Goal: Communication & Community: Answer question/provide support

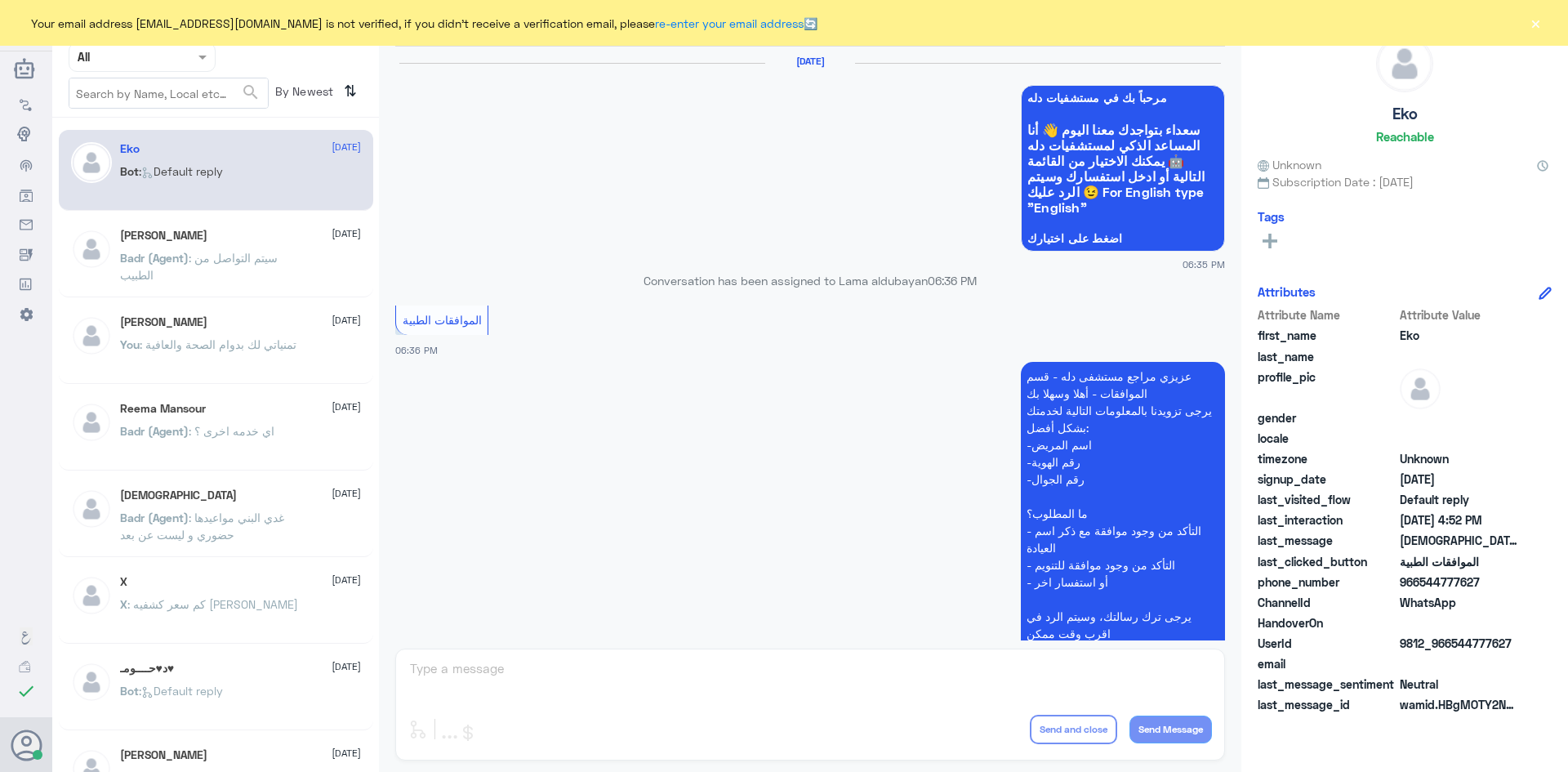
scroll to position [1560, 0]
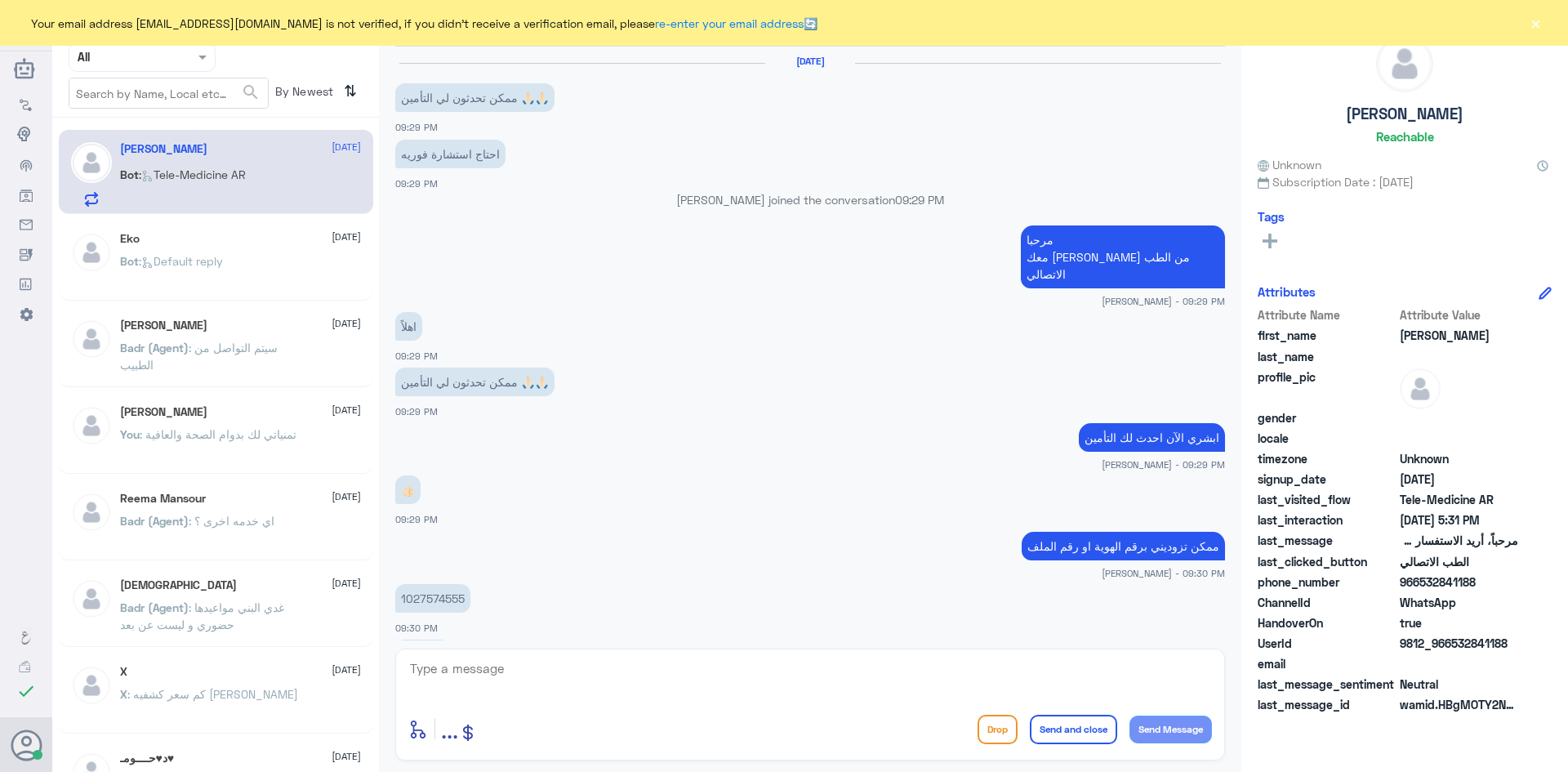
scroll to position [709, 0]
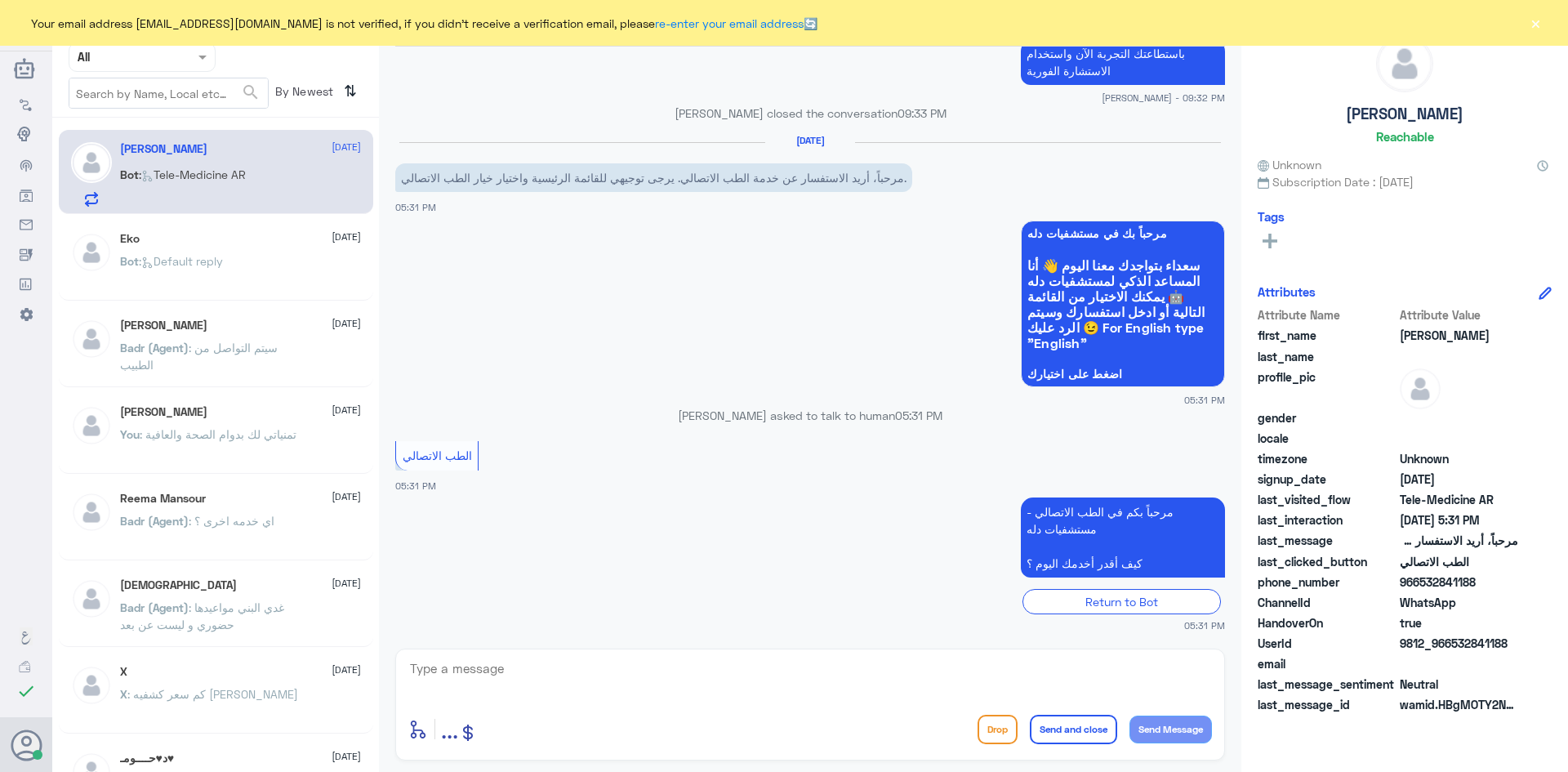
click at [640, 679] on textarea at bounding box center [810, 678] width 804 height 40
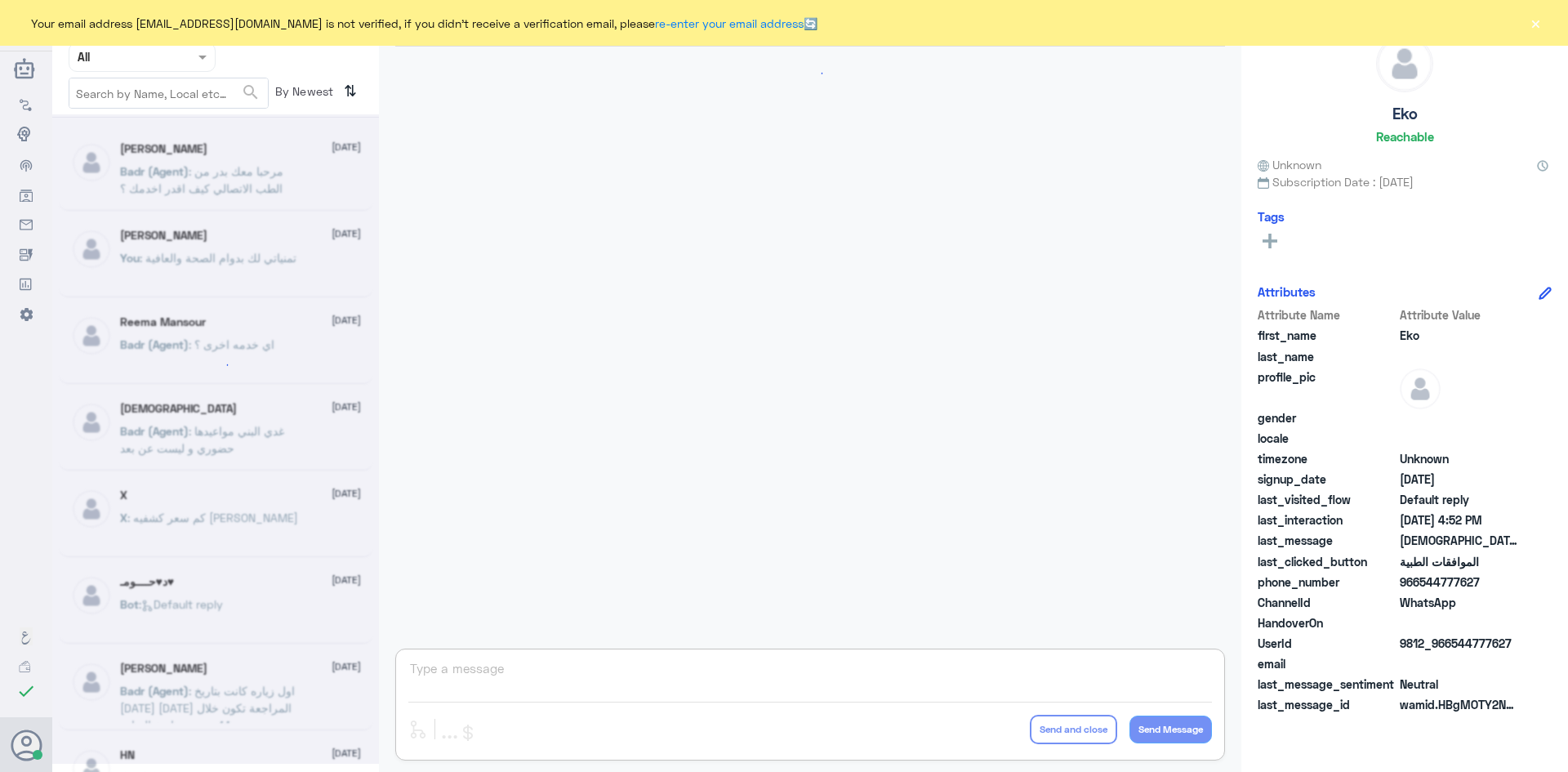
scroll to position [1560, 0]
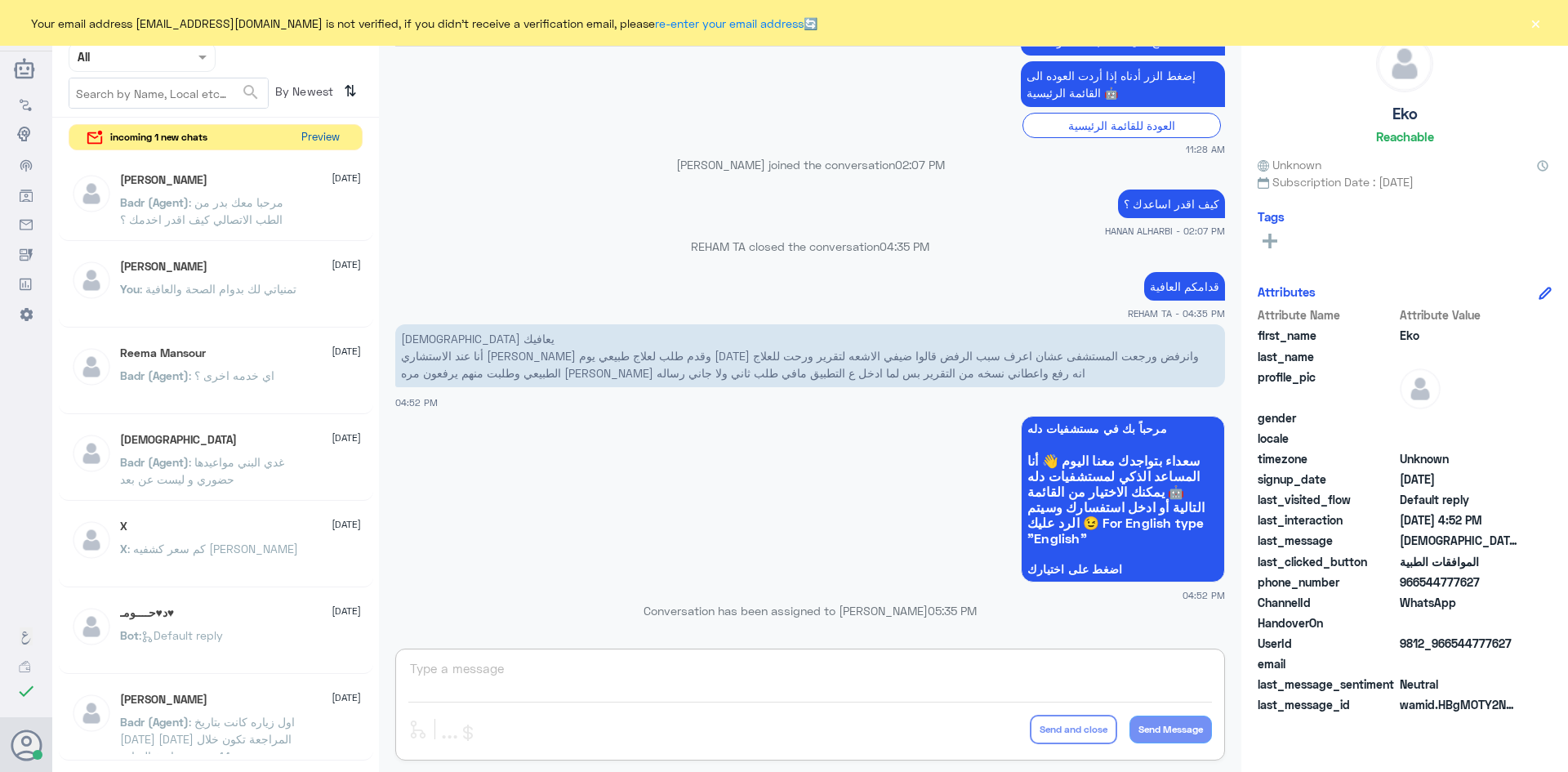
click at [334, 136] on button "Preview" at bounding box center [320, 137] width 51 height 25
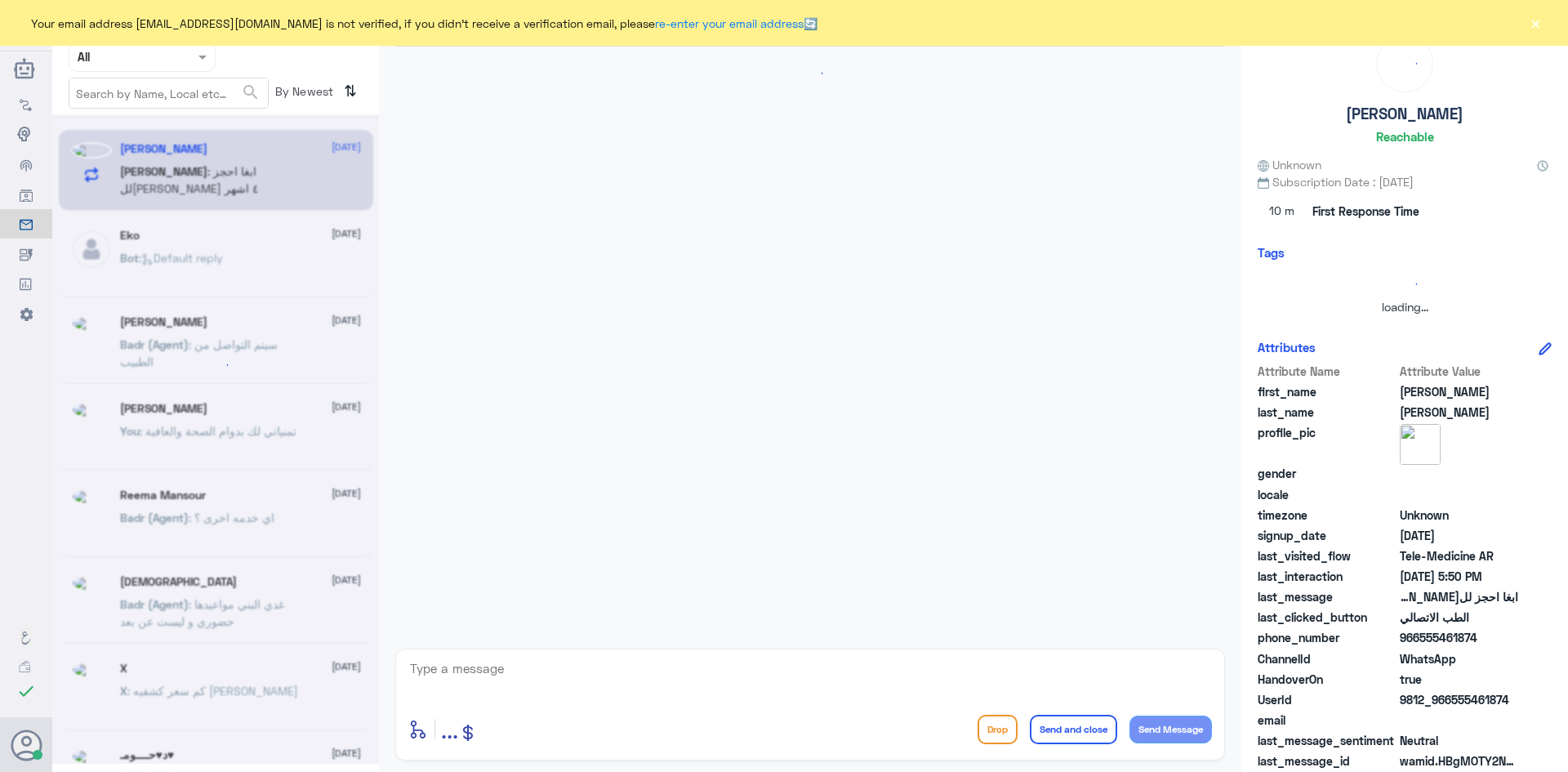
scroll to position [1533, 0]
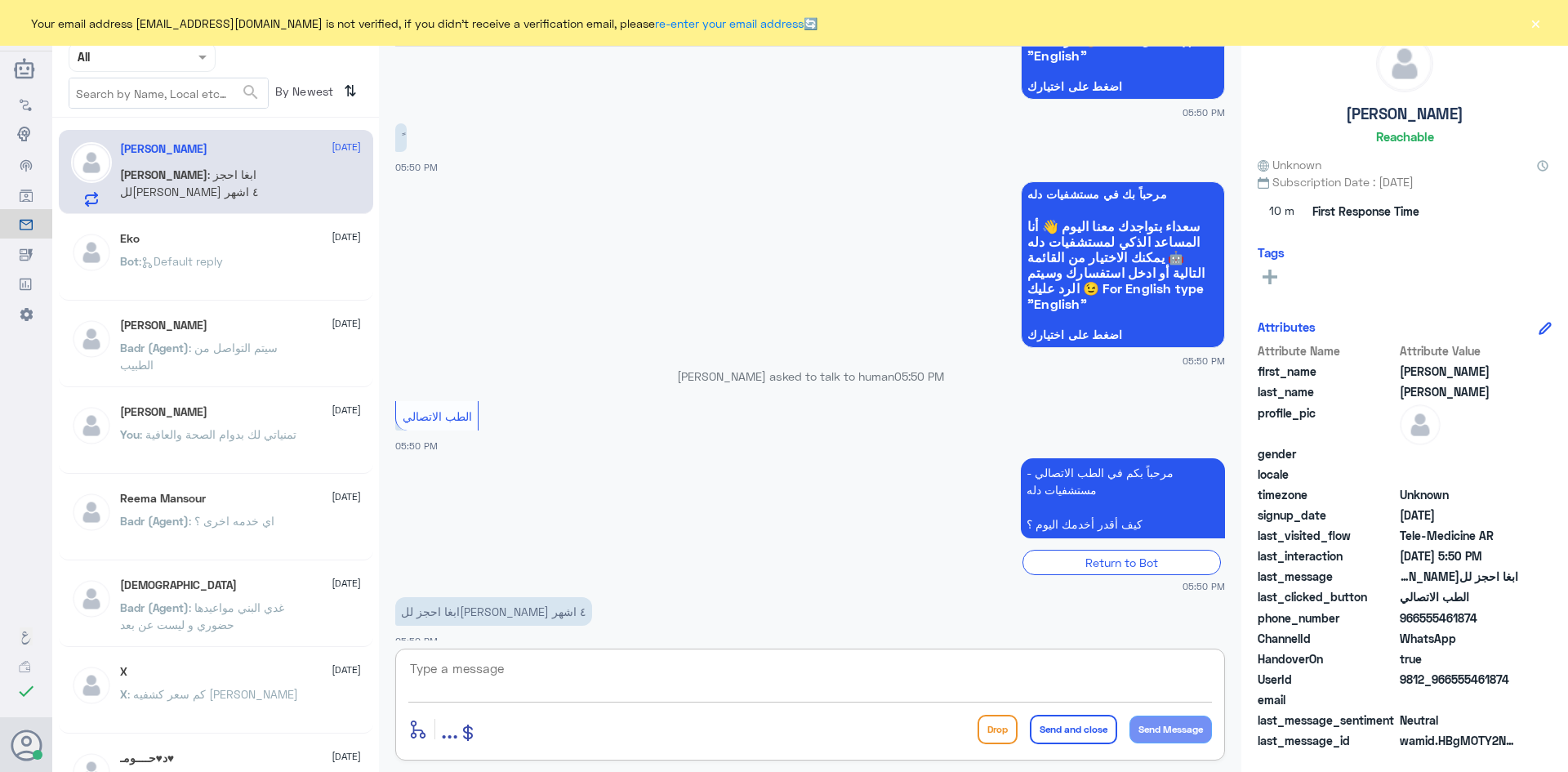
click at [605, 678] on textarea at bounding box center [810, 678] width 804 height 40
click at [519, 674] on textarea at bounding box center [810, 678] width 804 height 40
paste textarea "مرحبا معك عبدالكريم من الطب الاتصالي"
type textarea "مرحبا معك عبدالكريم من الطب الاتصالي"
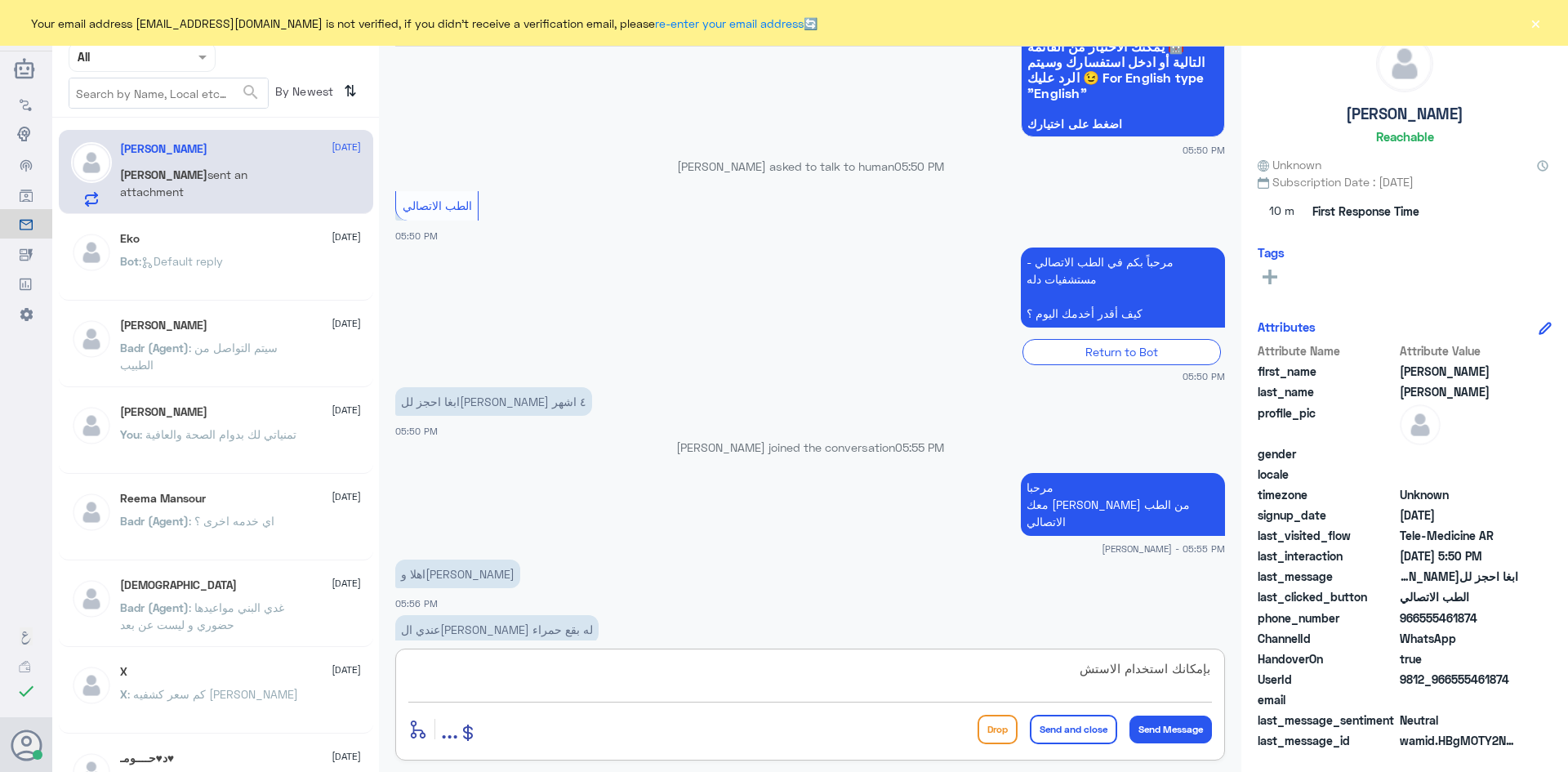
scroll to position [1940, 0]
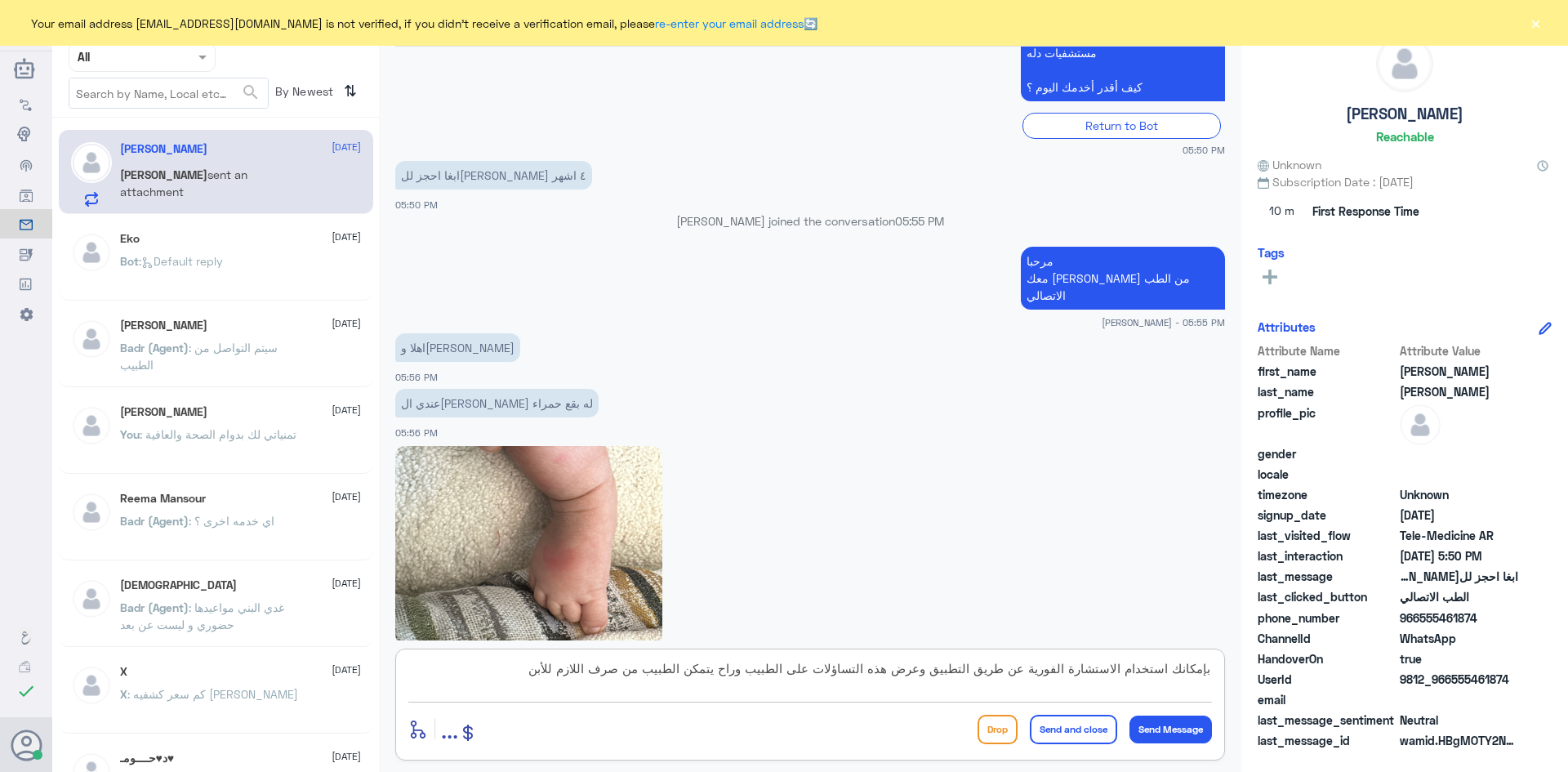
type textarea "بإمكانك استخدام الاستشارة الفورية عن طريق التطبيق وعرض هذه التساؤلات على الطبيب…"
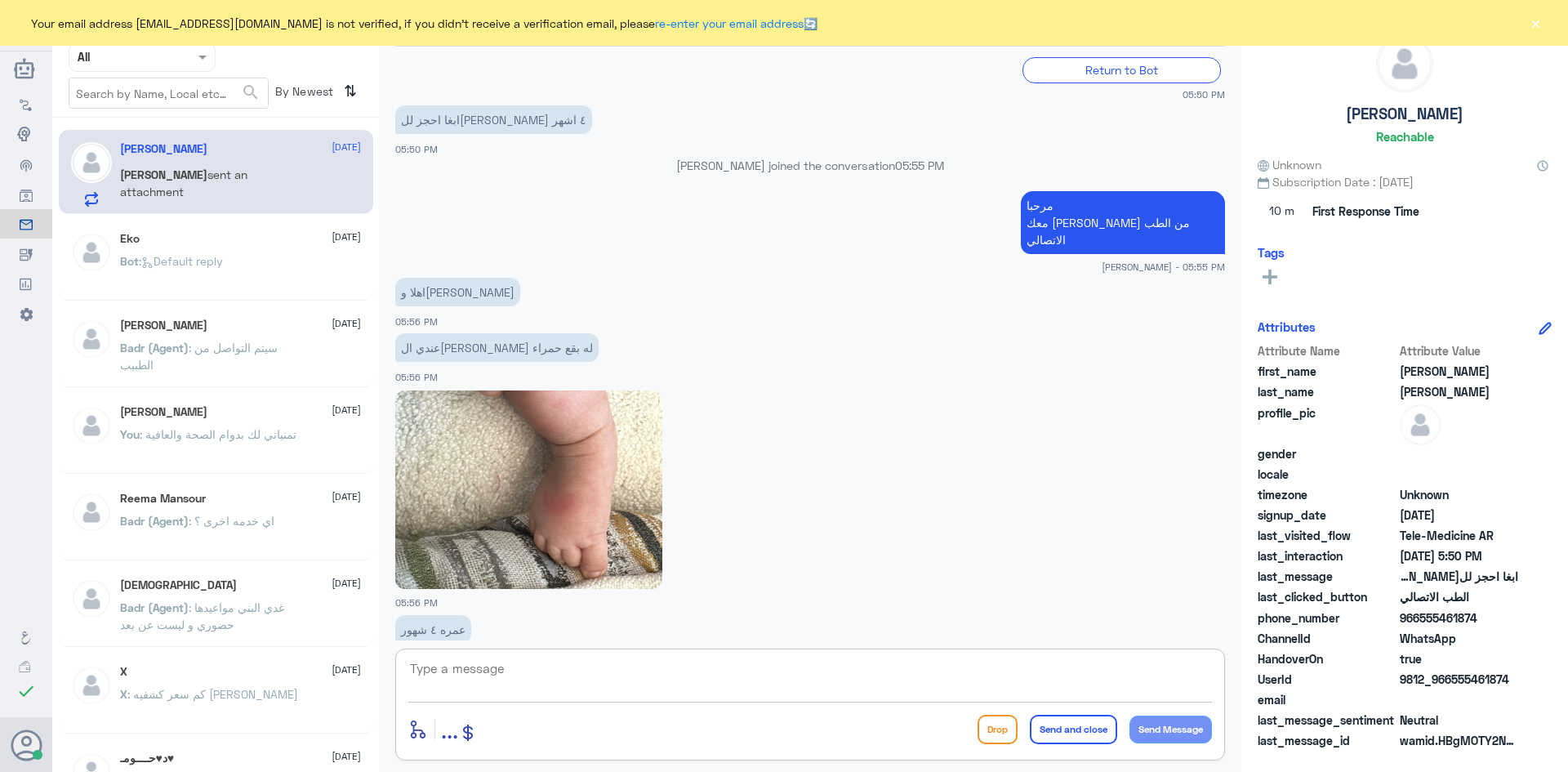
scroll to position [2099, 0]
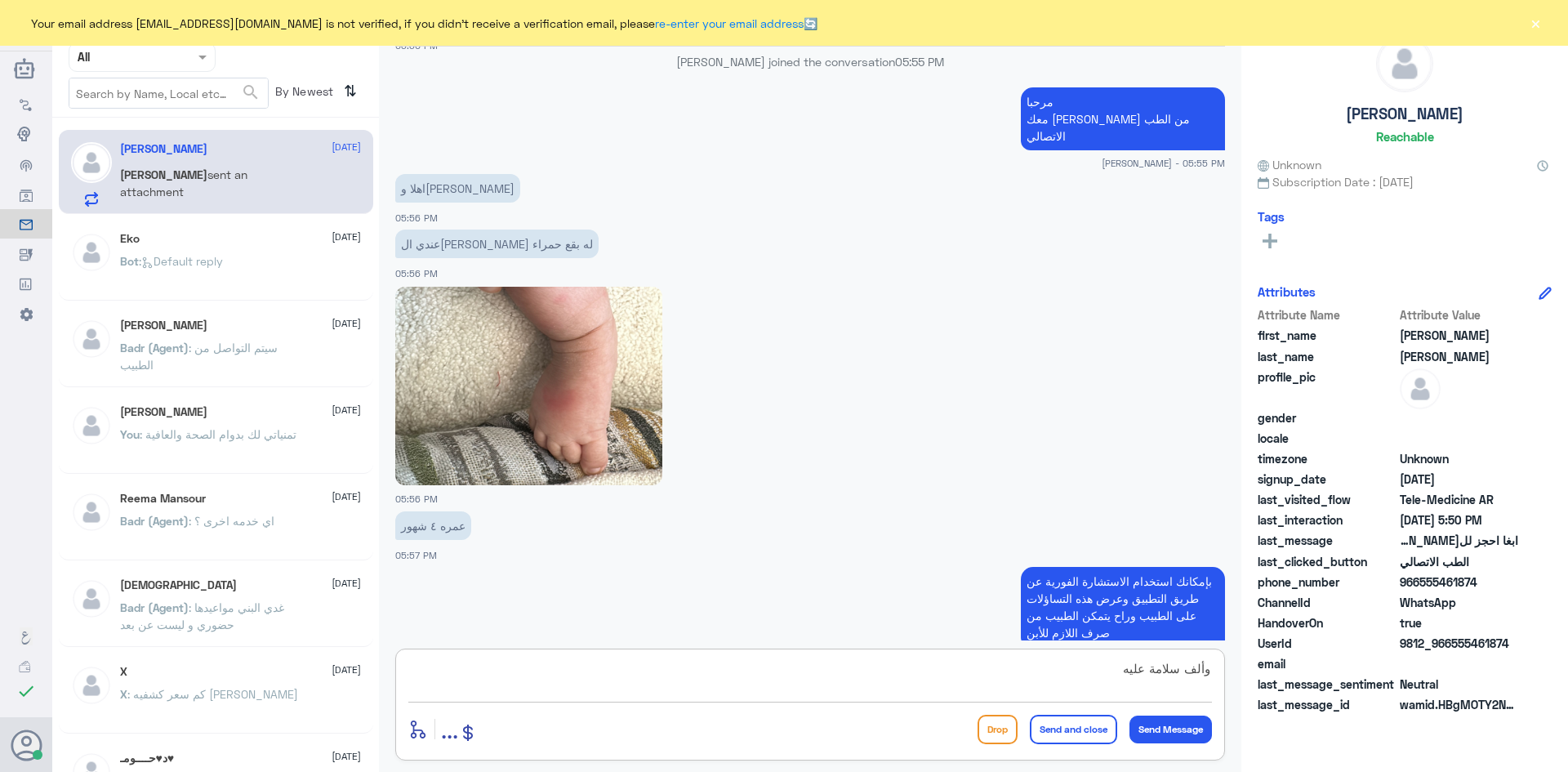
type textarea "وألف سلامة عليه"
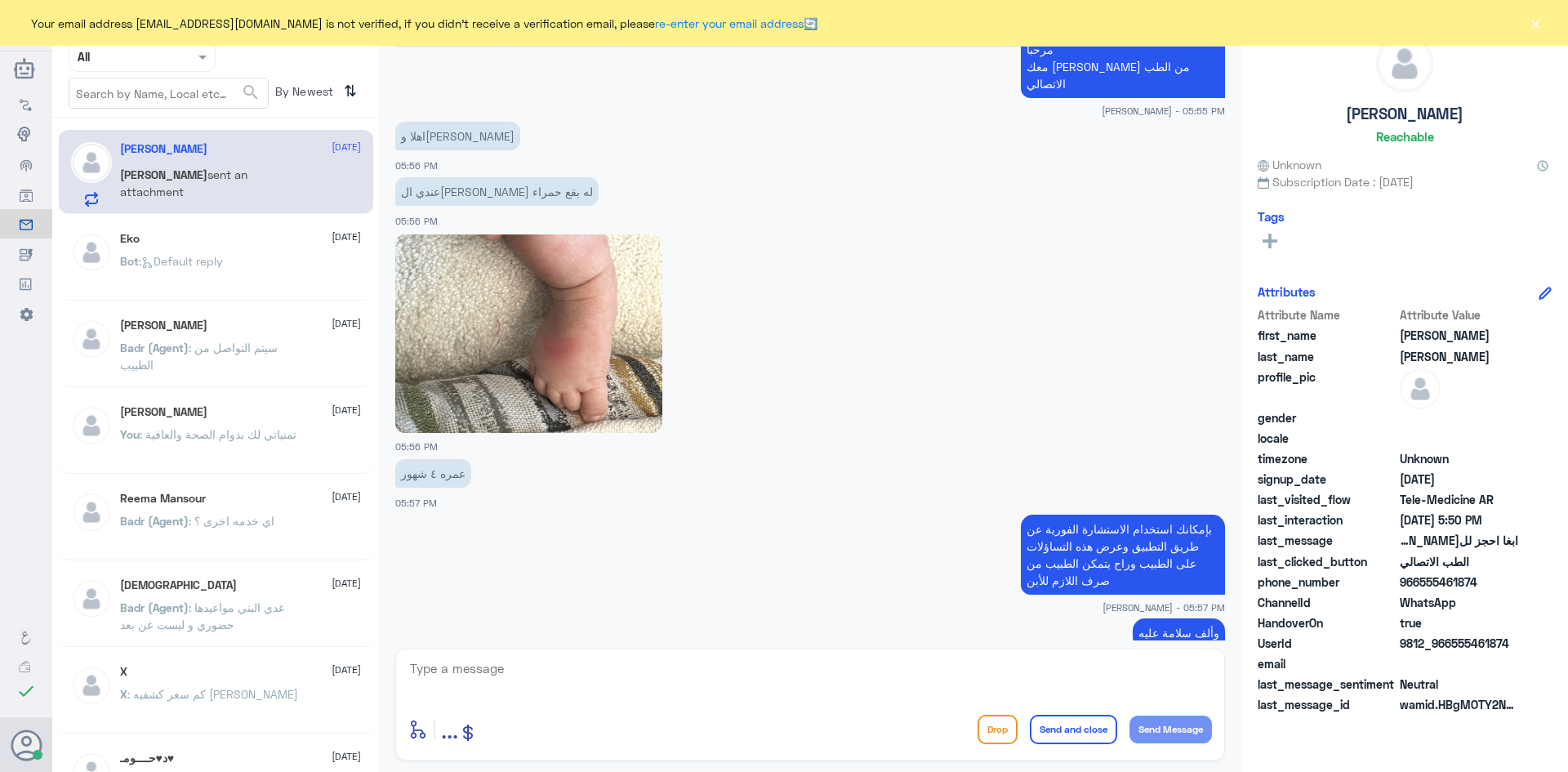
drag, startPoint x: 1476, startPoint y: 582, endPoint x: 1423, endPoint y: 579, distance: 53.2
click at [1423, 579] on span "966555461874" at bounding box center [1459, 581] width 118 height 17
copy span "555461874"
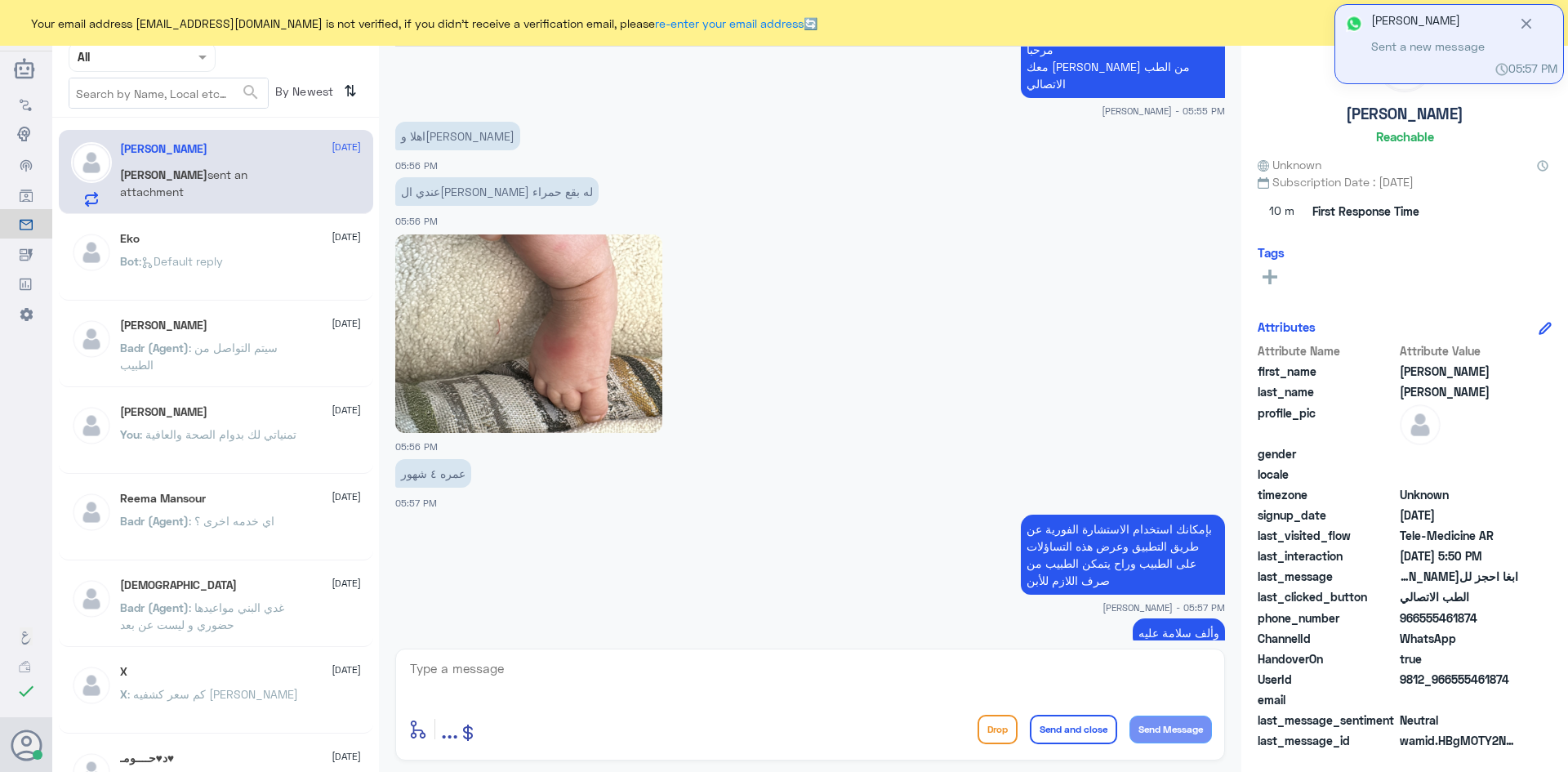
scroll to position [2225, 0]
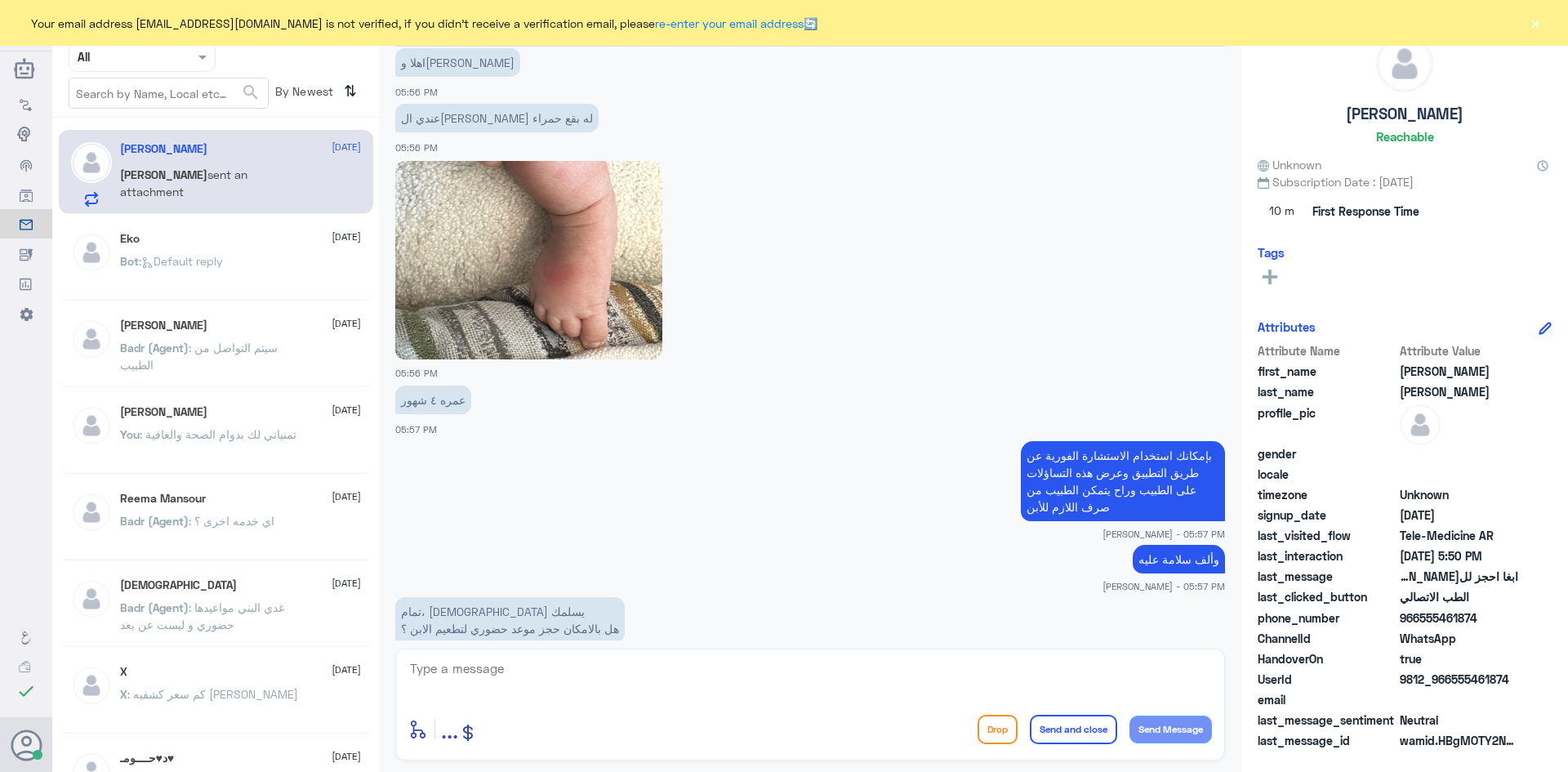
click at [840, 668] on textarea at bounding box center [810, 678] width 804 height 40
type textarea "بإمكان الطبيب من خلال الاستشارة الفورية طلب التحاليل والتطعيمات اللازمة له"
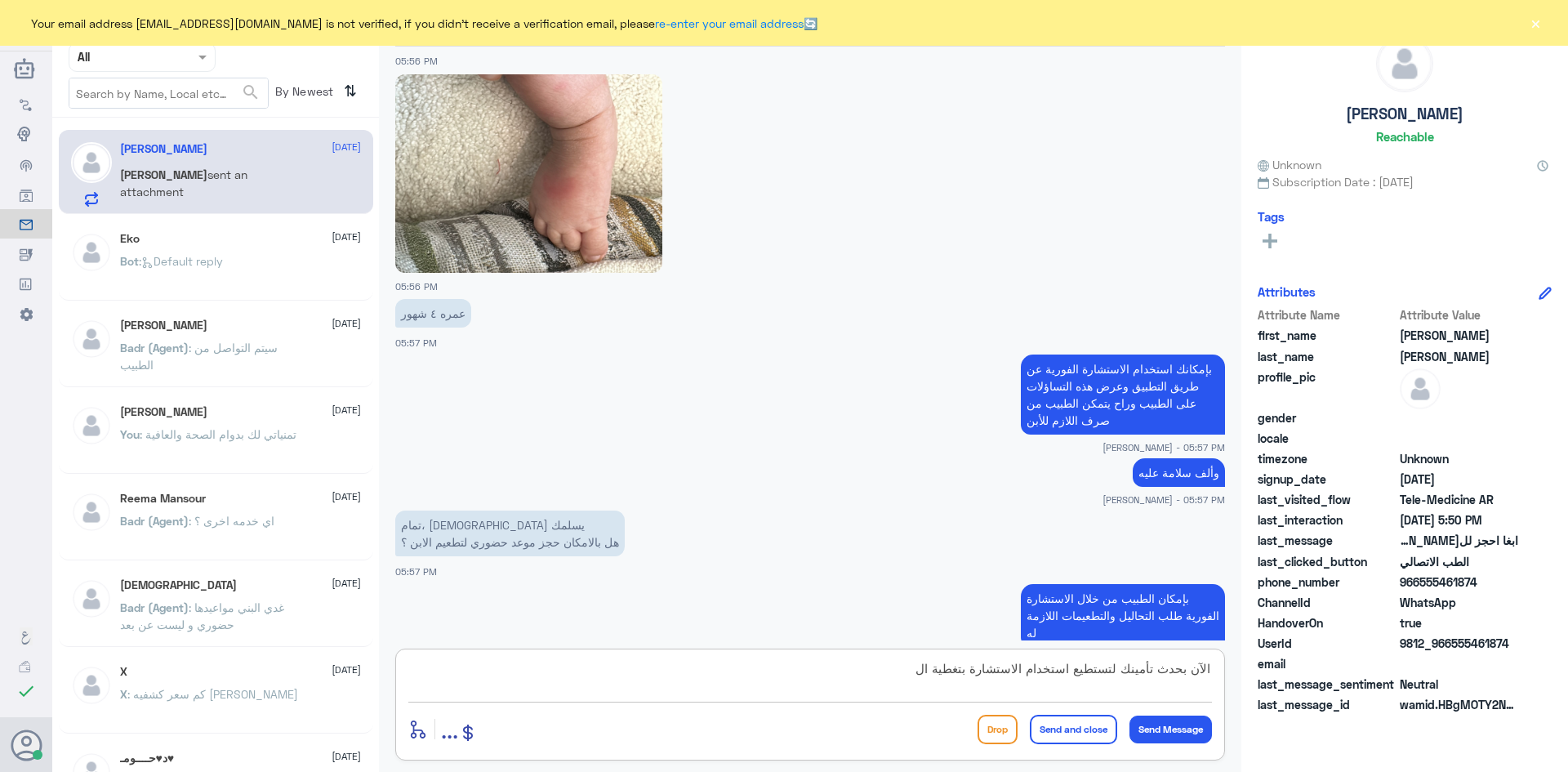
scroll to position [2367, 0]
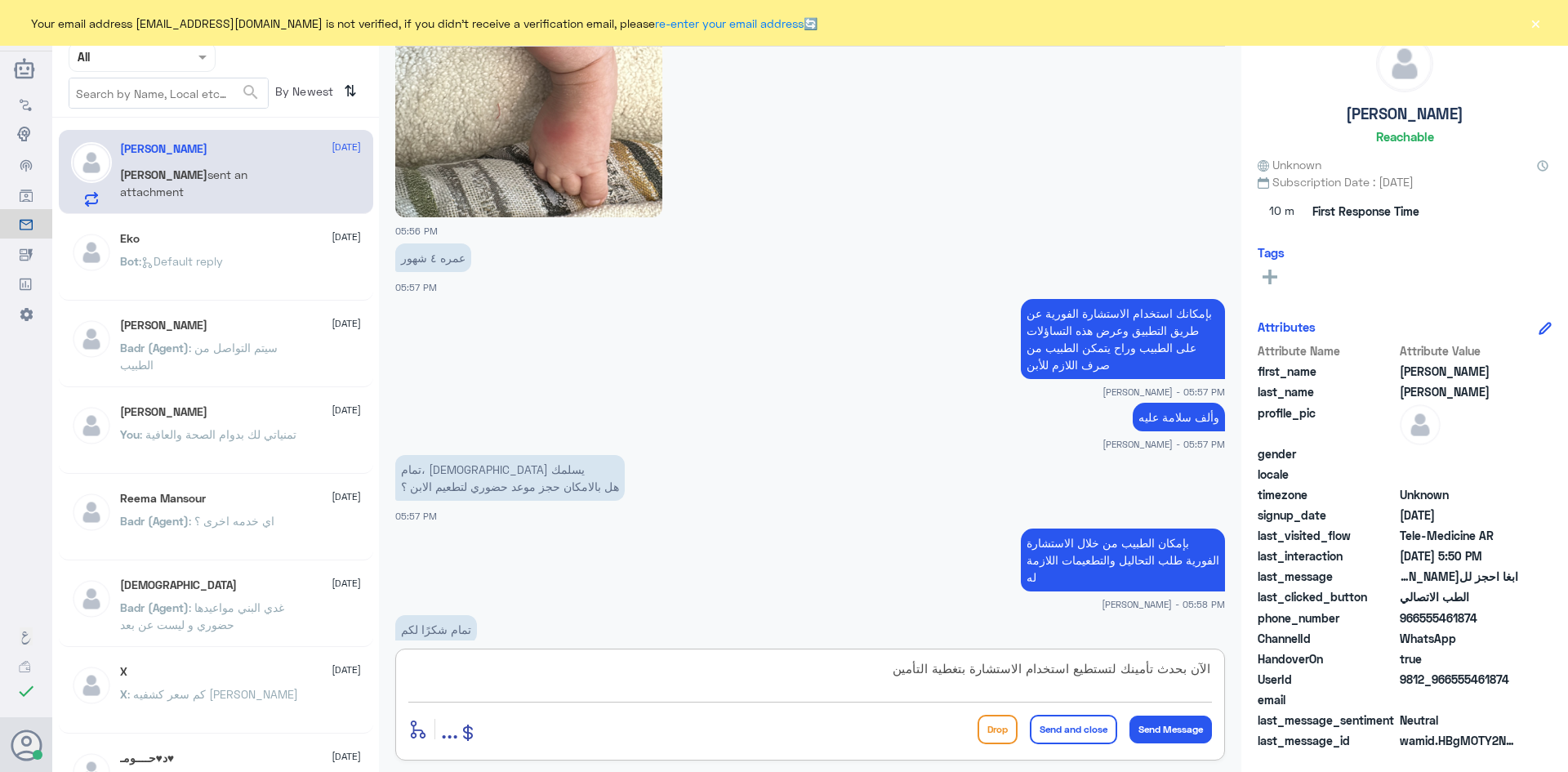
type textarea "الآن بحدث تأمينك لتستطيع استخدام الاستشارة بتغطية التأمين"
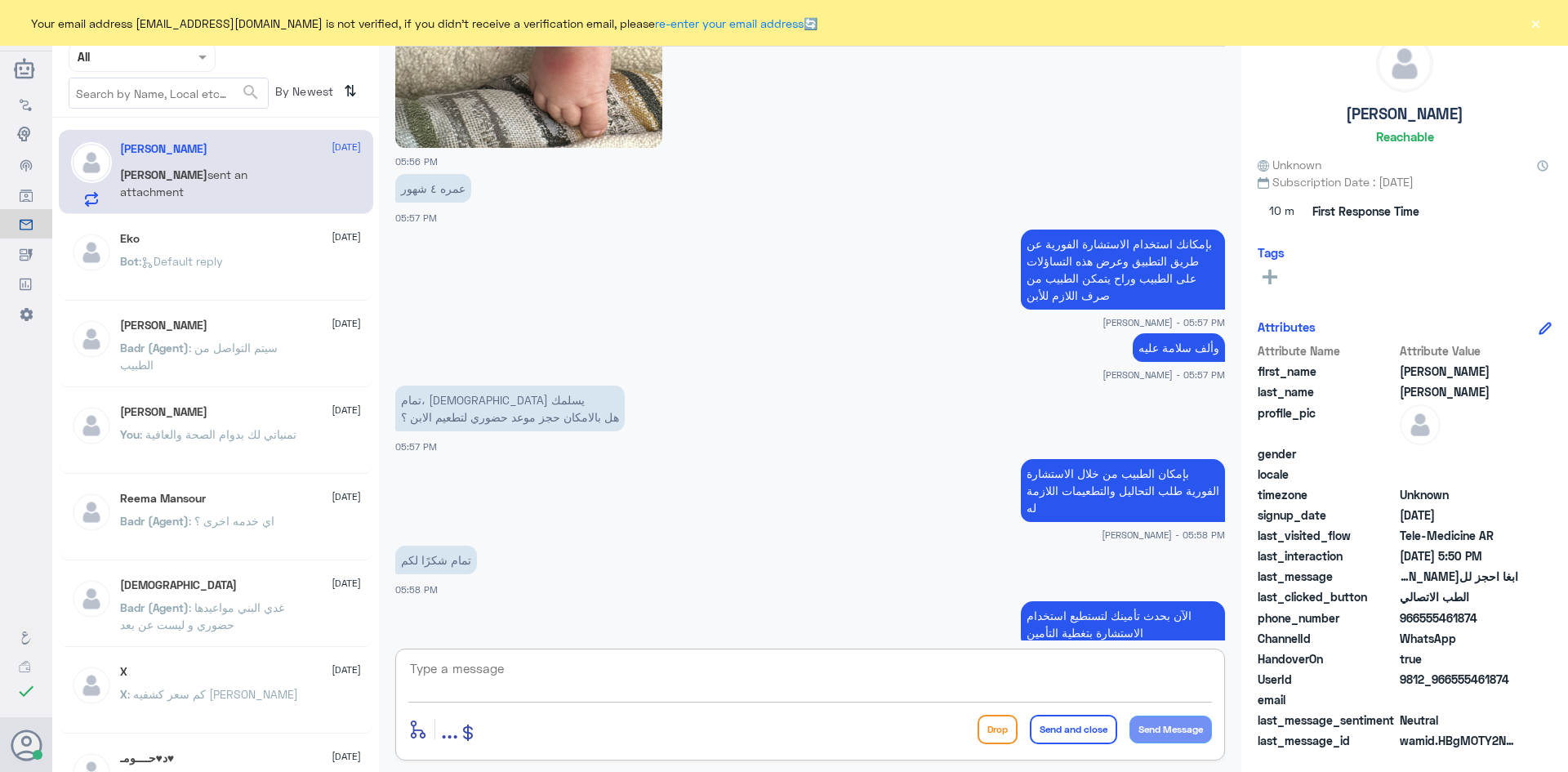
scroll to position [2510, 0]
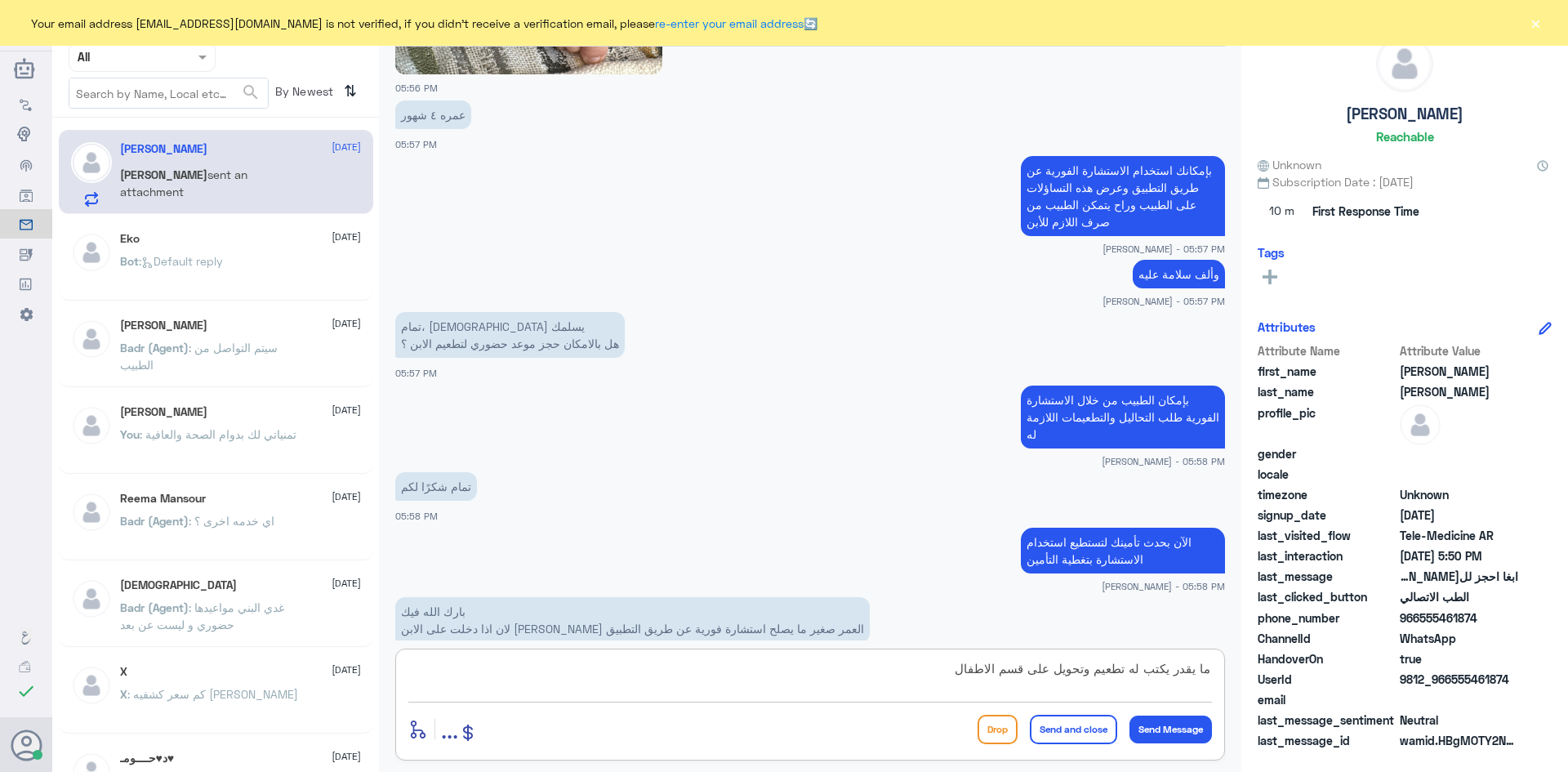
type textarea "ما يقدر يكتب له تطعيم وتحويل على قسم الاطفال ؟"
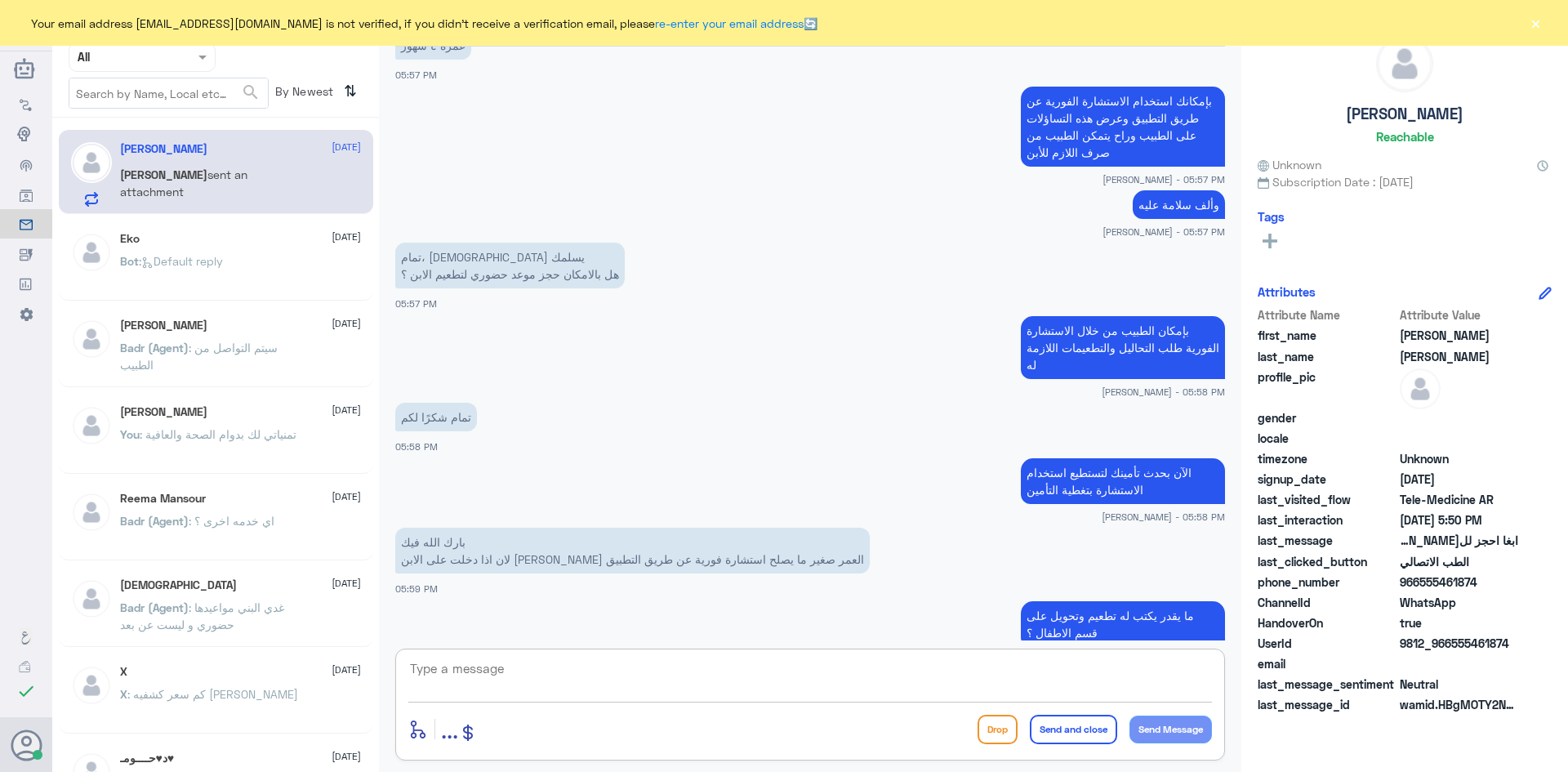
click at [547, 666] on textarea at bounding box center [810, 678] width 804 height 40
type textarea "تم تحديث تأمينك حالياً"
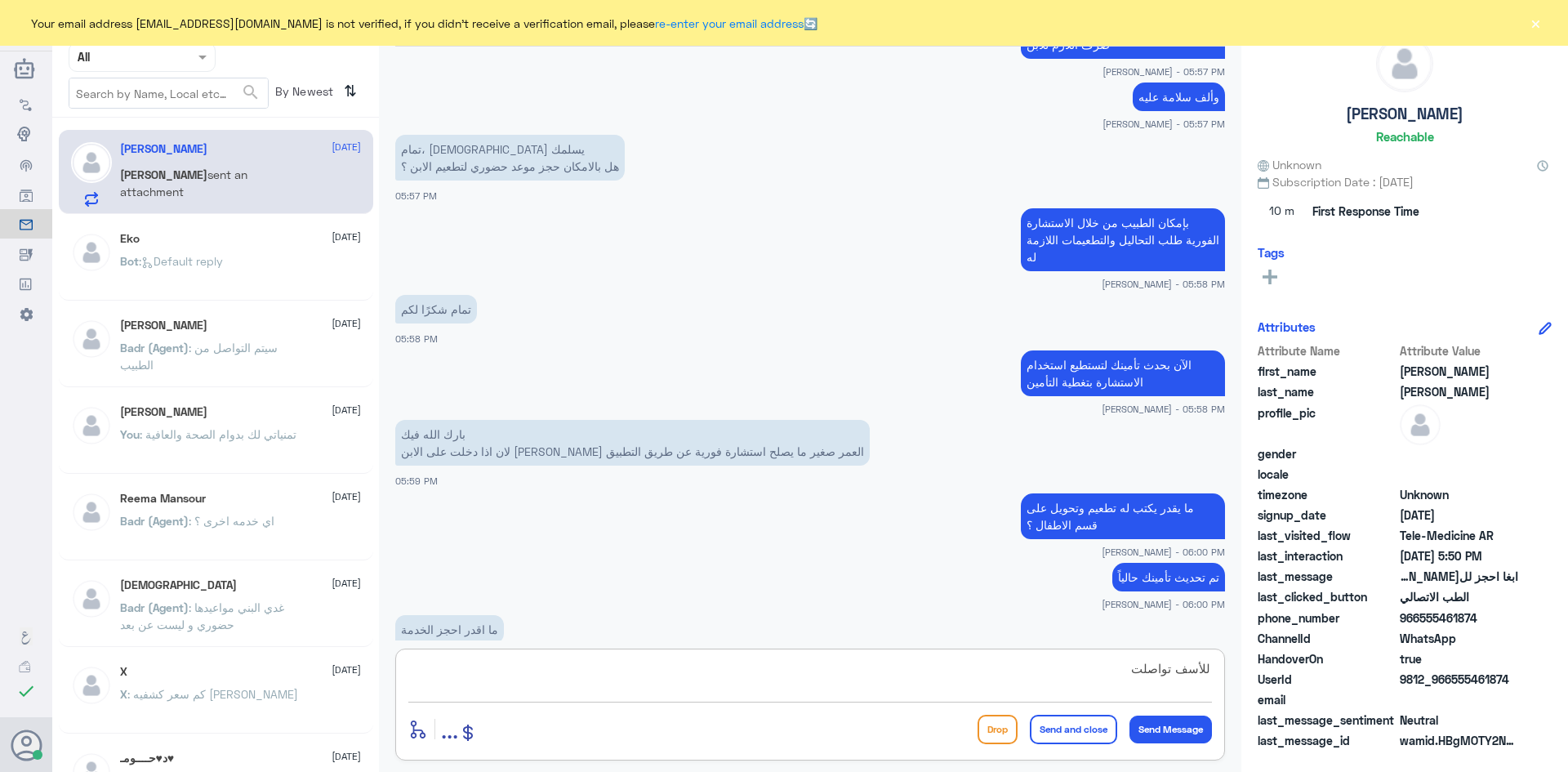
scroll to position [2744, 0]
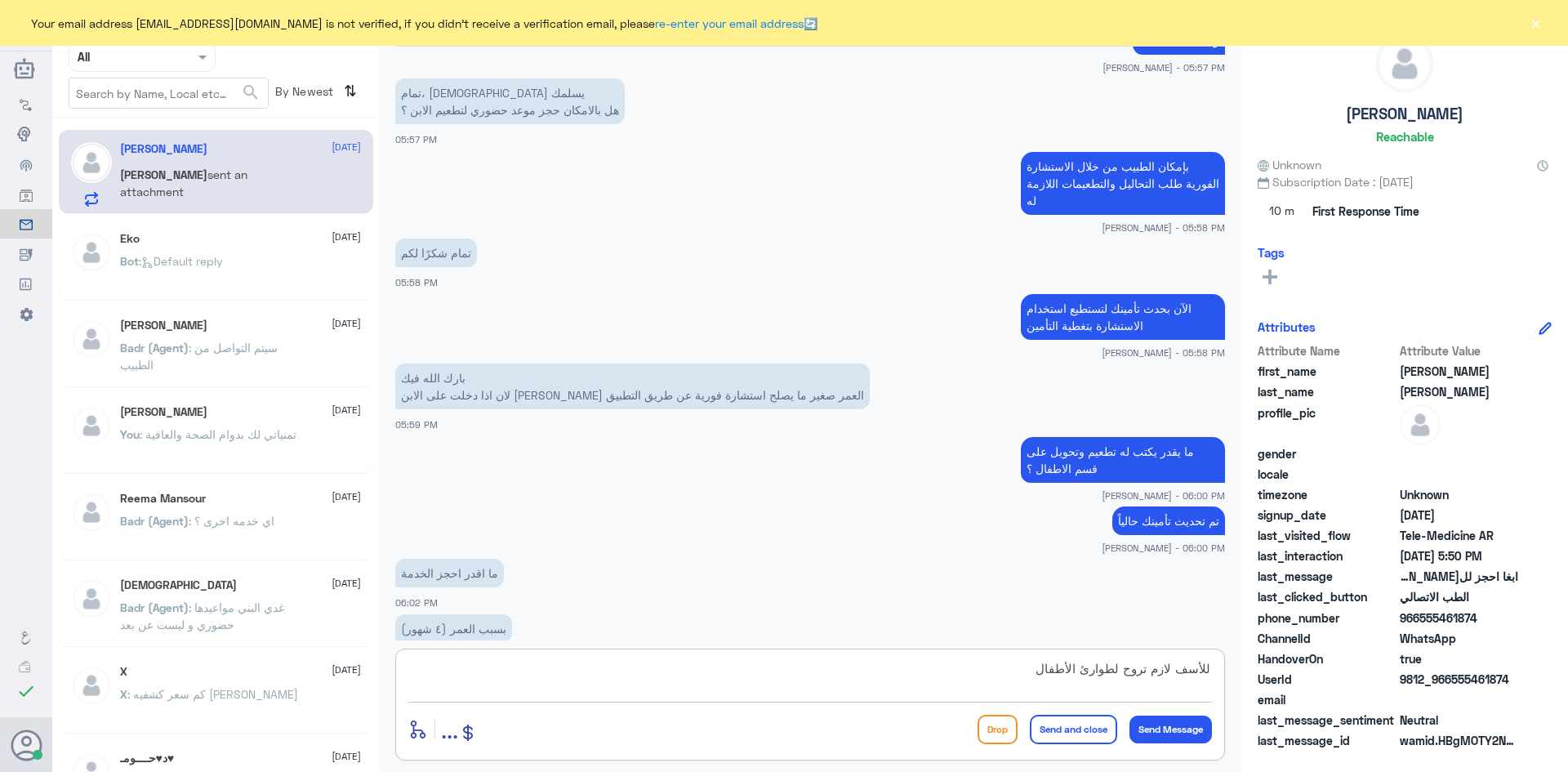
type textarea "للأسف لازم تروح لطوارئ الأطفال"
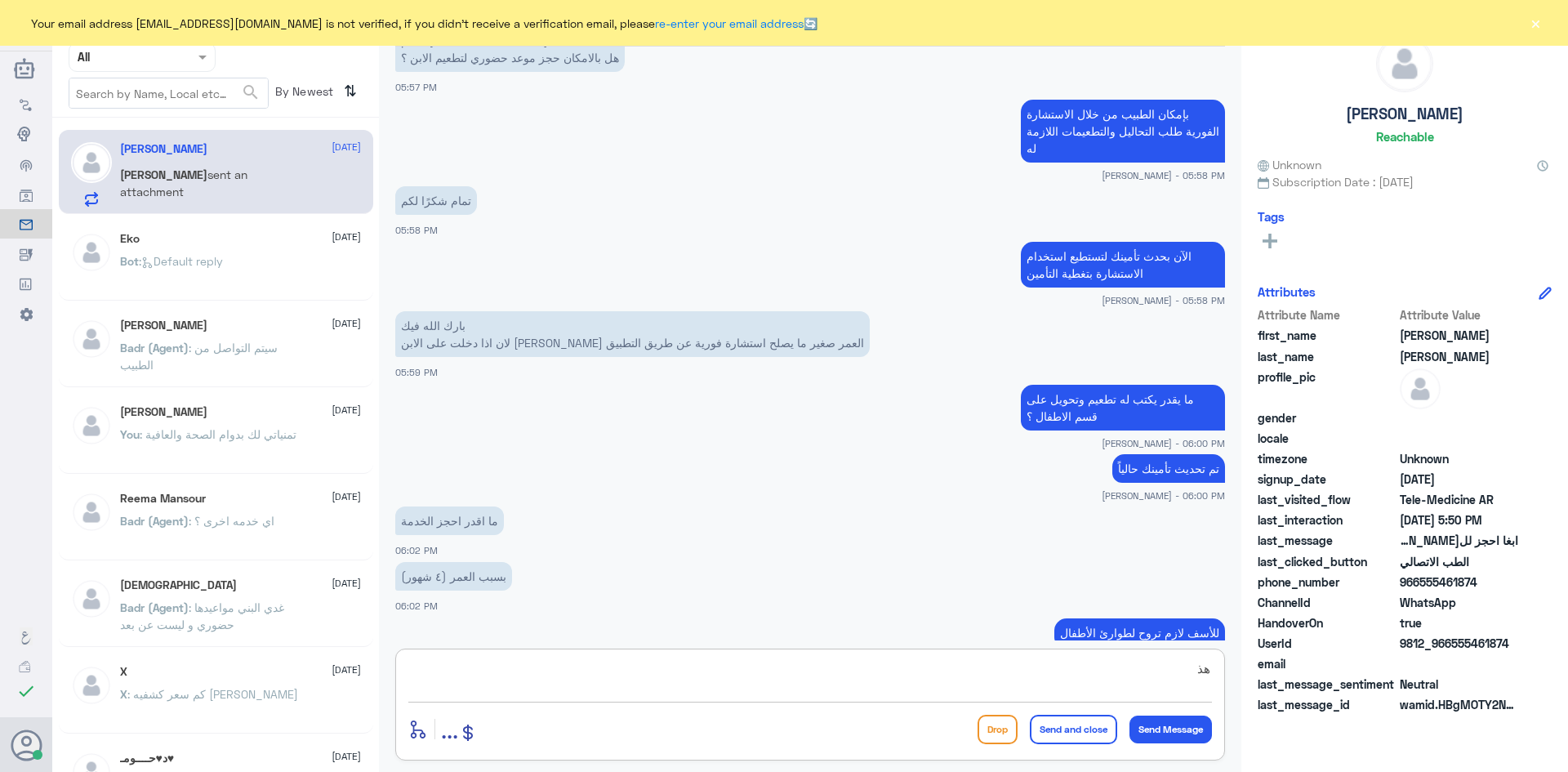
type textarea "ه"
type textarea "لازم يشوفه طبيب أطفال"
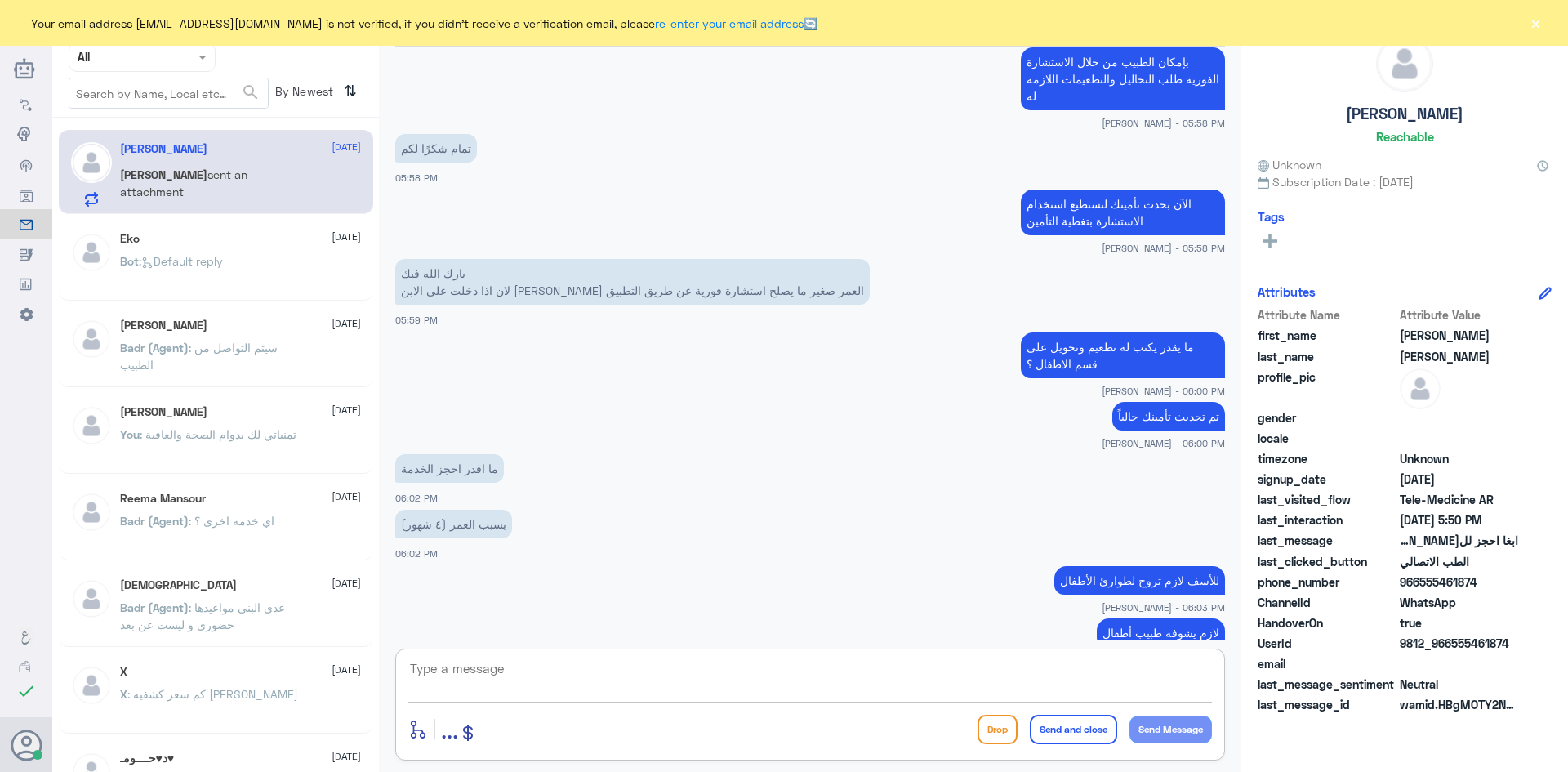
scroll to position [2904, 0]
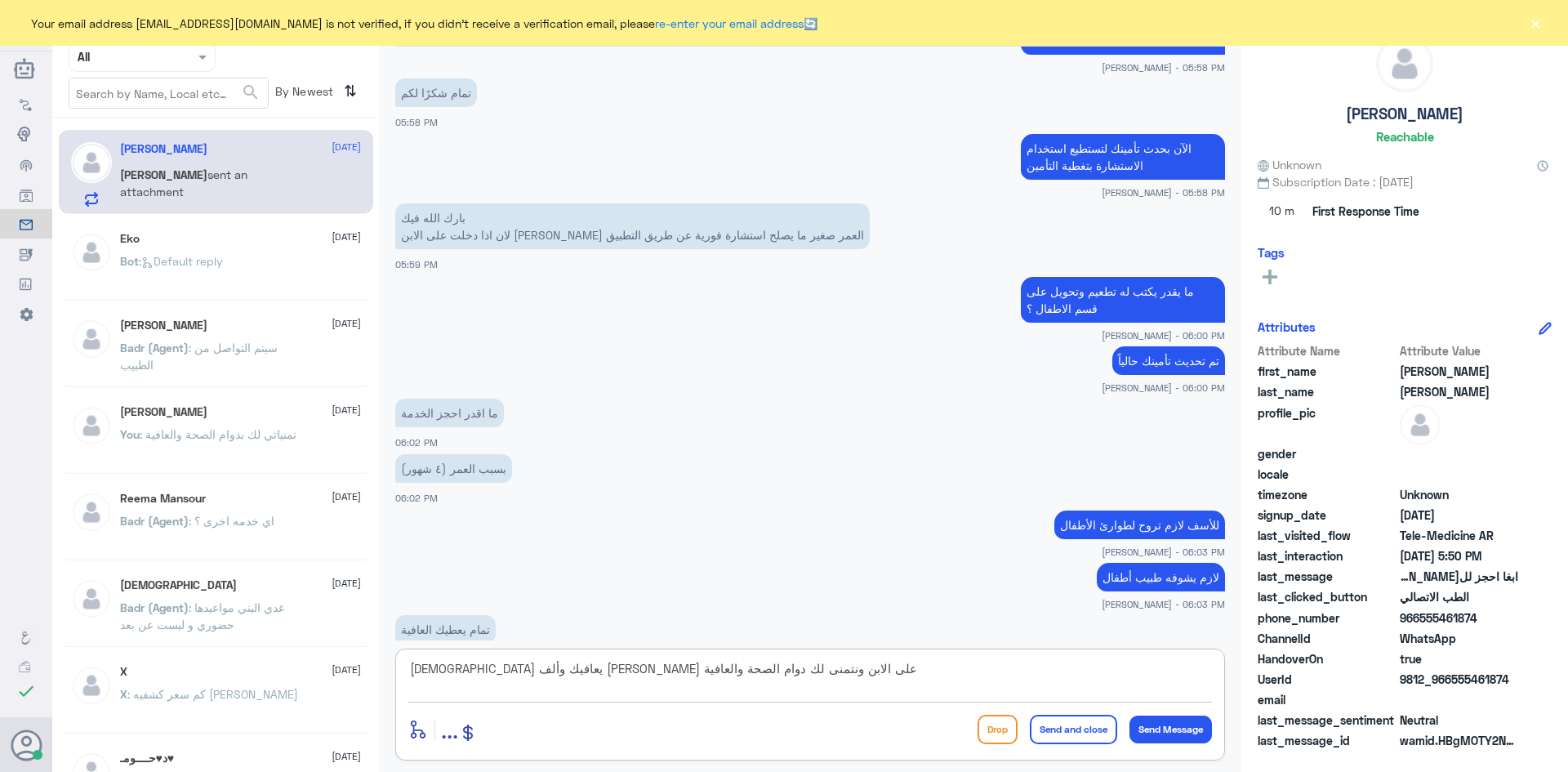
type textarea "الله يعافيك وألف سلامة على الابن ونتمنى لك دوام الصحة والعافية"
click at [1070, 735] on button "Send and close" at bounding box center [1073, 729] width 87 height 29
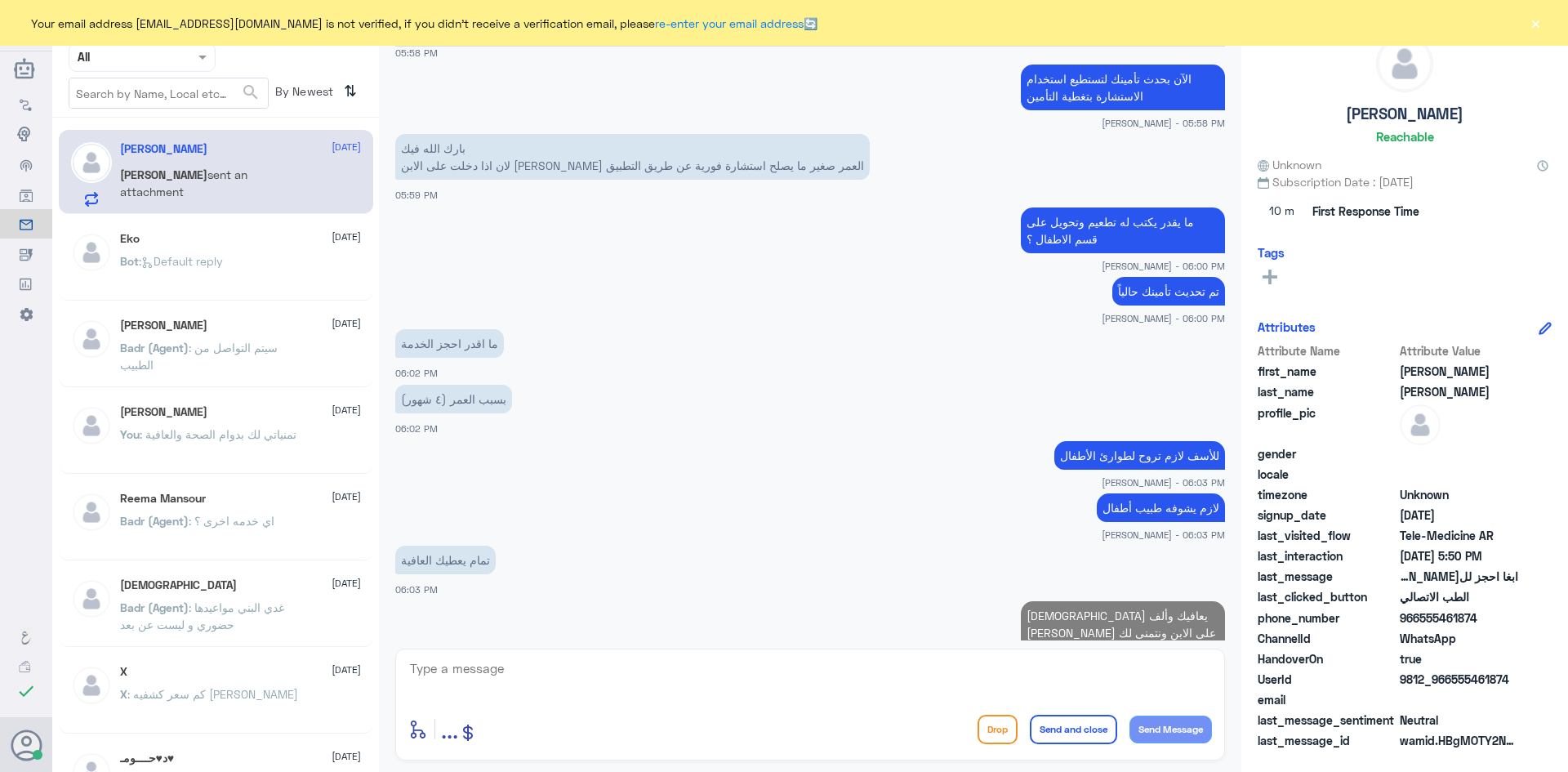
scroll to position [2969, 0]
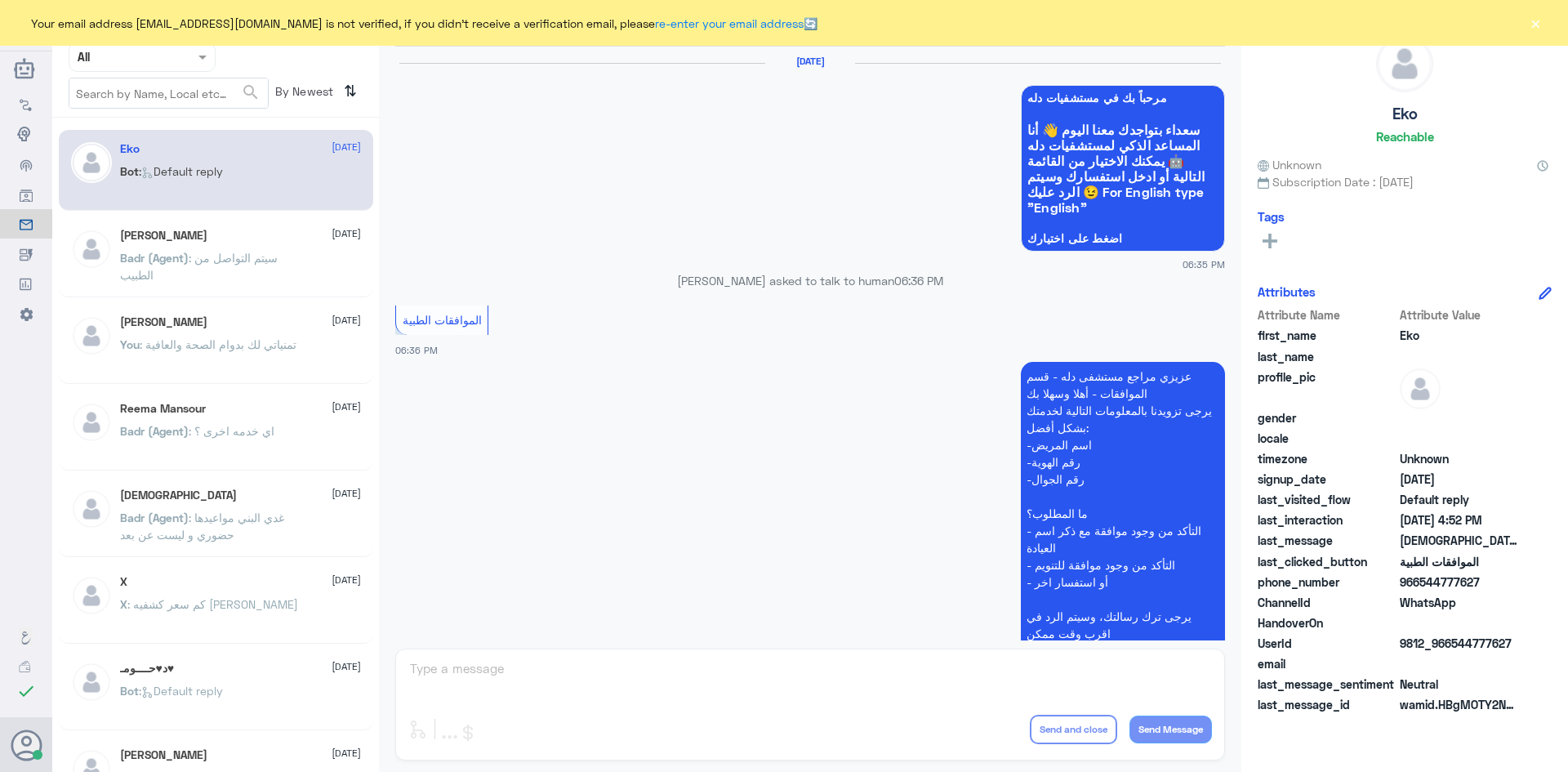
scroll to position [1560, 0]
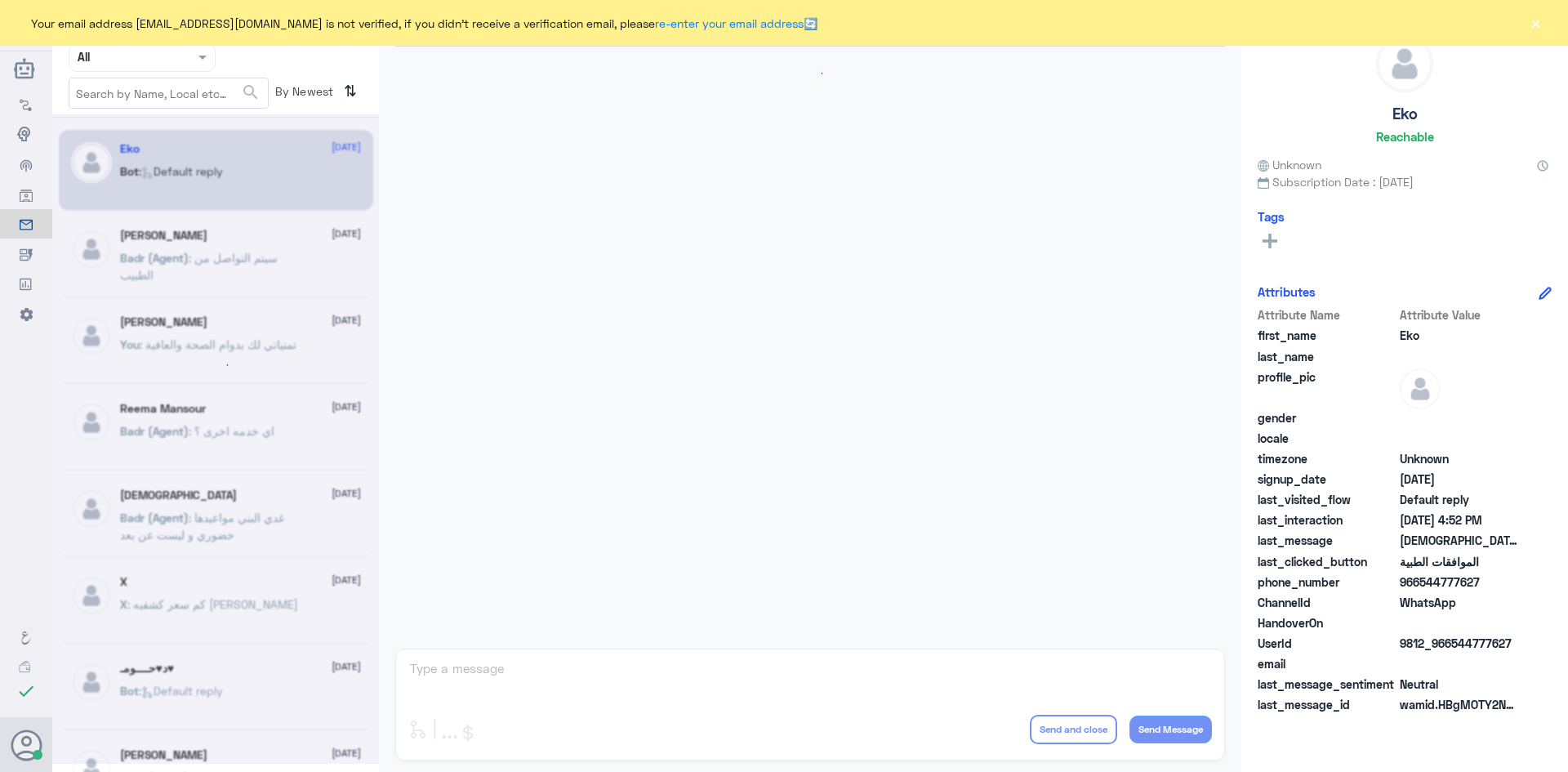
scroll to position [1560, 0]
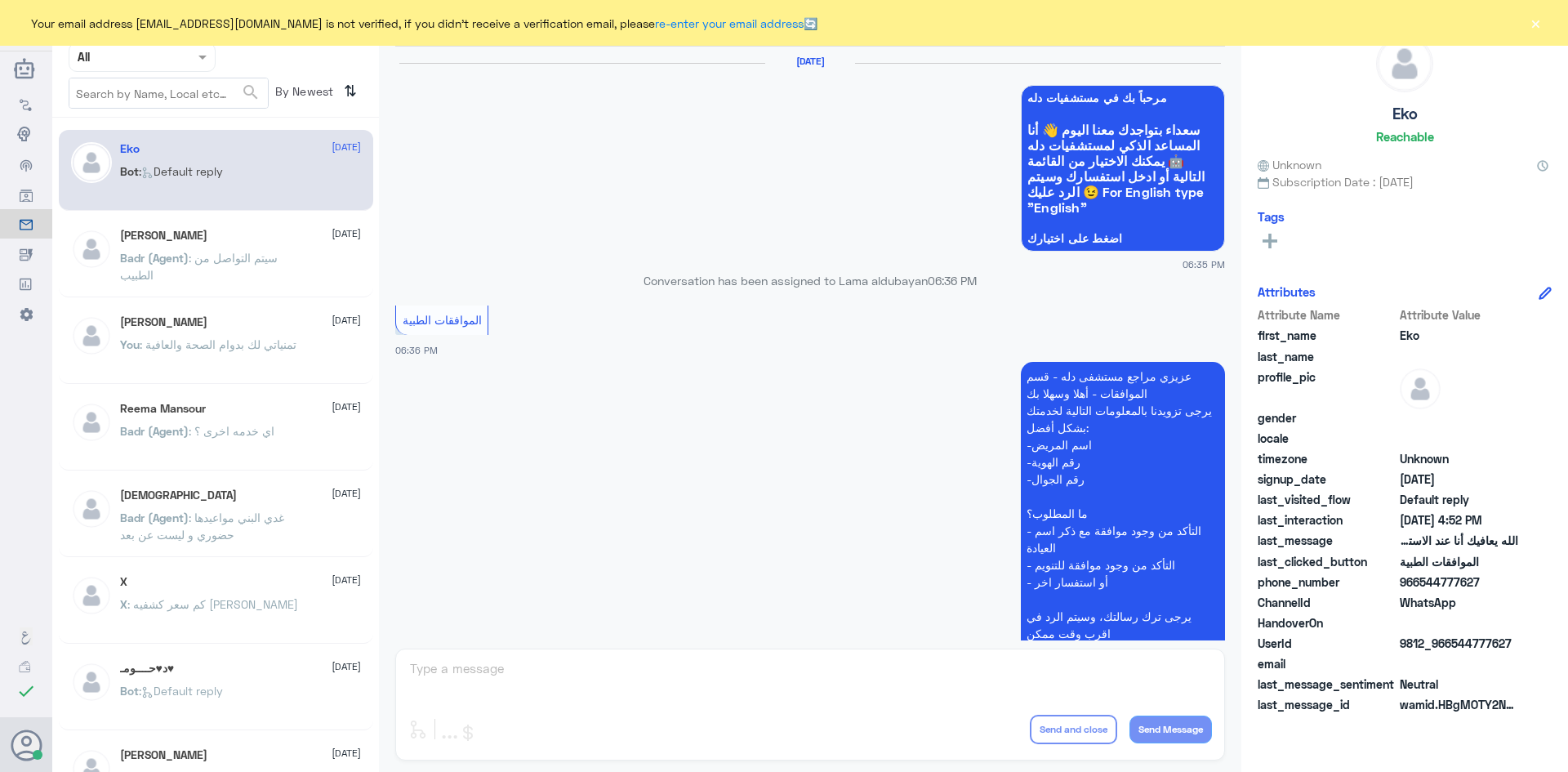
scroll to position [1560, 0]
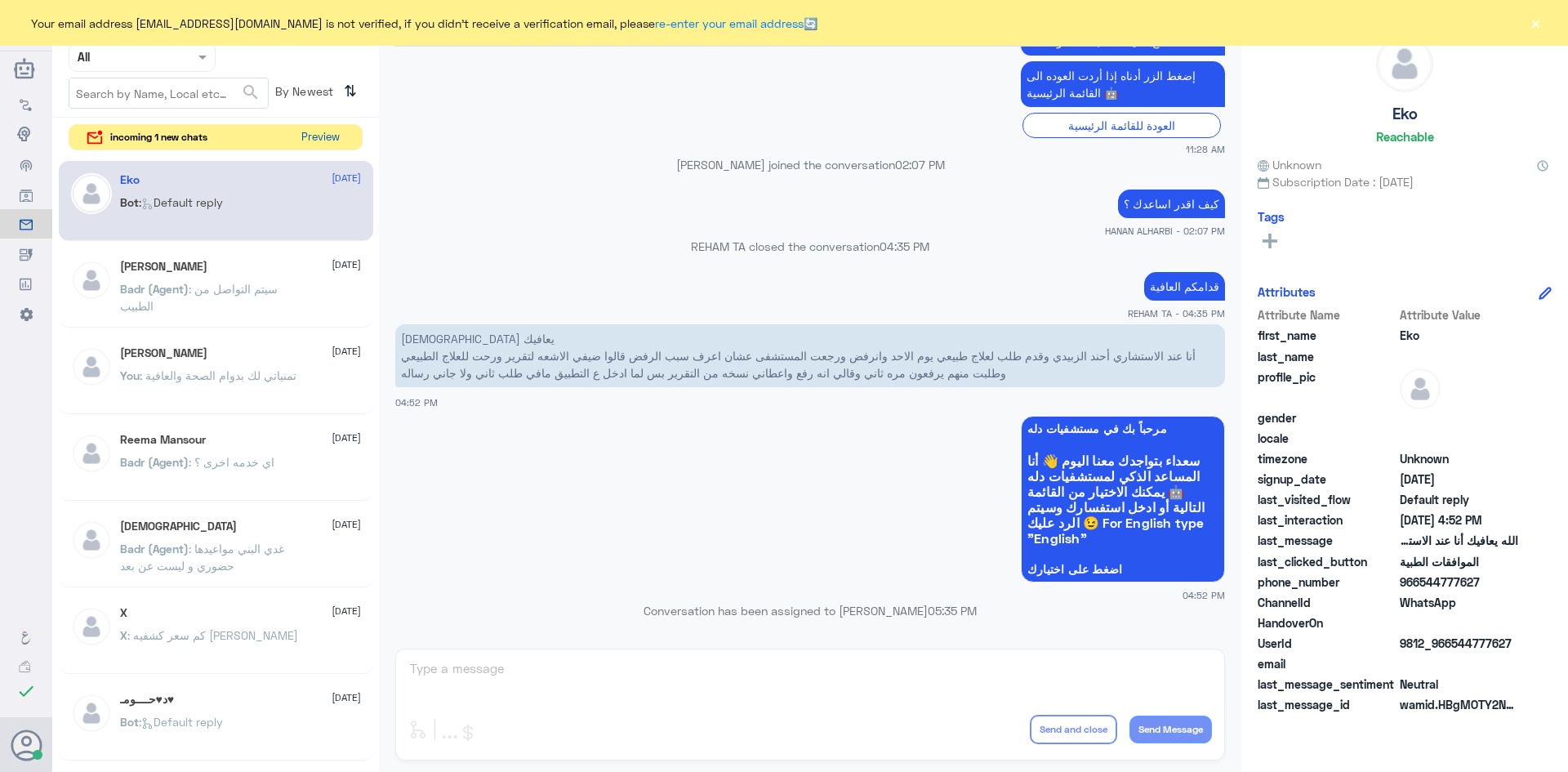
click at [312, 136] on button "Preview" at bounding box center [320, 137] width 51 height 25
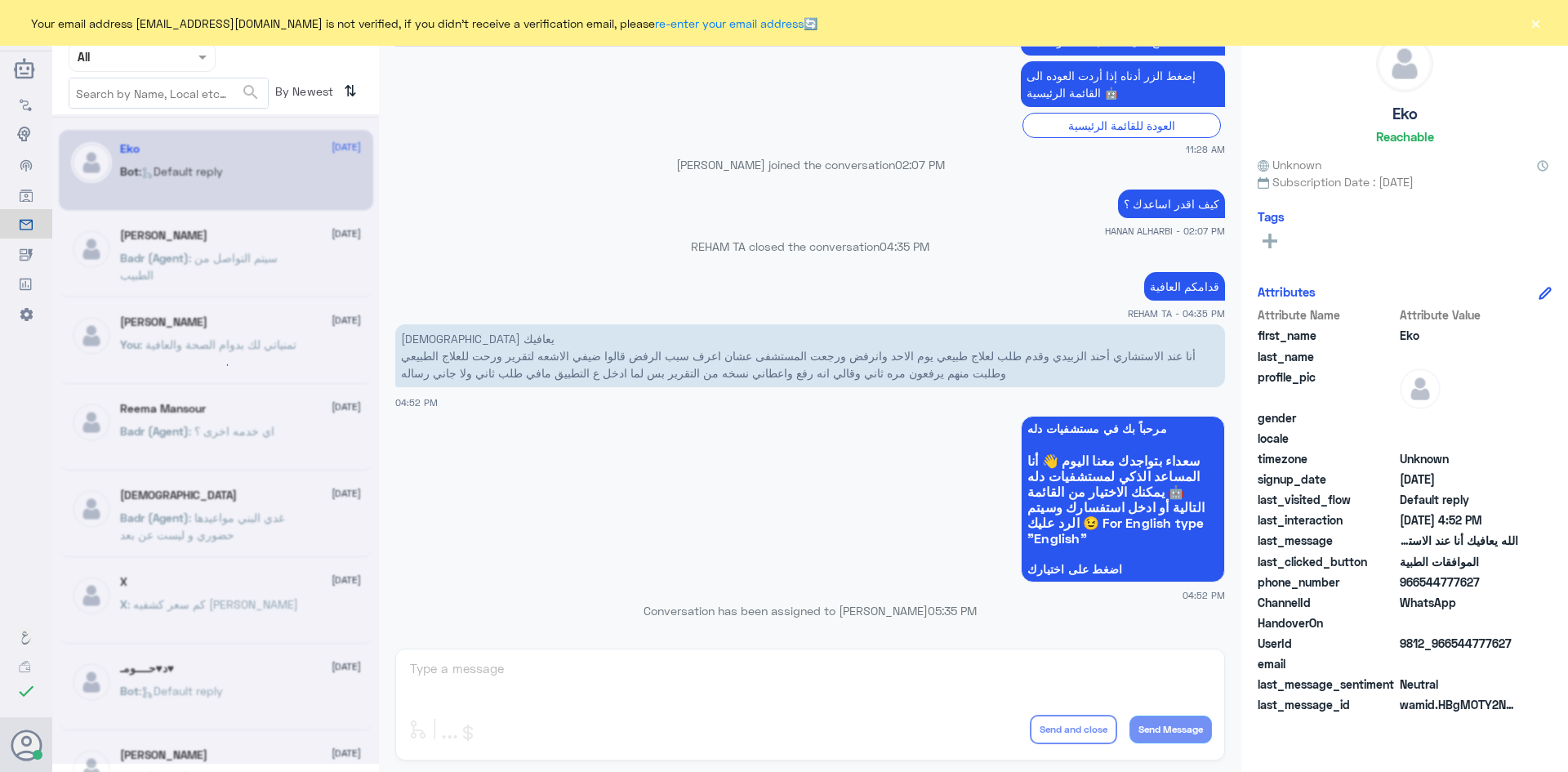
scroll to position [0, 0]
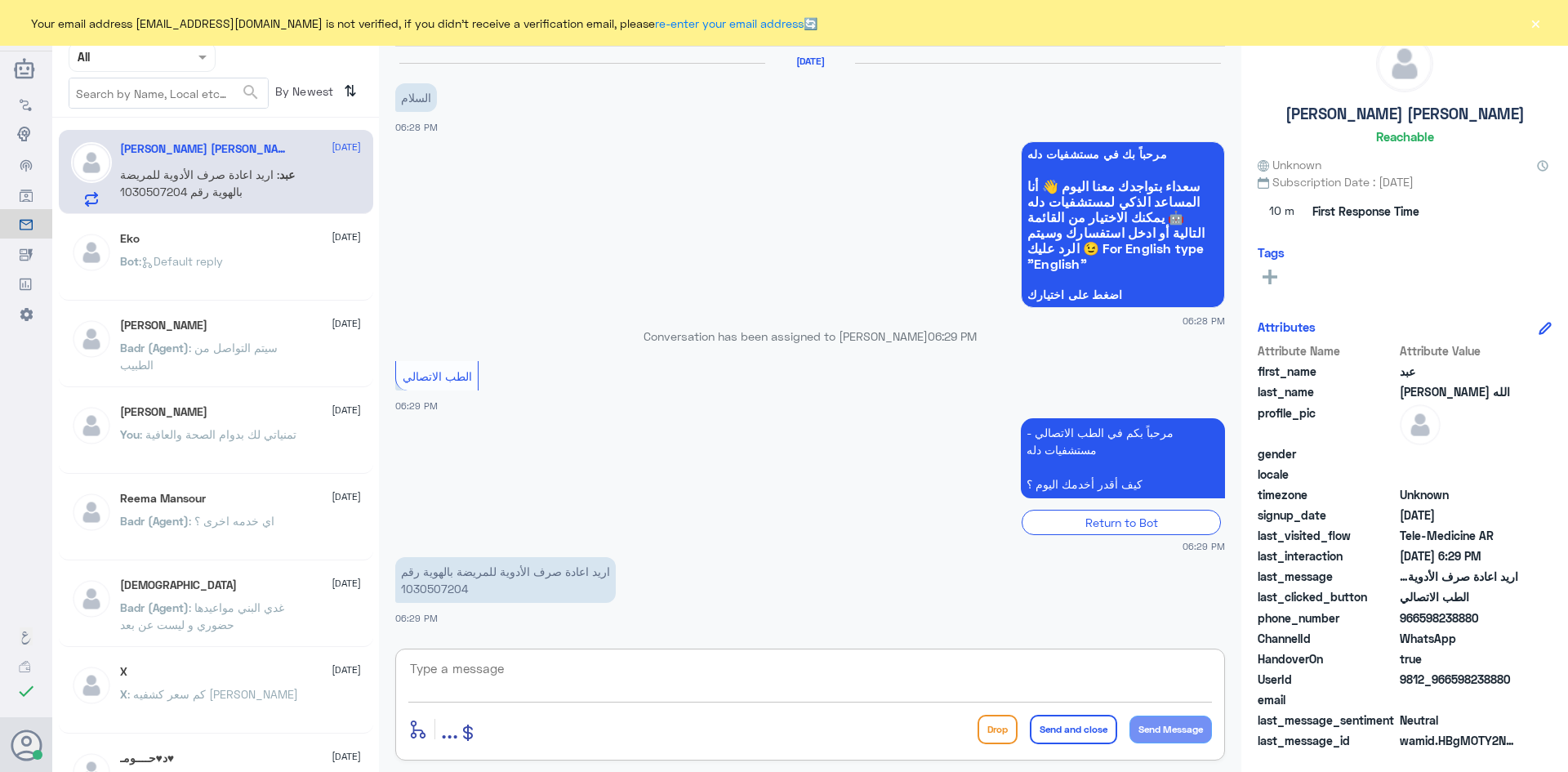
click at [587, 686] on textarea at bounding box center [810, 678] width 804 height 40
paste textarea "مرحبا معك عبدالكريم من الطب الاتصالي"
type textarea "مرحبا معك عبدالكريم من الطب الاتصالي"
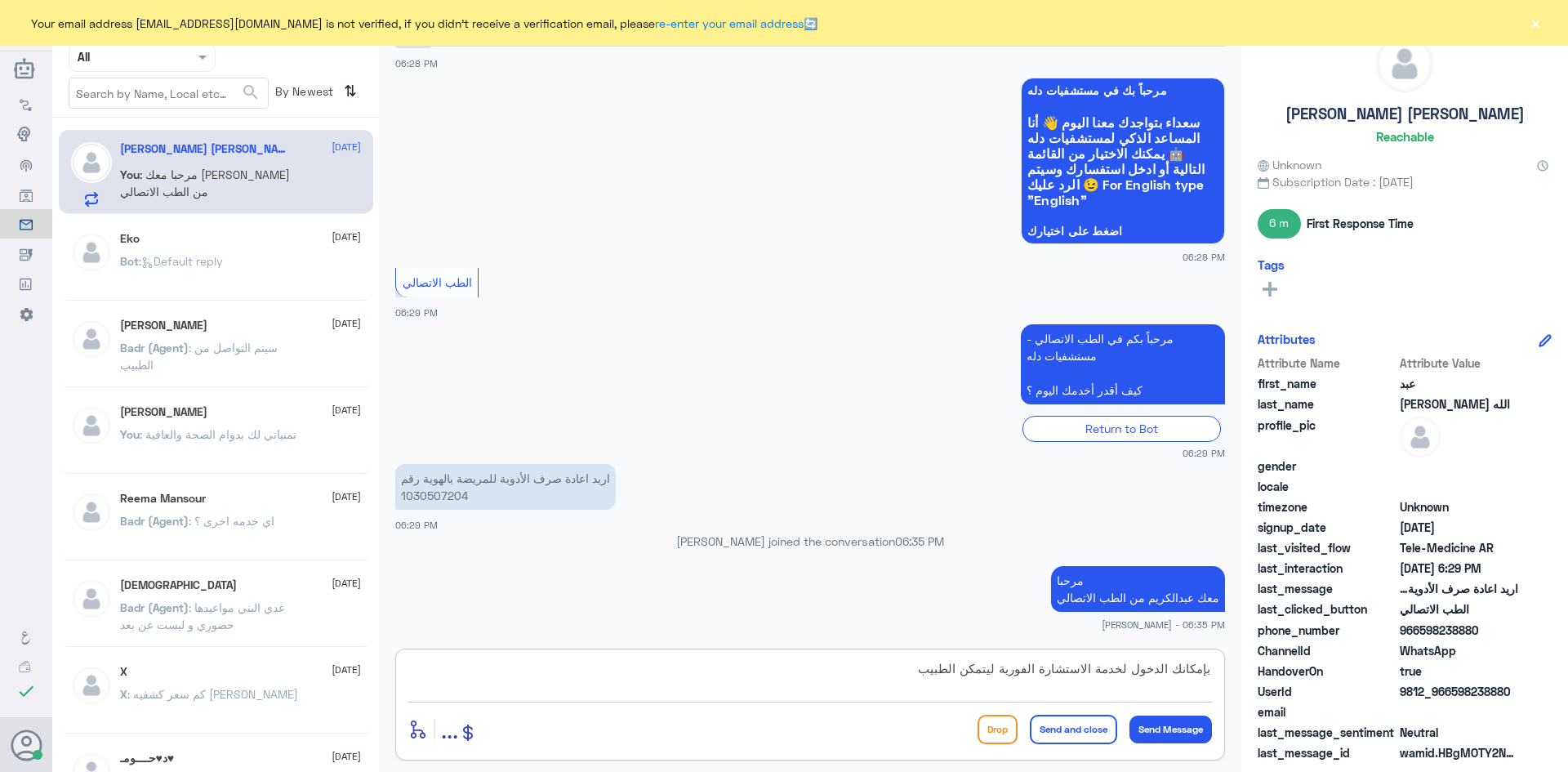
click at [998, 667] on textarea "بإمكانك الدخول لخدمة الاستشارة الفورية ليتمكن الطبيب" at bounding box center [810, 678] width 804 height 40
click at [832, 667] on textarea "بإمكانك الدخول لخدمة الاستشارة الفورية من خلال التطبيق ليتمكن الطبيب" at bounding box center [810, 678] width 804 height 40
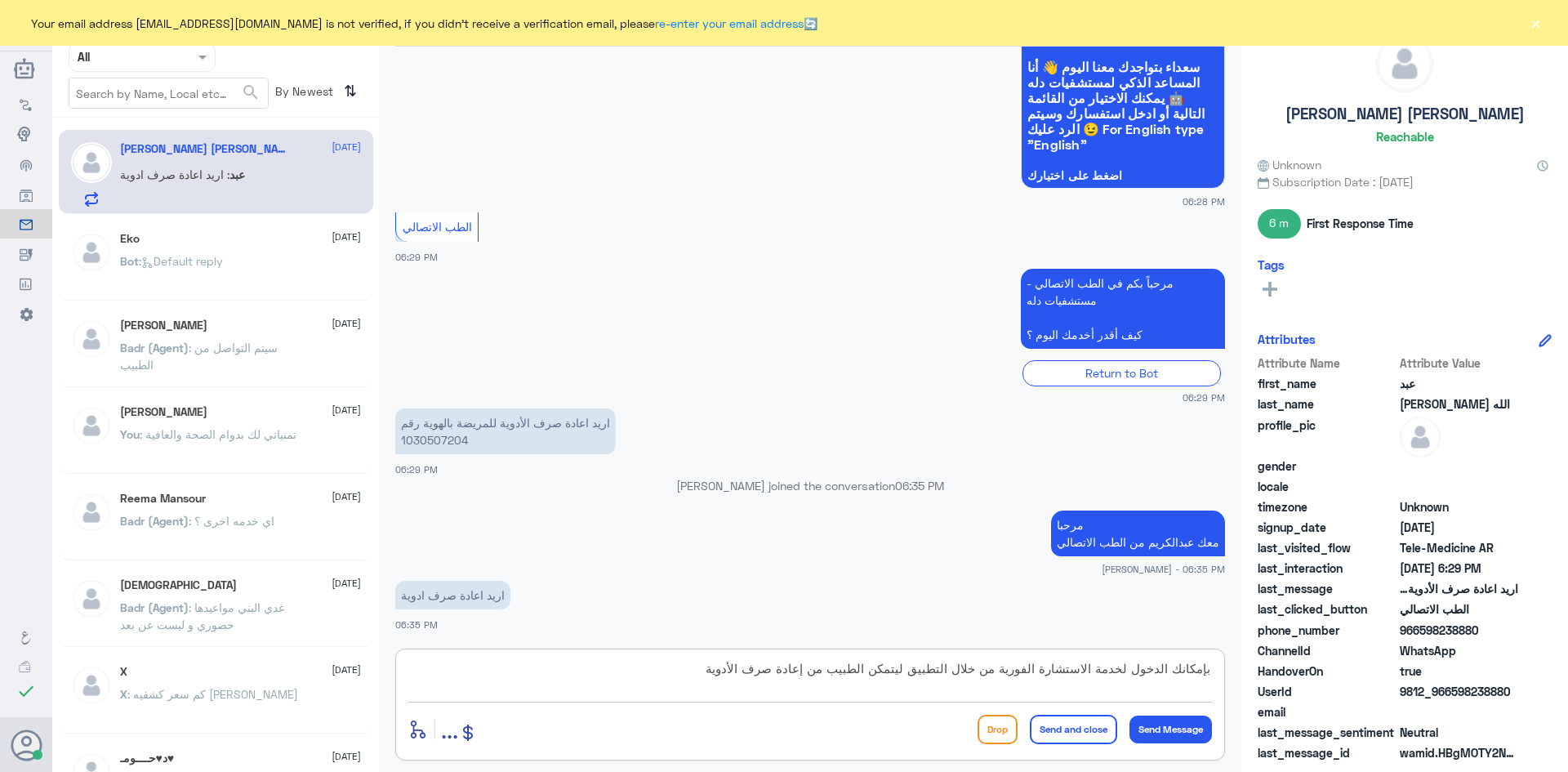
type textarea "بإمكانك الدخول لخدمة الاستشارة الفورية من خلال التطبيق ليتمكن الطبيب من إعادة ص…"
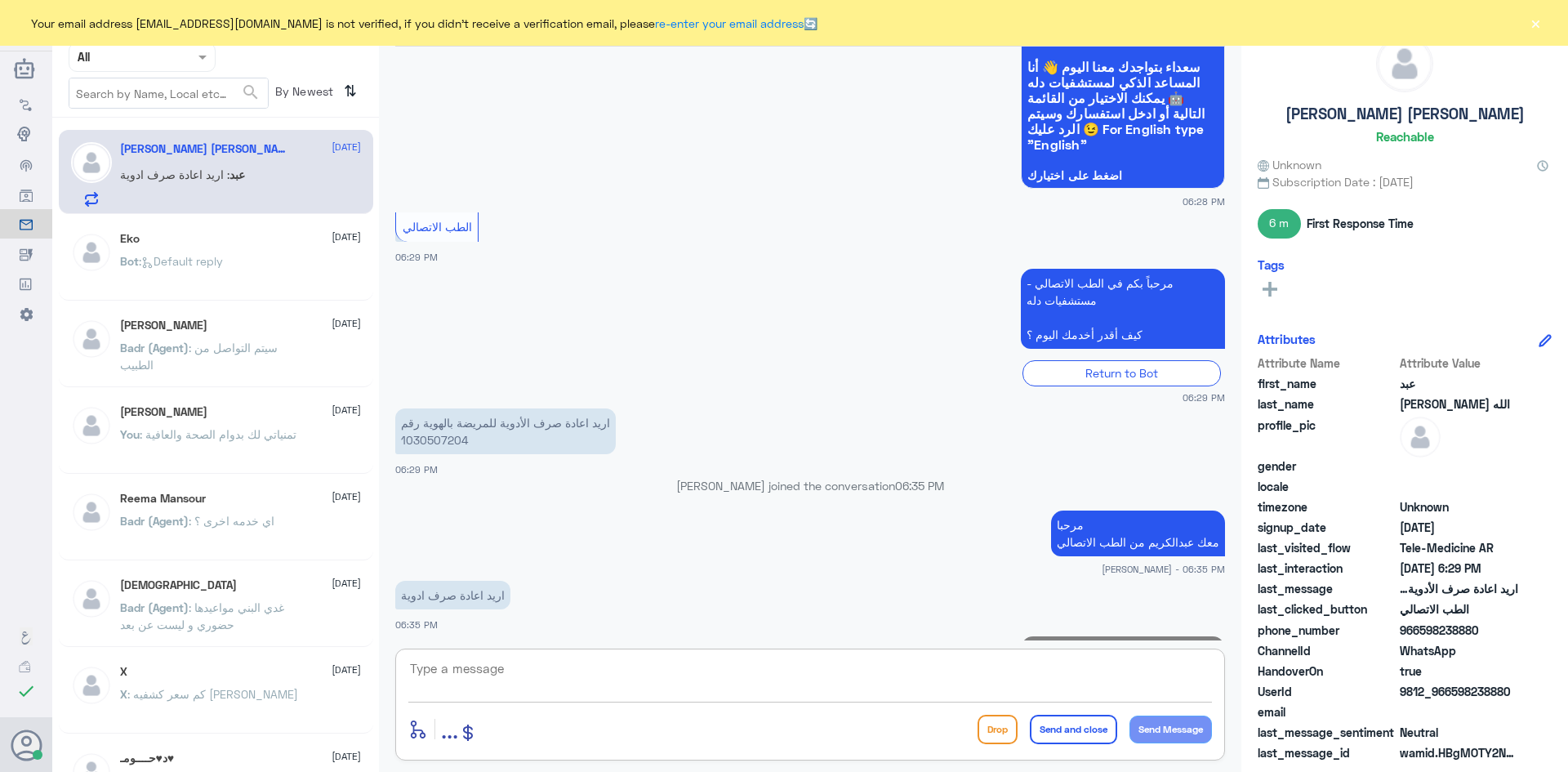
scroll to position [206, 0]
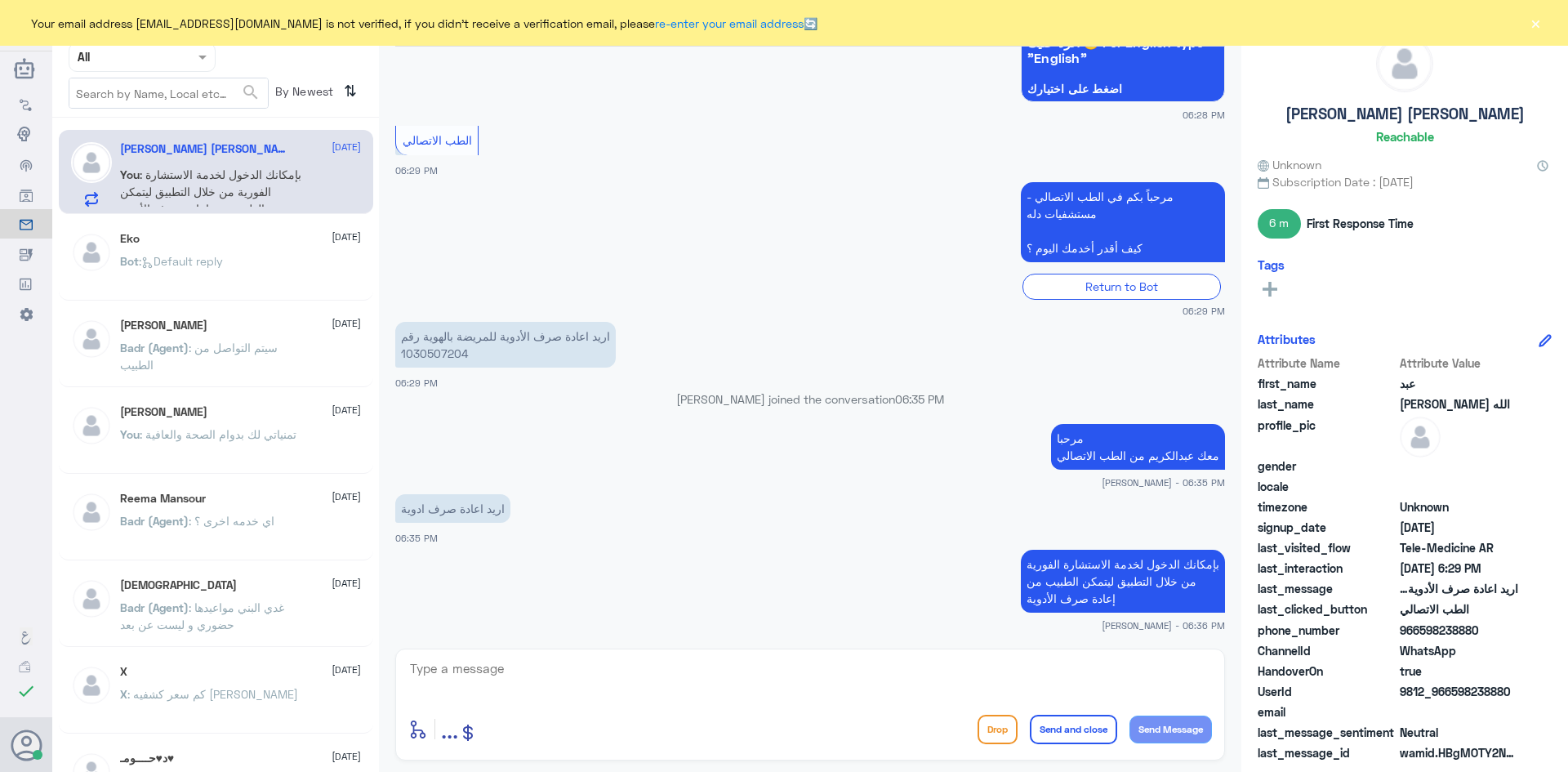
drag, startPoint x: 1478, startPoint y: 626, endPoint x: 1423, endPoint y: 632, distance: 55.0
click at [1423, 632] on span "966598238880" at bounding box center [1459, 630] width 118 height 17
copy span "598238880"
click at [611, 663] on textarea at bounding box center [810, 678] width 804 height 40
drag, startPoint x: 1479, startPoint y: 629, endPoint x: 1422, endPoint y: 636, distance: 57.6
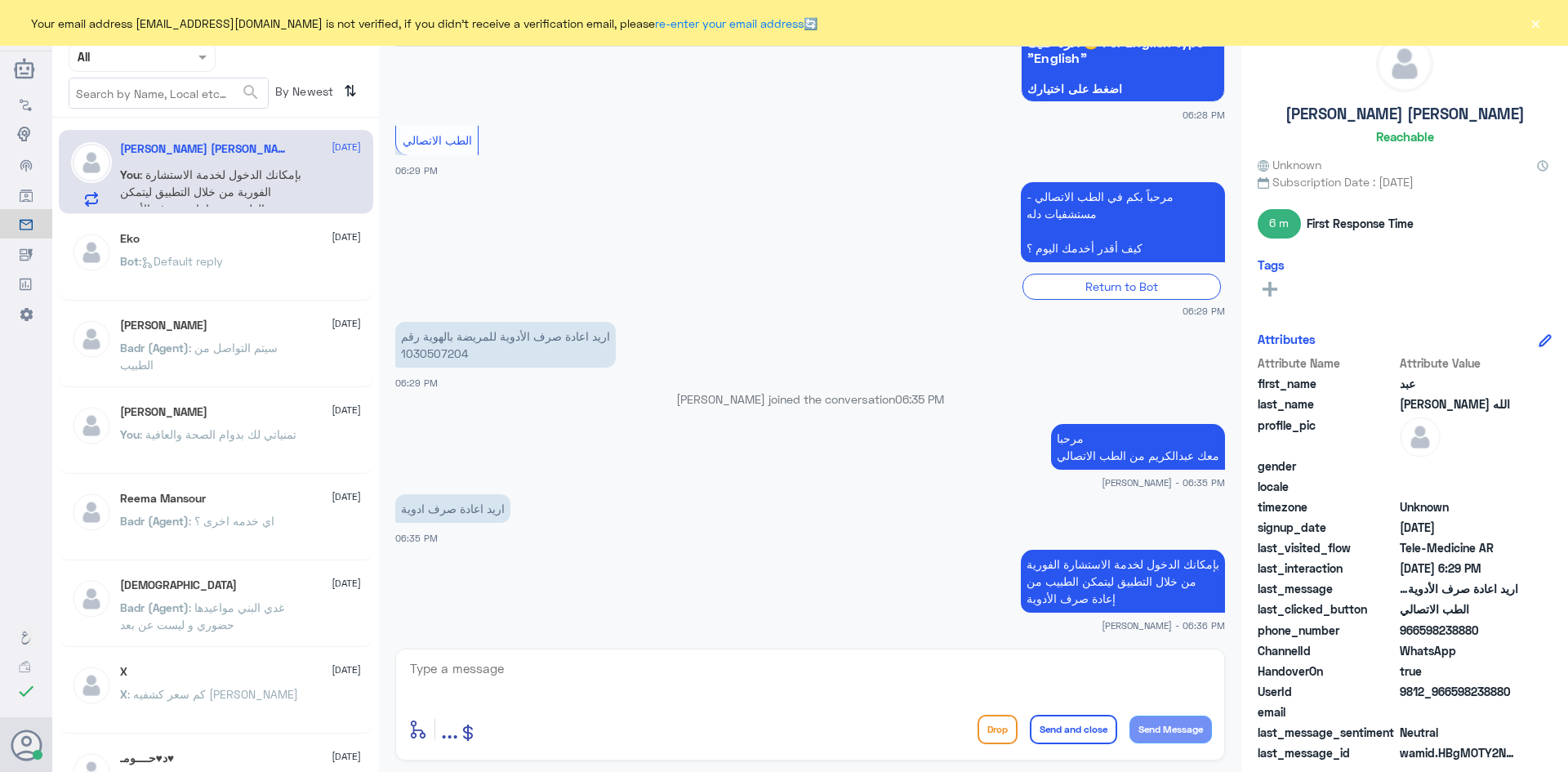
click at [1422, 636] on span "966598238880" at bounding box center [1459, 630] width 118 height 17
copy span "598238880"
click at [1536, 26] on button "×" at bounding box center [1535, 23] width 16 height 16
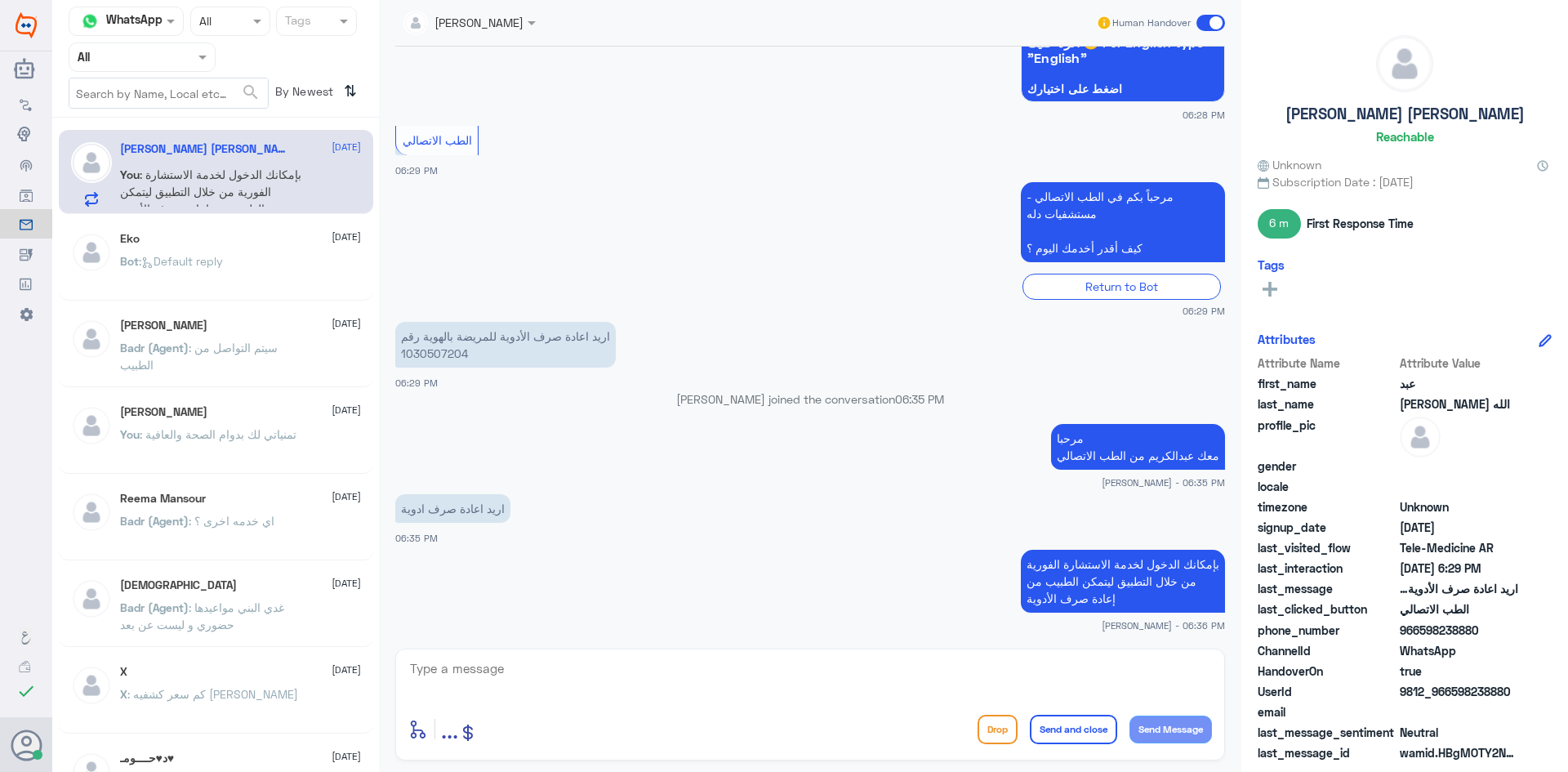
click at [1205, 22] on span at bounding box center [1211, 23] width 29 height 16
click at [0, 0] on input "checkbox" at bounding box center [0, 0] width 0 height 0
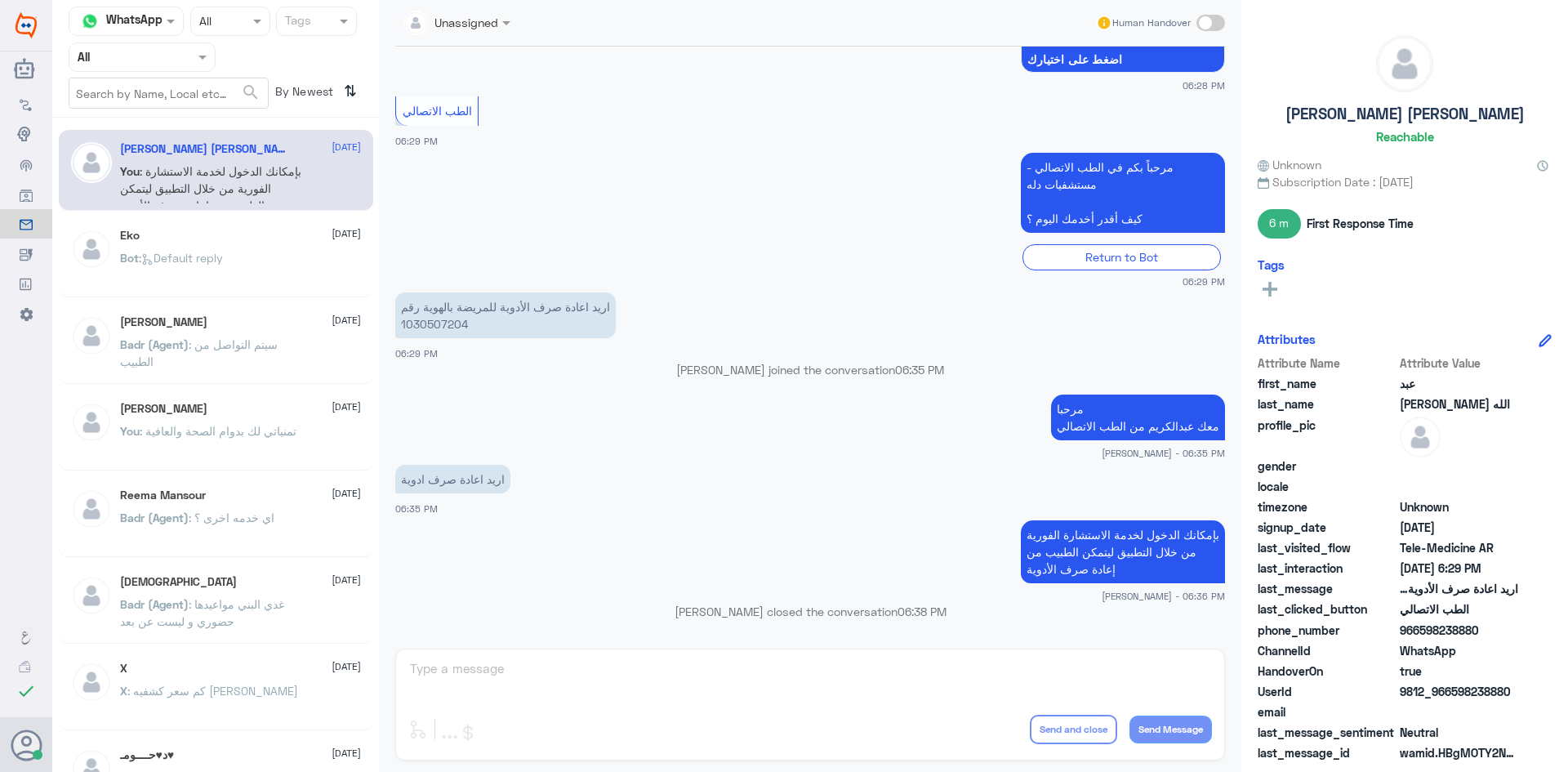
click at [180, 253] on span ": Default reply" at bounding box center [181, 258] width 84 height 14
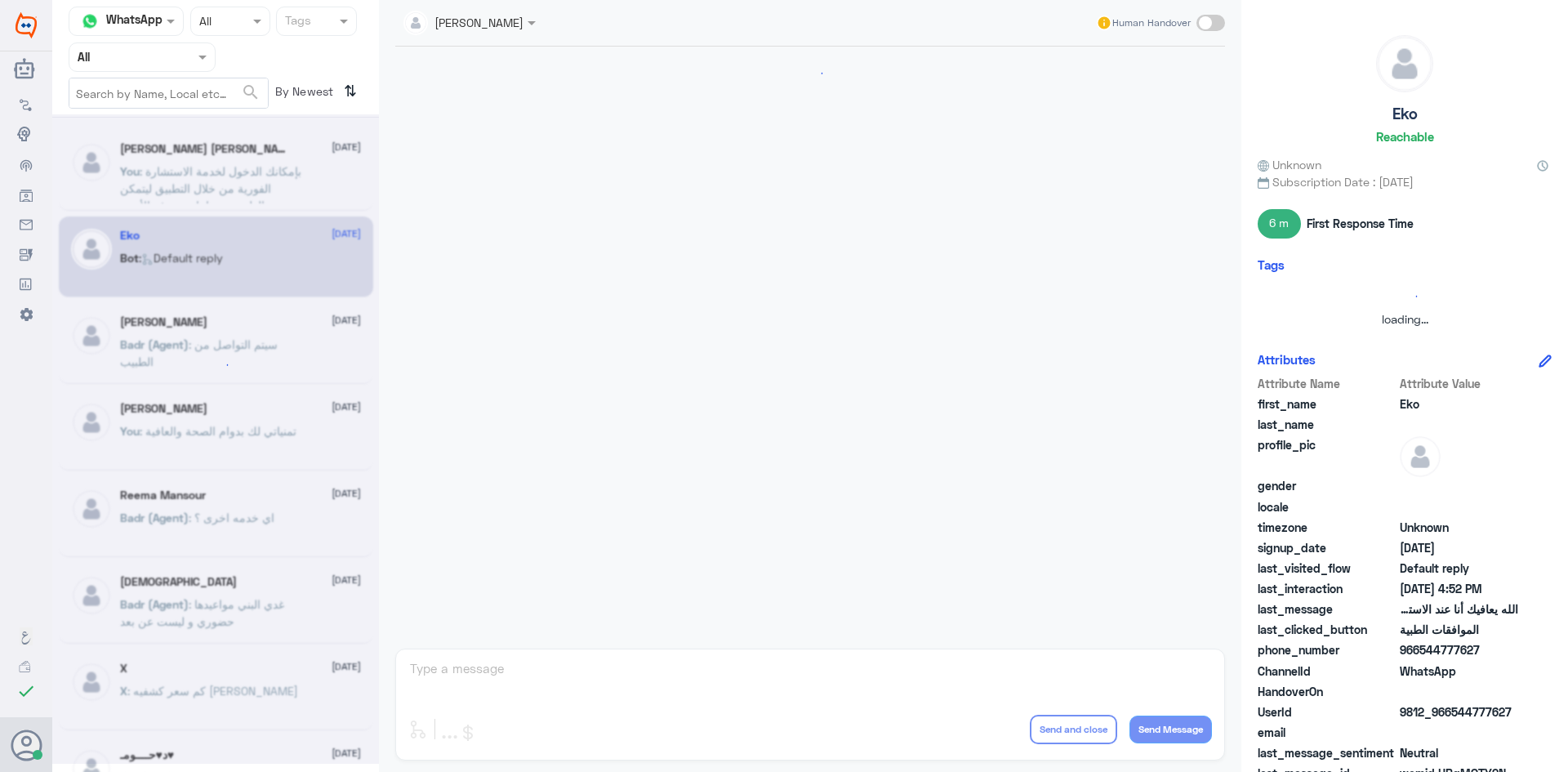
scroll to position [1560, 0]
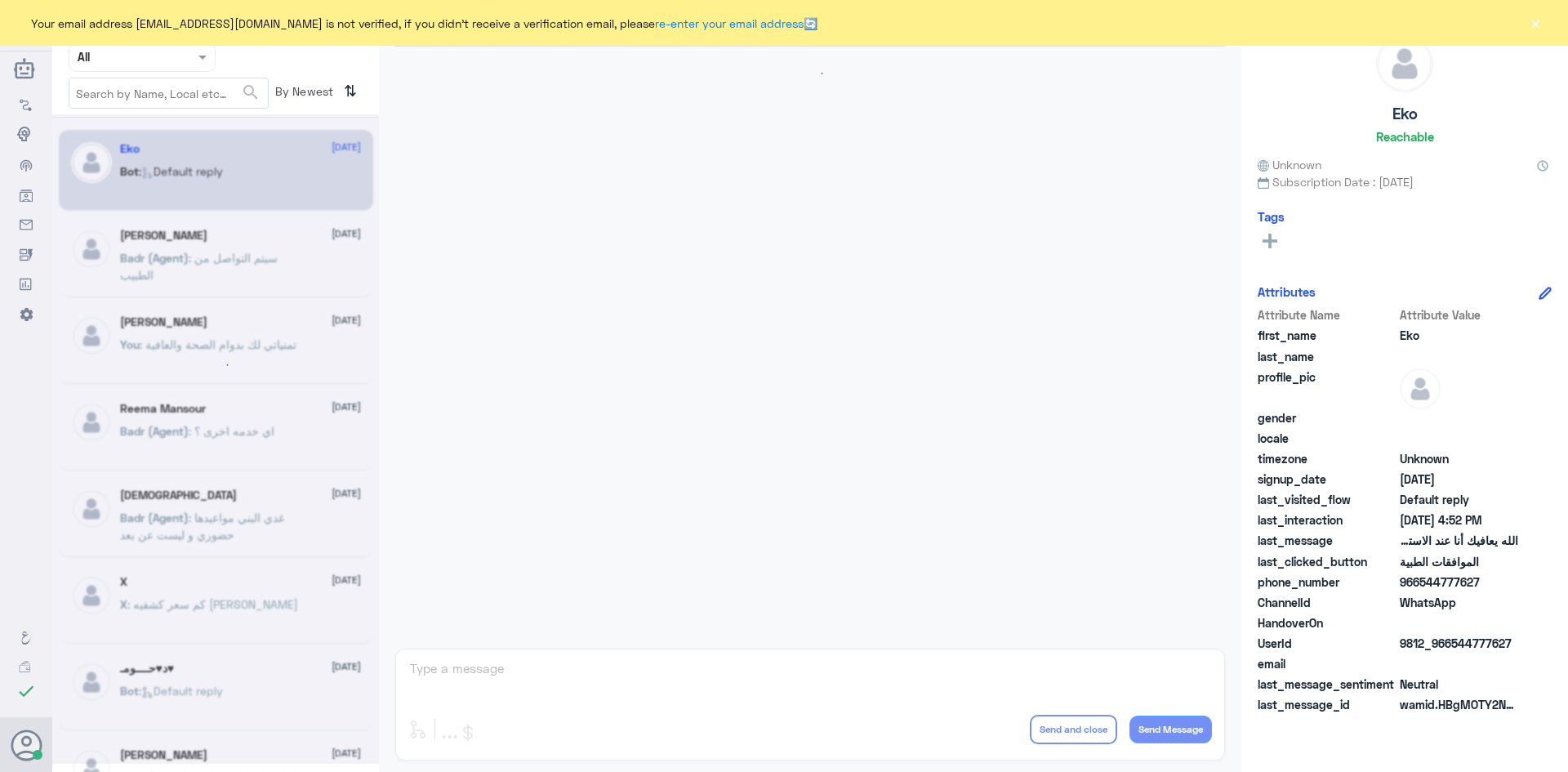
scroll to position [1560, 0]
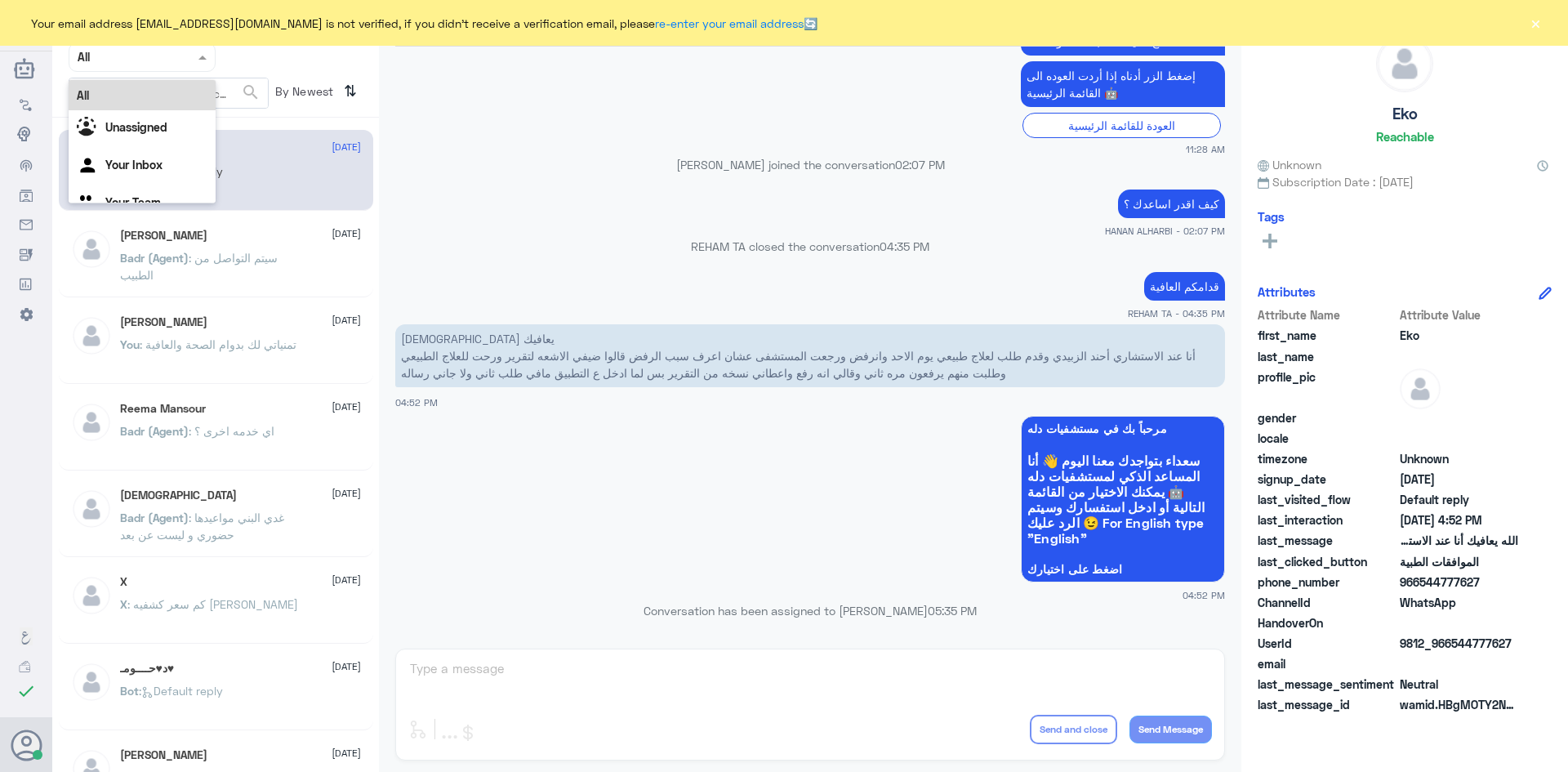
click at [197, 65] on span at bounding box center [204, 56] width 20 height 17
click at [154, 122] on b "Unassigned" at bounding box center [136, 127] width 62 height 14
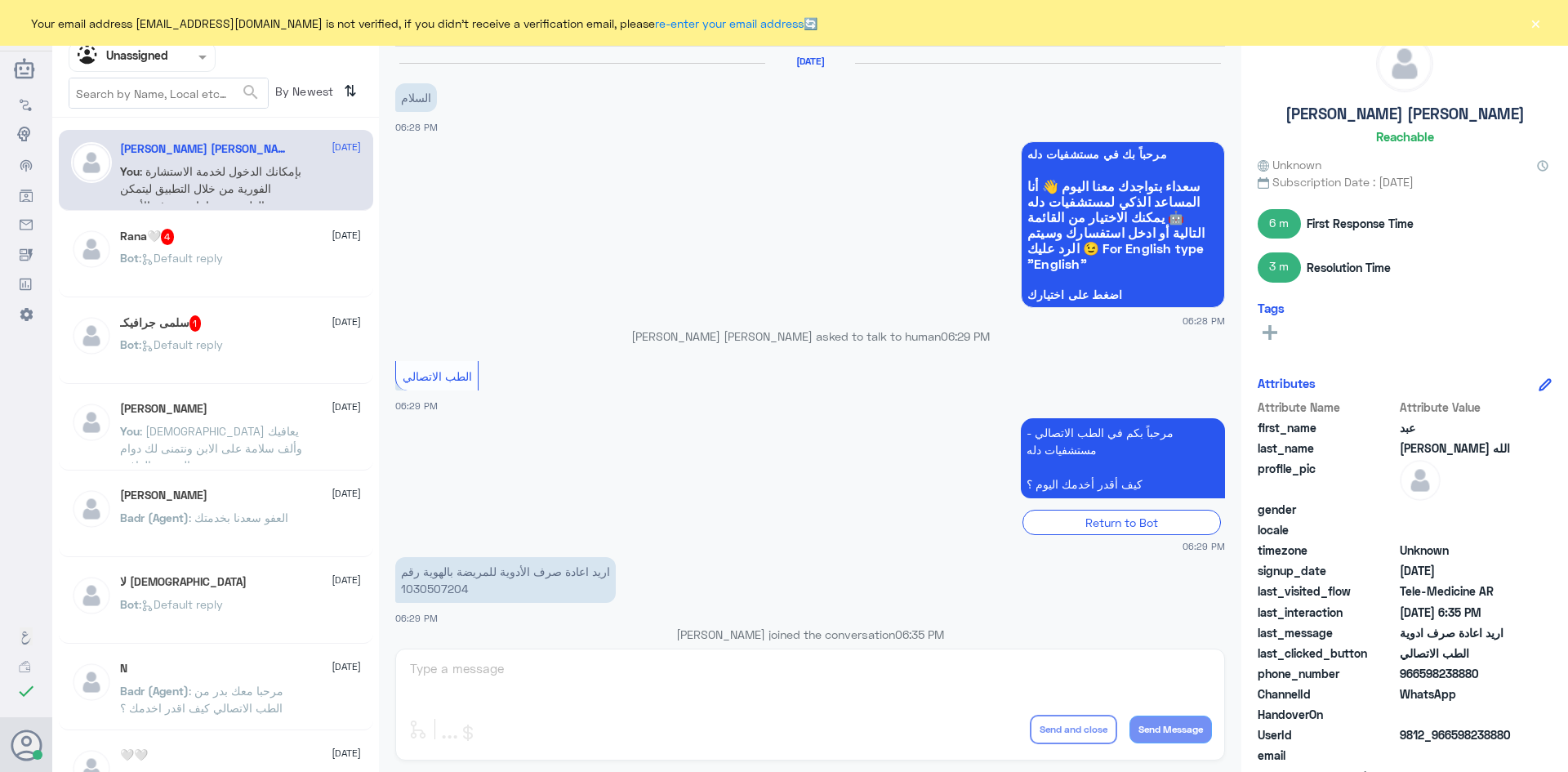
scroll to position [265, 0]
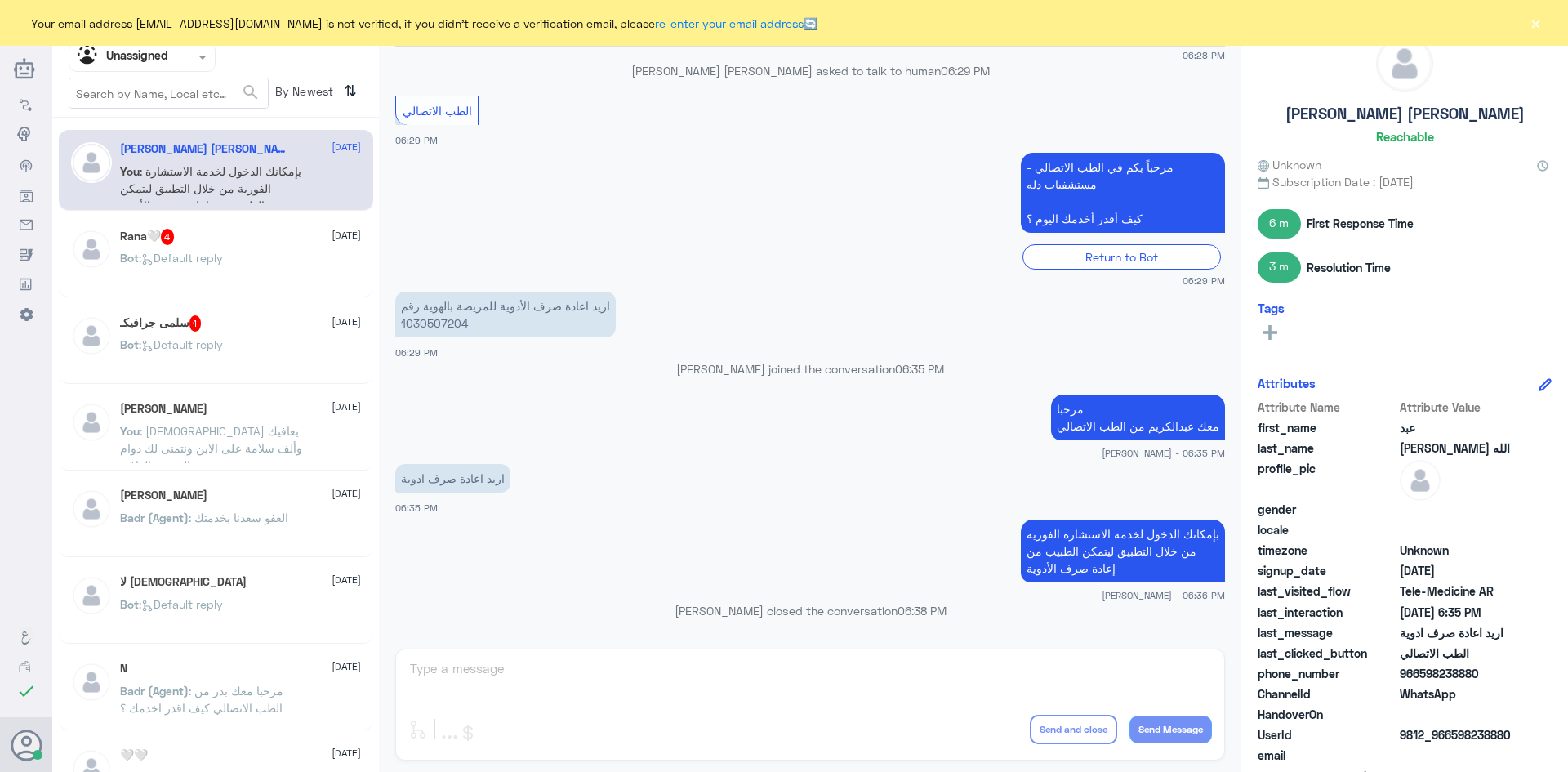
click at [256, 265] on div "Bot : Default reply" at bounding box center [240, 271] width 241 height 37
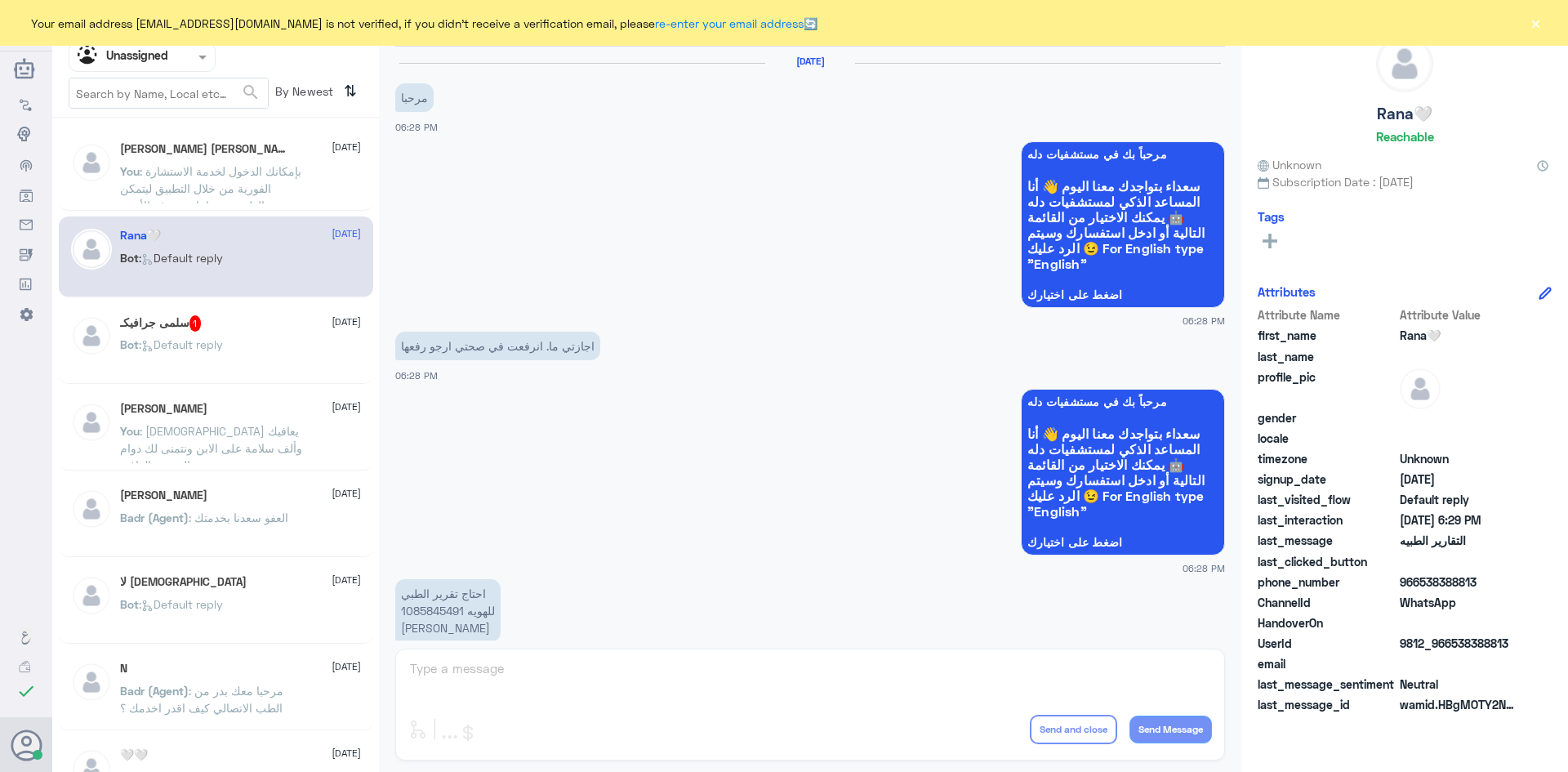
scroll to position [473, 0]
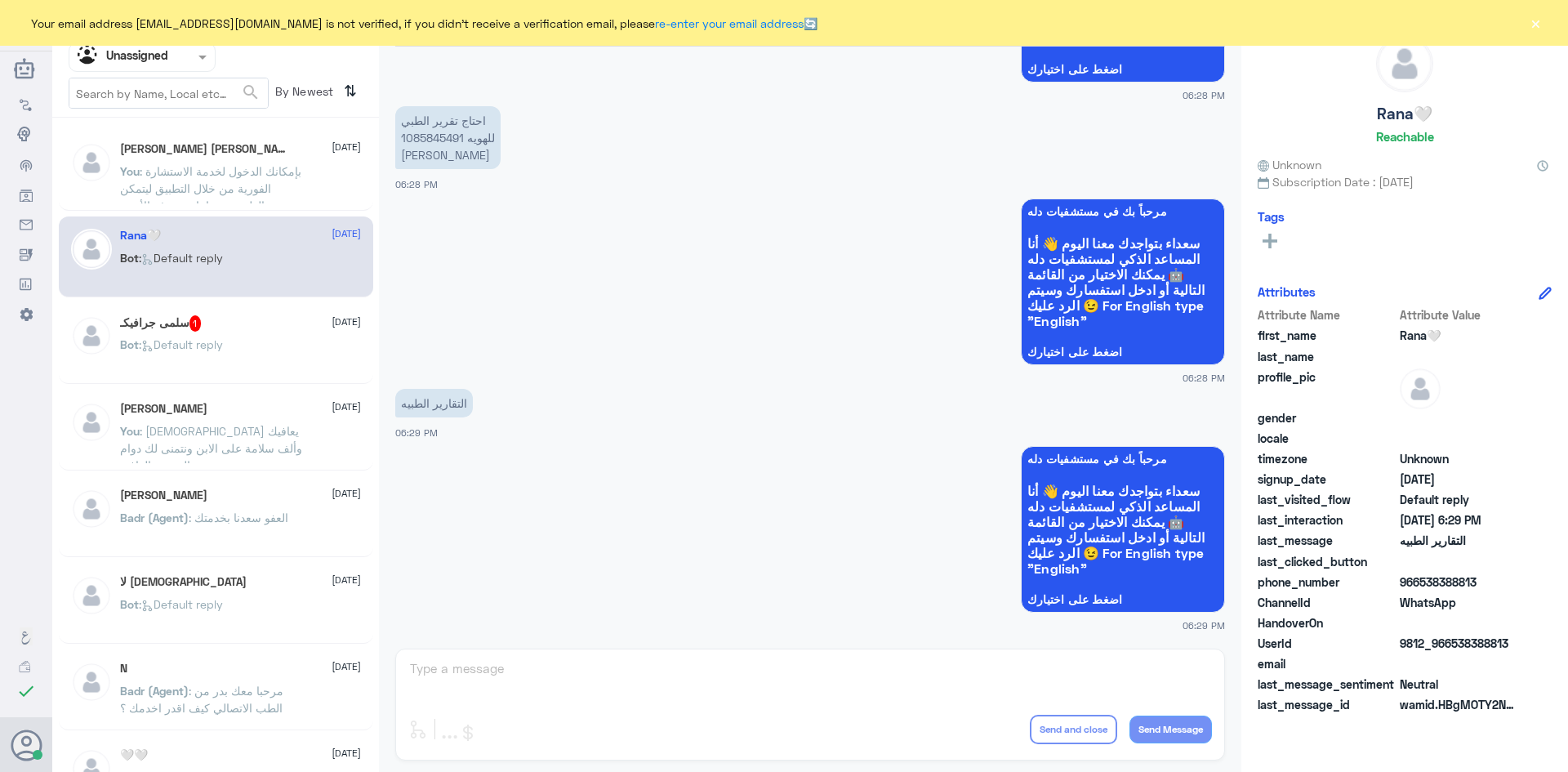
click at [1537, 31] on button "×" at bounding box center [1535, 23] width 16 height 16
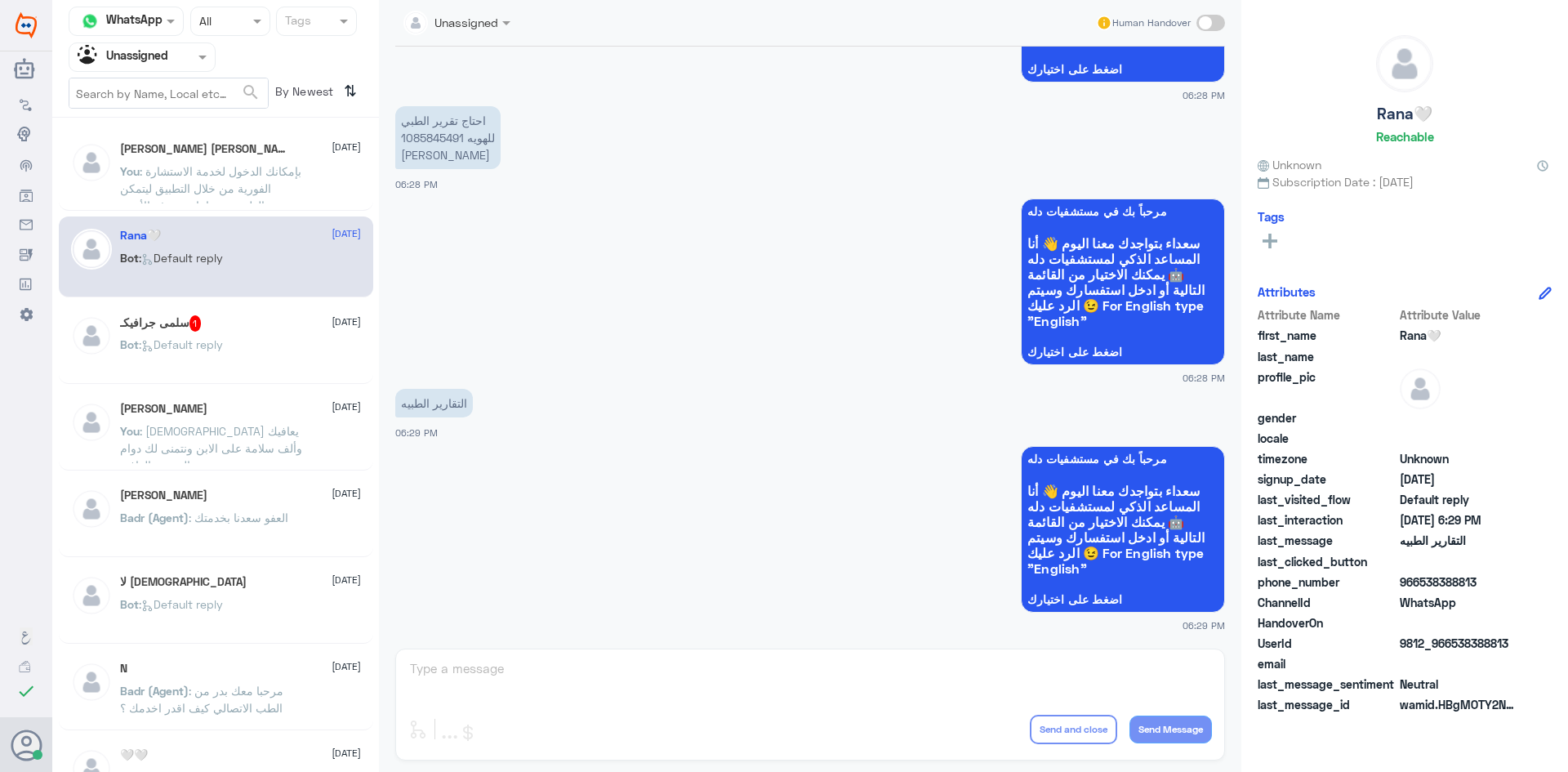
click at [1215, 25] on span at bounding box center [1211, 23] width 29 height 16
click at [0, 0] on input "checkbox" at bounding box center [0, 0] width 0 height 0
click at [744, 664] on textarea at bounding box center [810, 678] width 804 height 40
paste textarea "مرحبا معك عبدالكريم من الطب الاتصالي"
type textarea "مرحبا معك عبدالكريم من الطب الاتصالي"
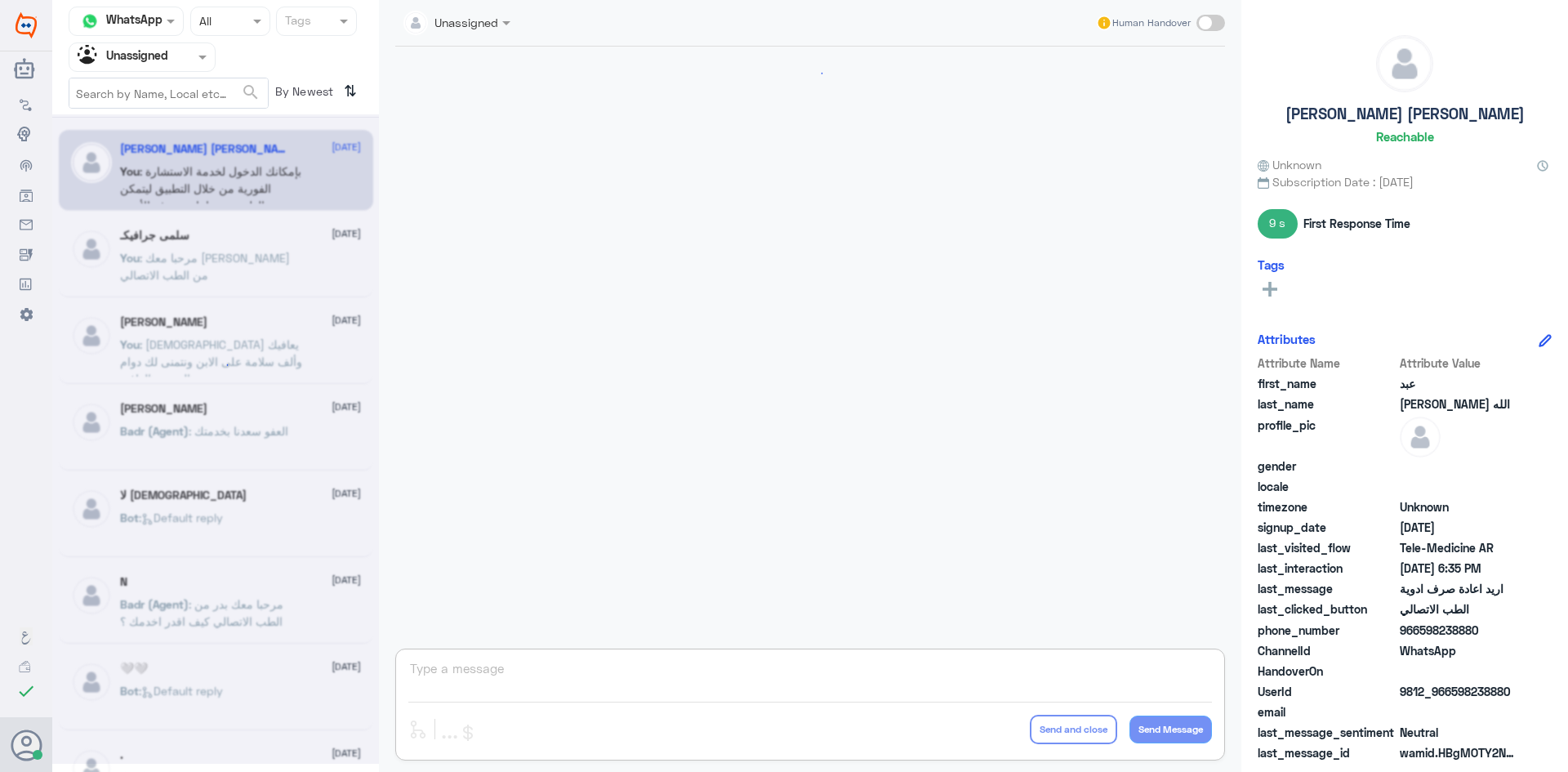
scroll to position [265, 0]
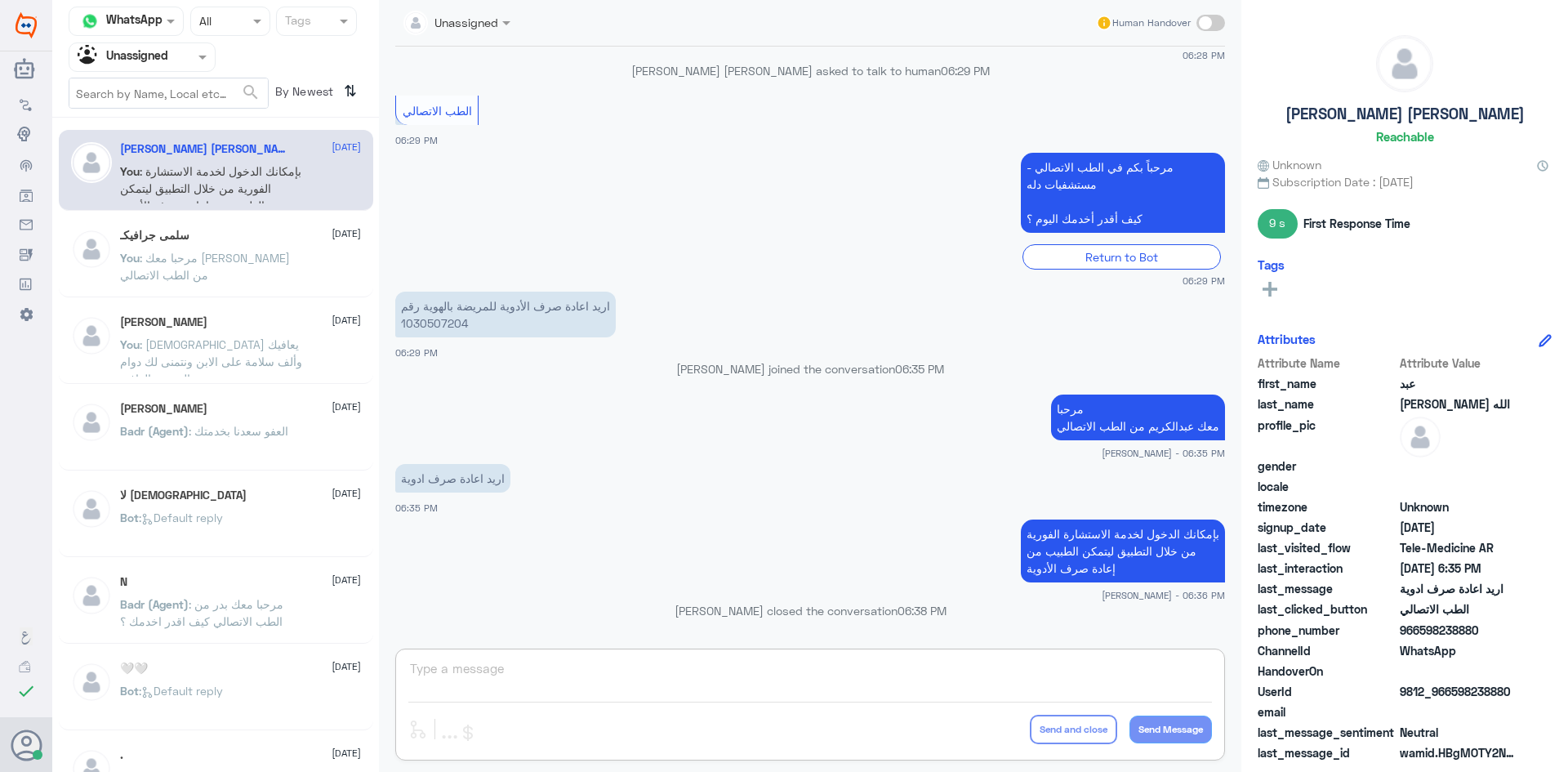
paste textarea "بإمكانك التواصل مع قسم التقارير الطبية على الواتس 0550181732"
type textarea "بإمكانك التواصل مع قسم التقارير الطبية على الواتس 0550181732"
click at [246, 245] on div "سلمى جرافيكـ 25 August You : مرحبا معك عبدالكريم من الطب الاتصالي" at bounding box center [240, 259] width 241 height 61
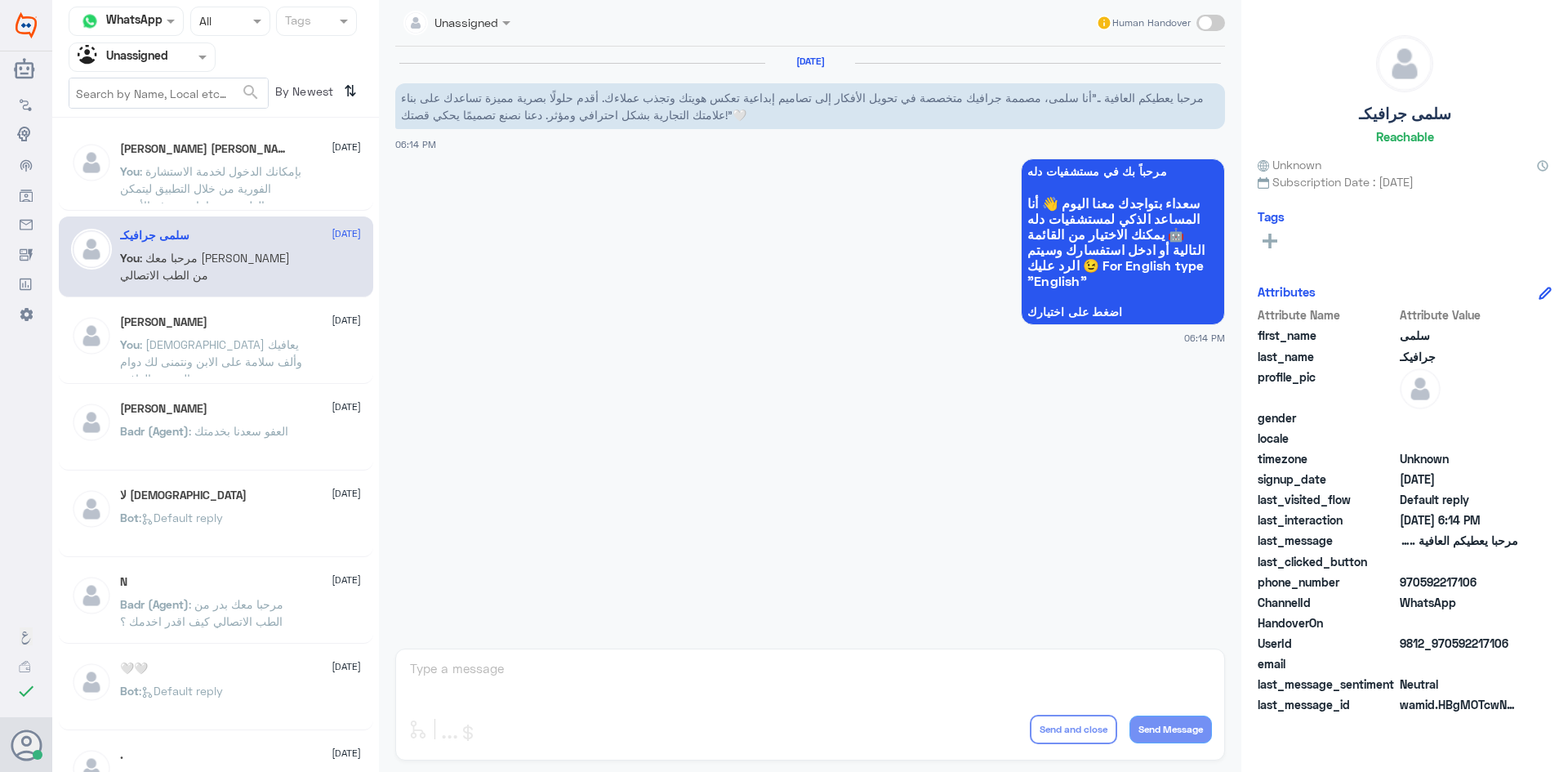
click at [194, 55] on span at bounding box center [204, 56] width 20 height 17
click at [121, 102] on div "All" at bounding box center [142, 95] width 147 height 30
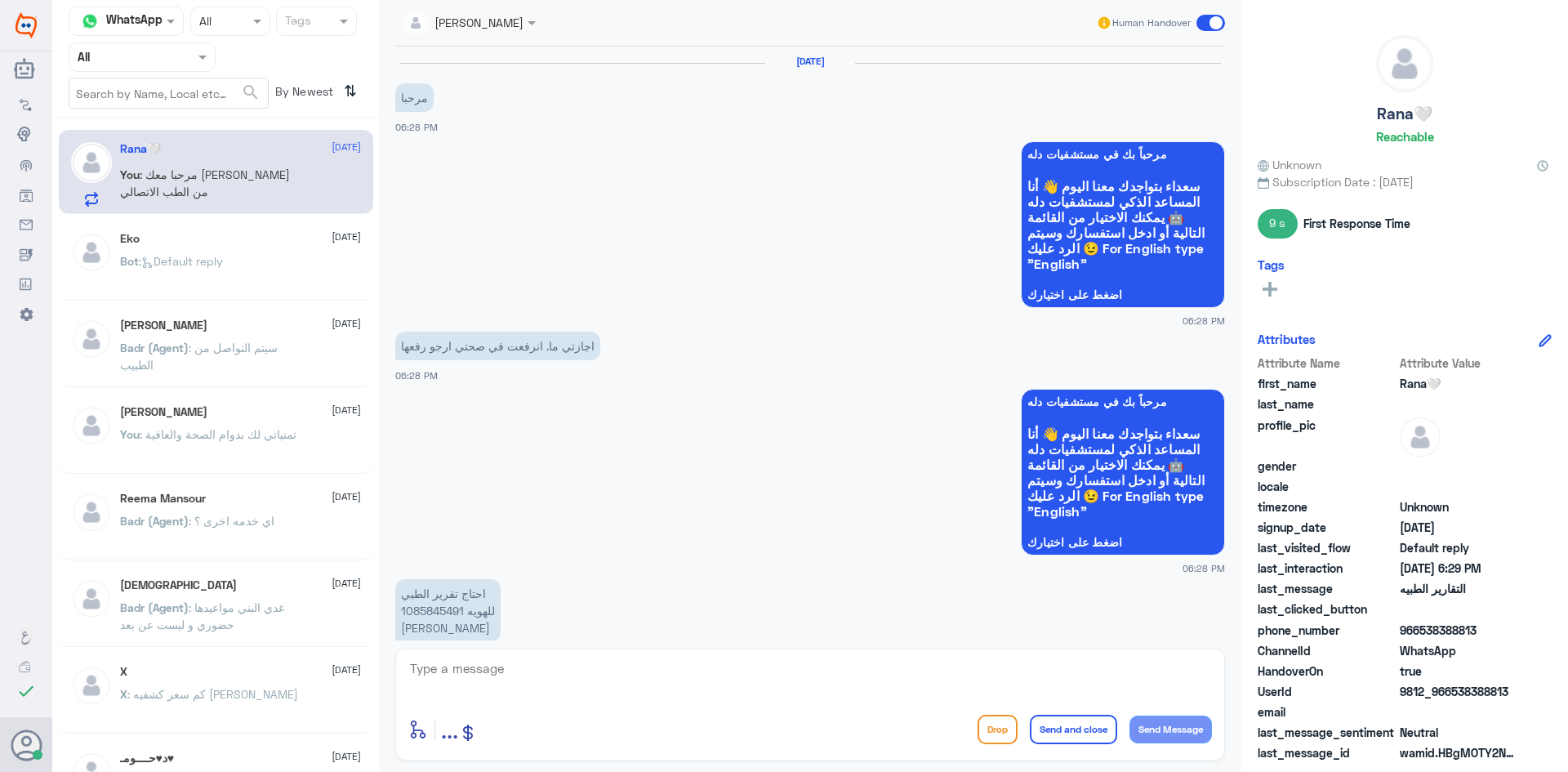
scroll to position [573, 0]
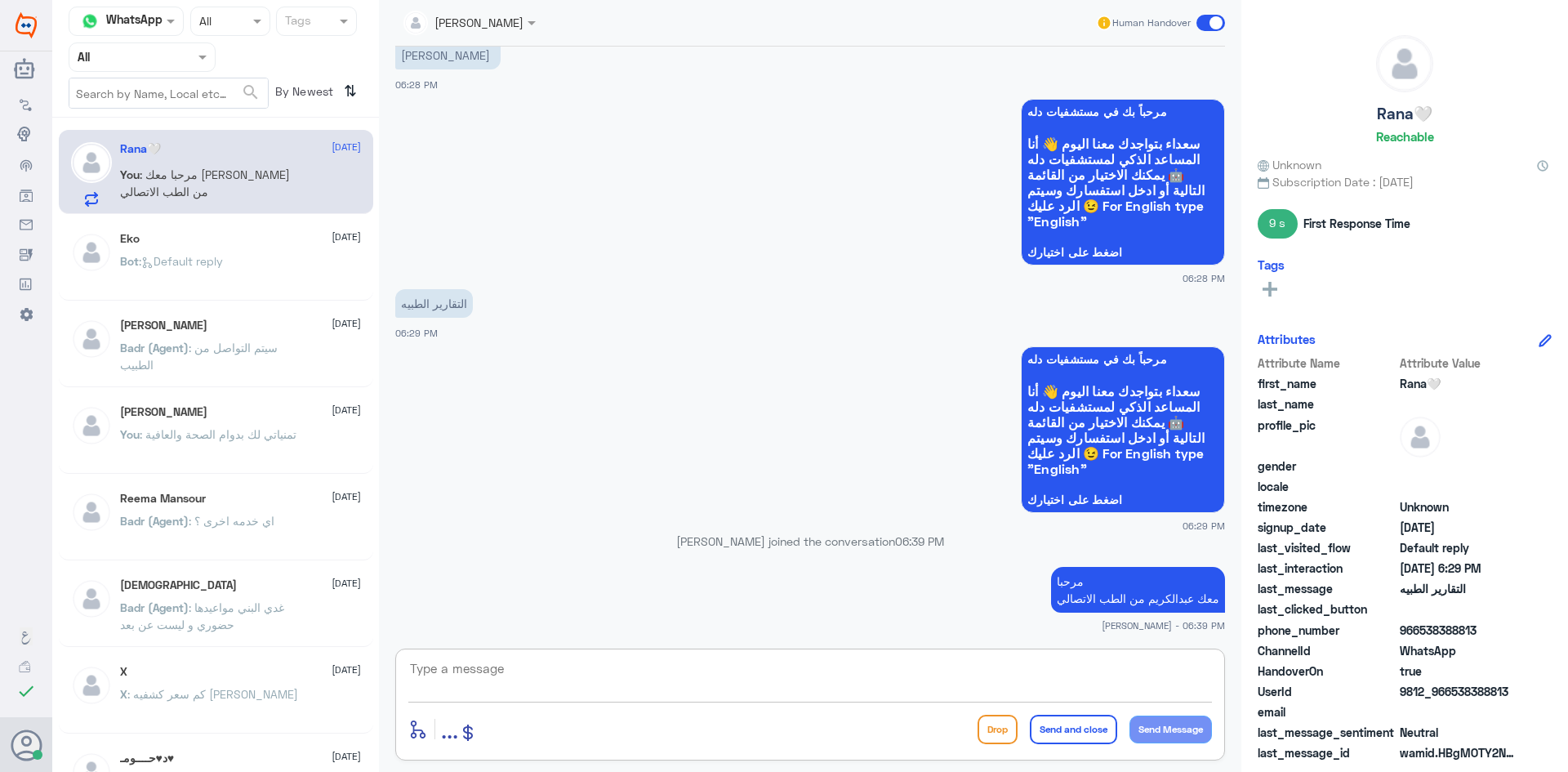
click at [589, 689] on textarea at bounding box center [810, 678] width 804 height 40
paste textarea "بإمكانك التواصل مع قسم التقارير الطبية على الواتس 0550181732"
type textarea "بإمكانك التواصل مع قسم التقارير الطبية على الواتس 0550181732"
click at [1094, 725] on button "Send and close" at bounding box center [1073, 729] width 87 height 29
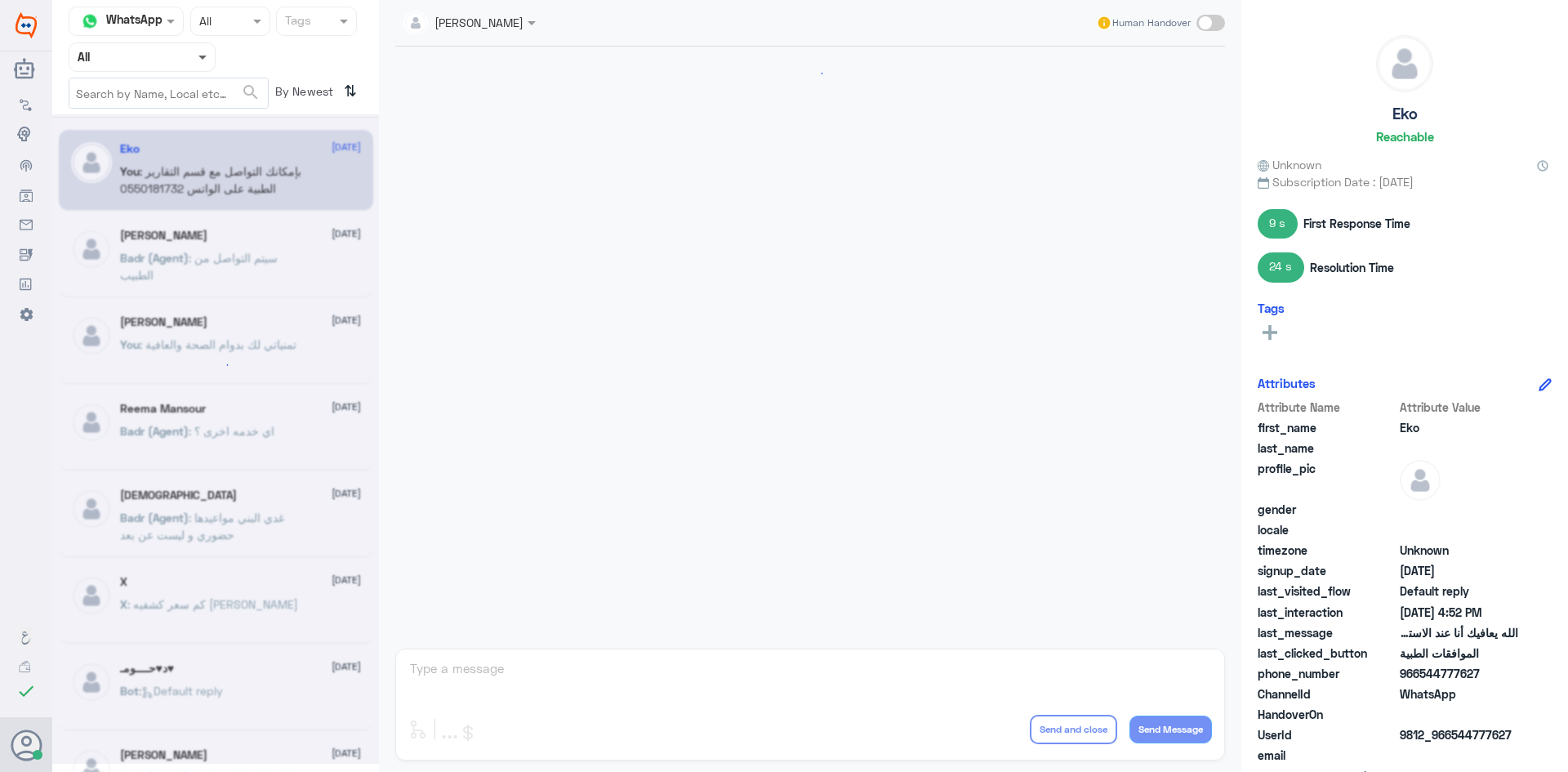
scroll to position [1560, 0]
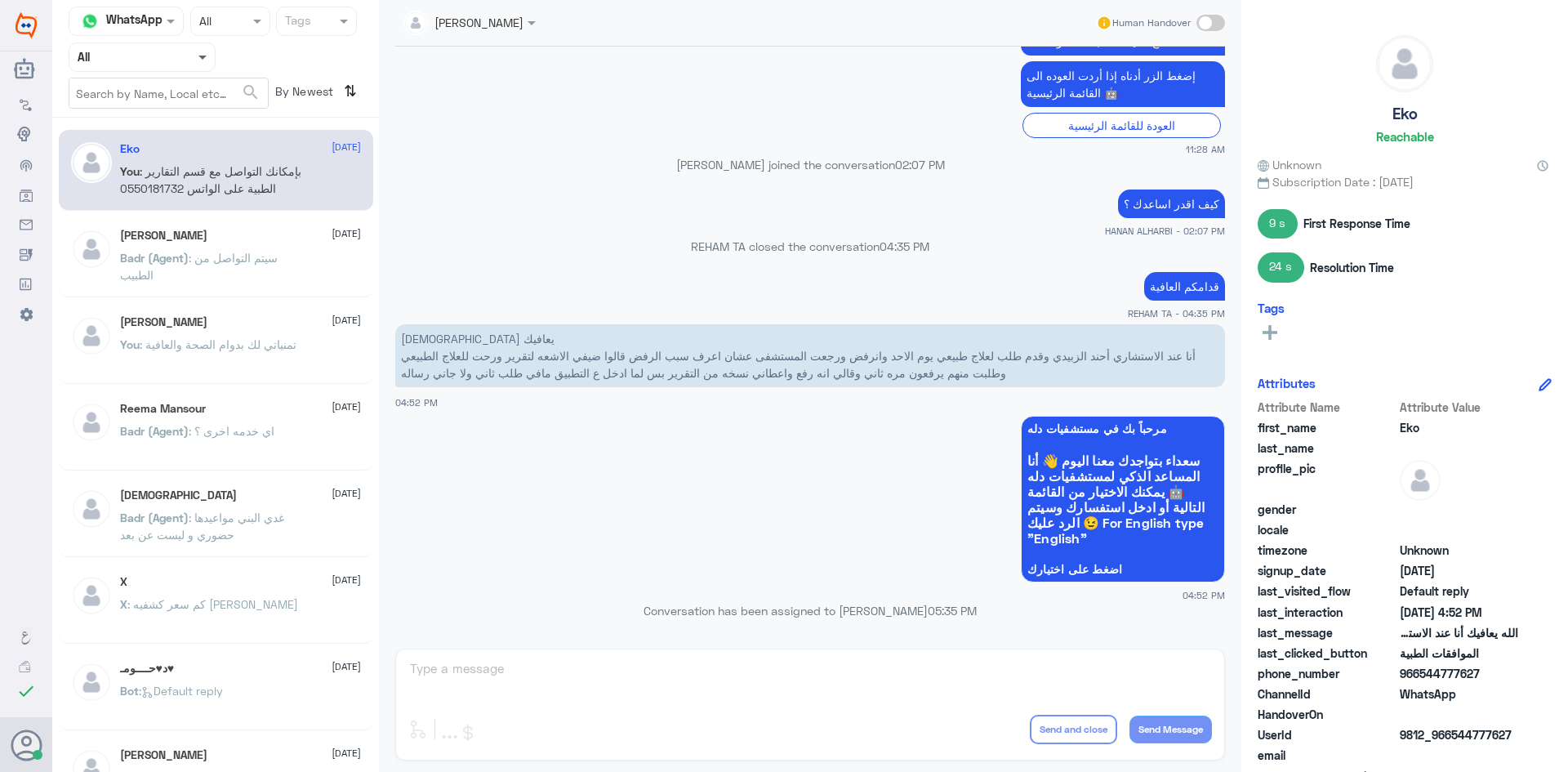
click at [203, 60] on span at bounding box center [204, 56] width 20 height 17
click at [176, 127] on div "Unassigned" at bounding box center [142, 129] width 147 height 38
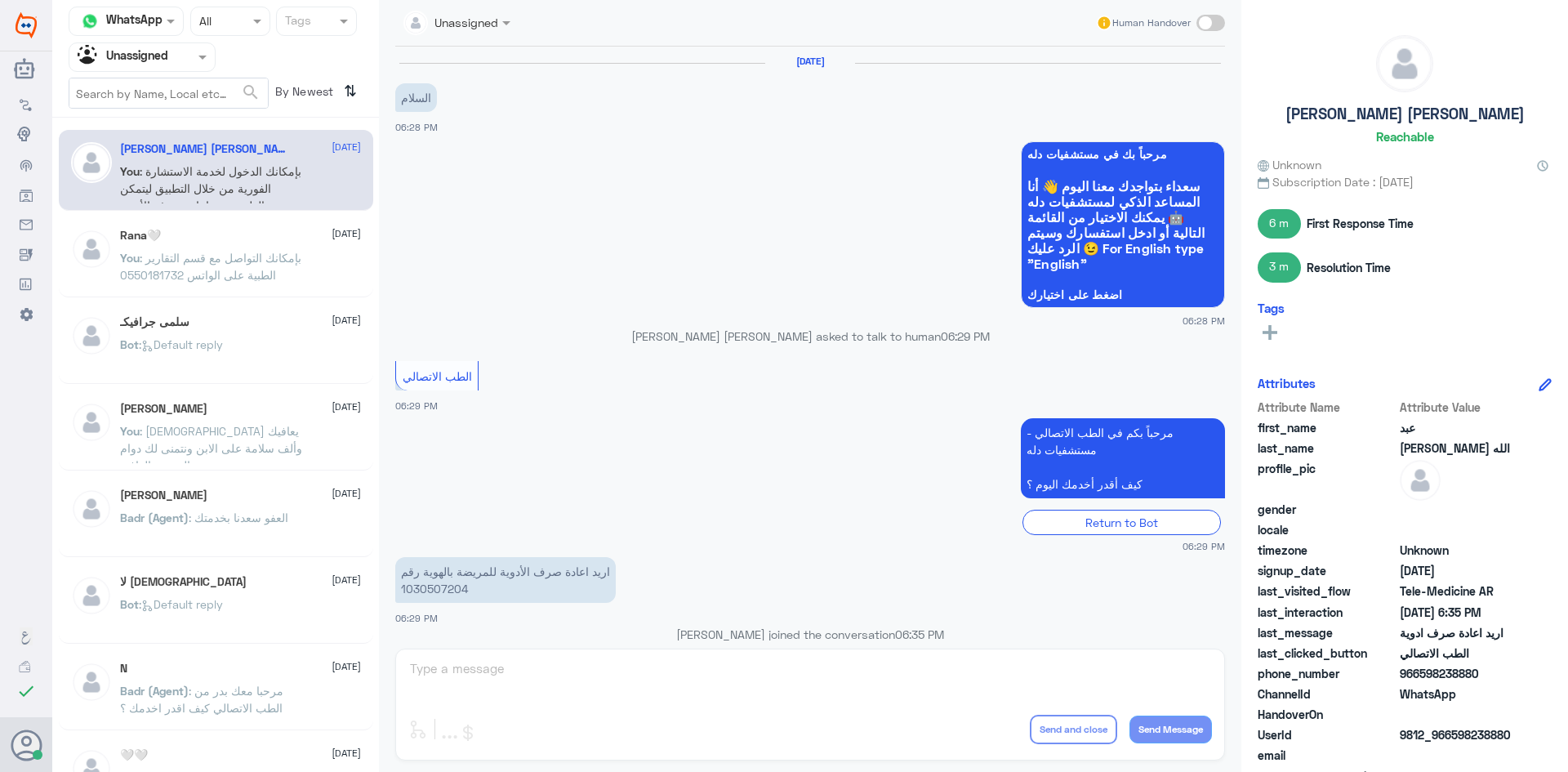
scroll to position [265, 0]
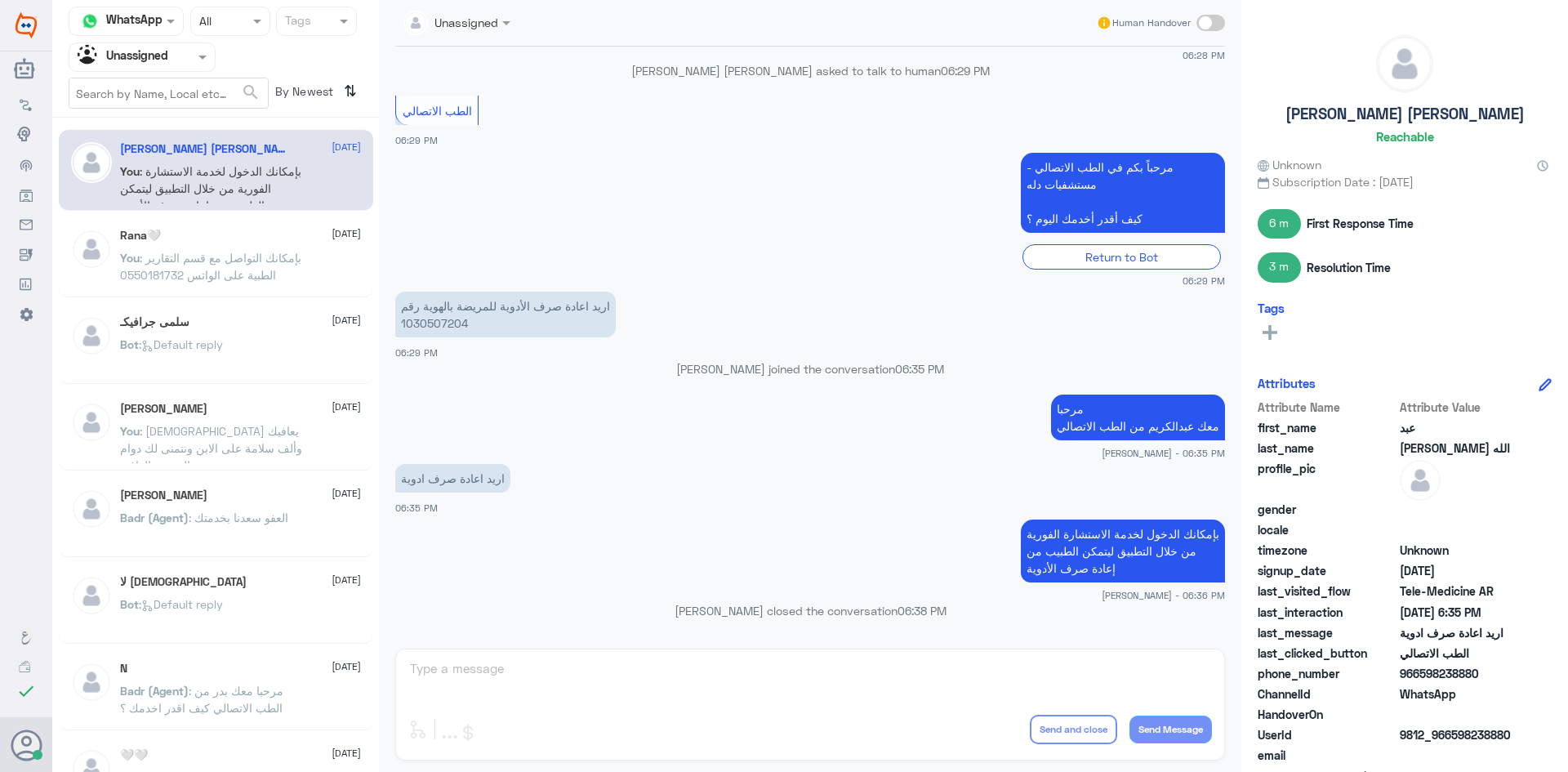
click at [252, 358] on div "Bot : Default reply" at bounding box center [240, 358] width 241 height 37
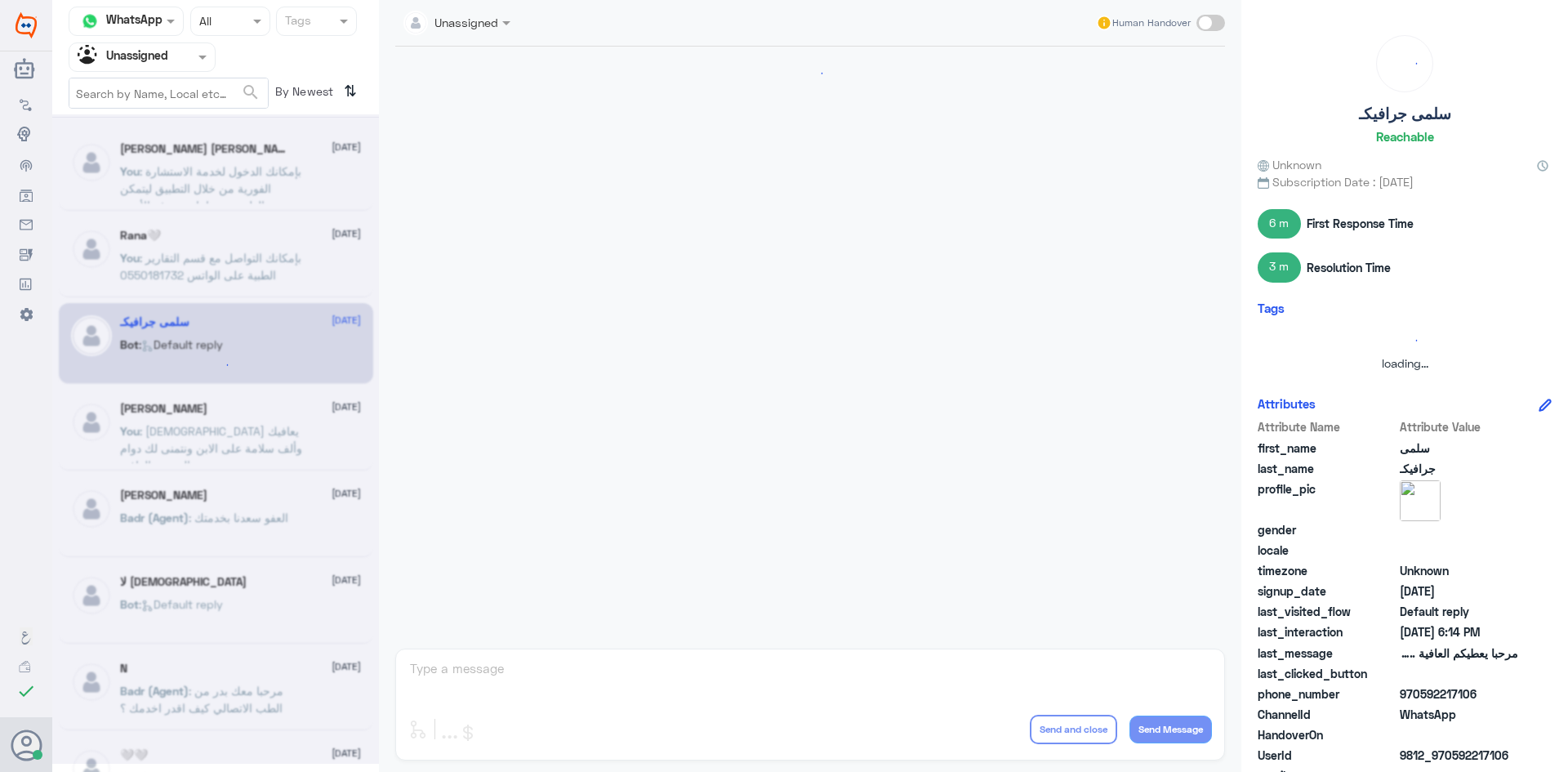
scroll to position [0, 0]
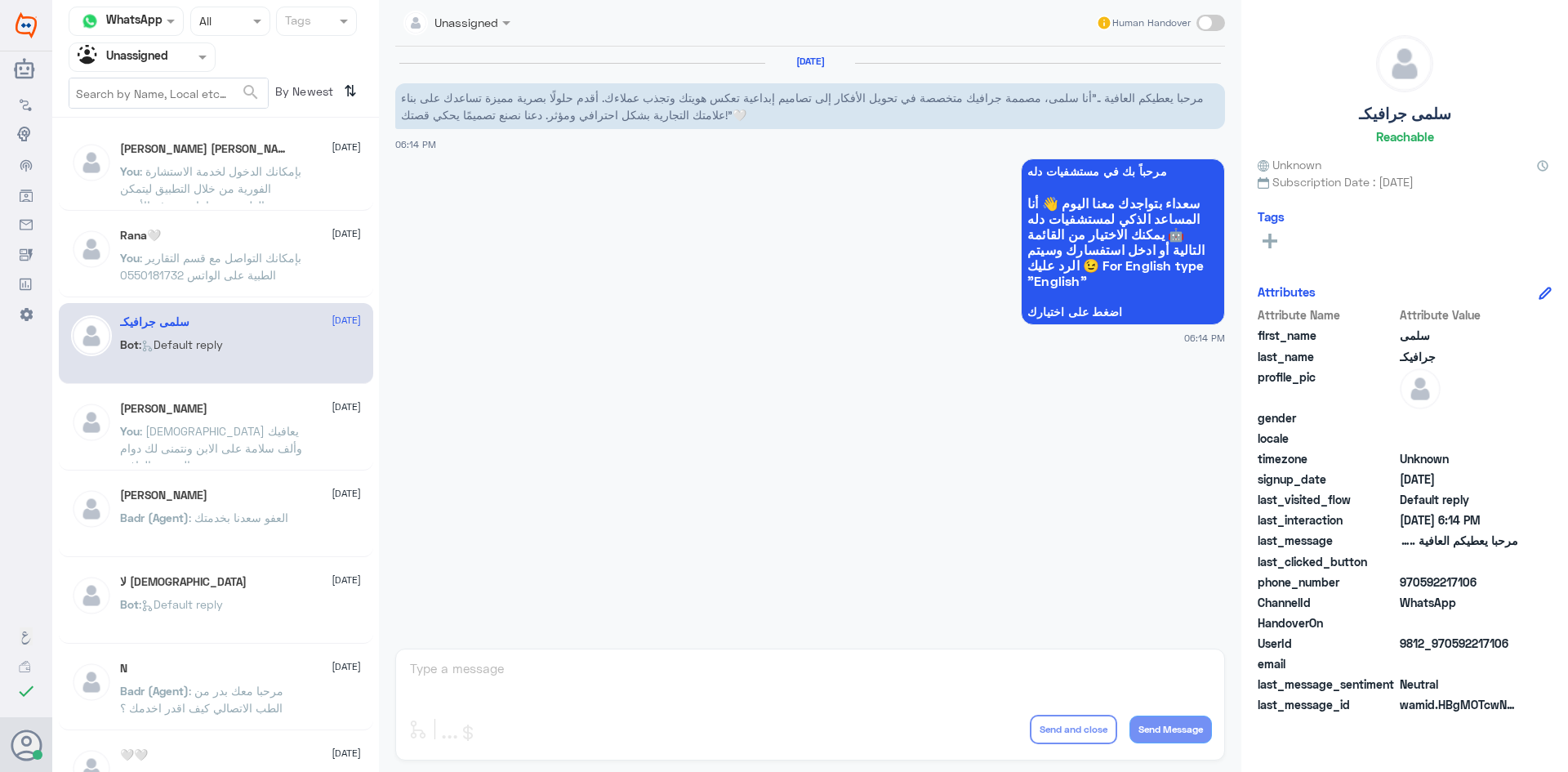
drag, startPoint x: 1476, startPoint y: 579, endPoint x: 1420, endPoint y: 582, distance: 55.6
click at [1420, 582] on span "970592217106" at bounding box center [1459, 581] width 118 height 17
copy span "592217106"
click at [196, 49] on span at bounding box center [204, 56] width 20 height 17
click at [177, 107] on div "All" at bounding box center [142, 95] width 147 height 30
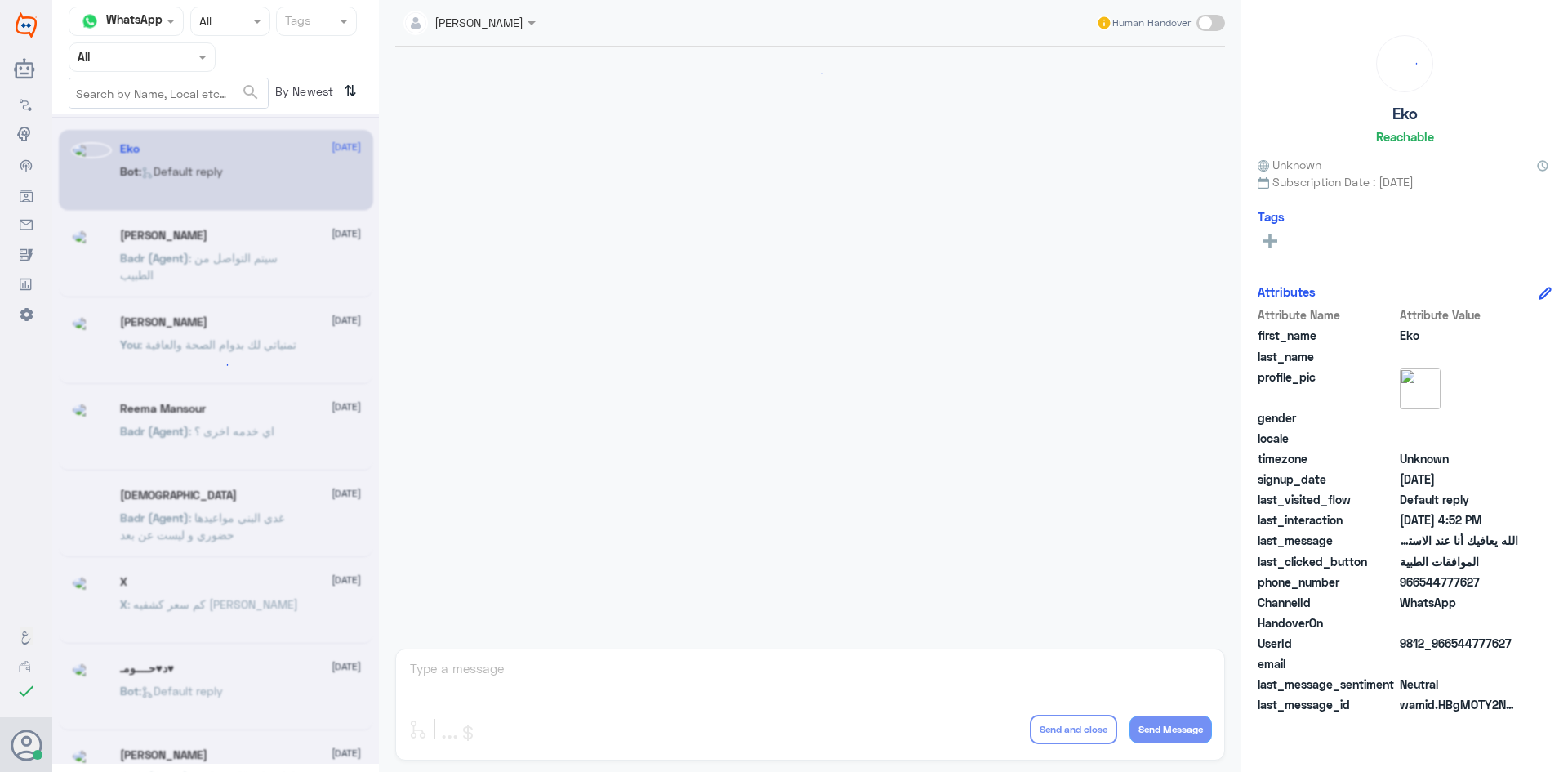
scroll to position [1560, 0]
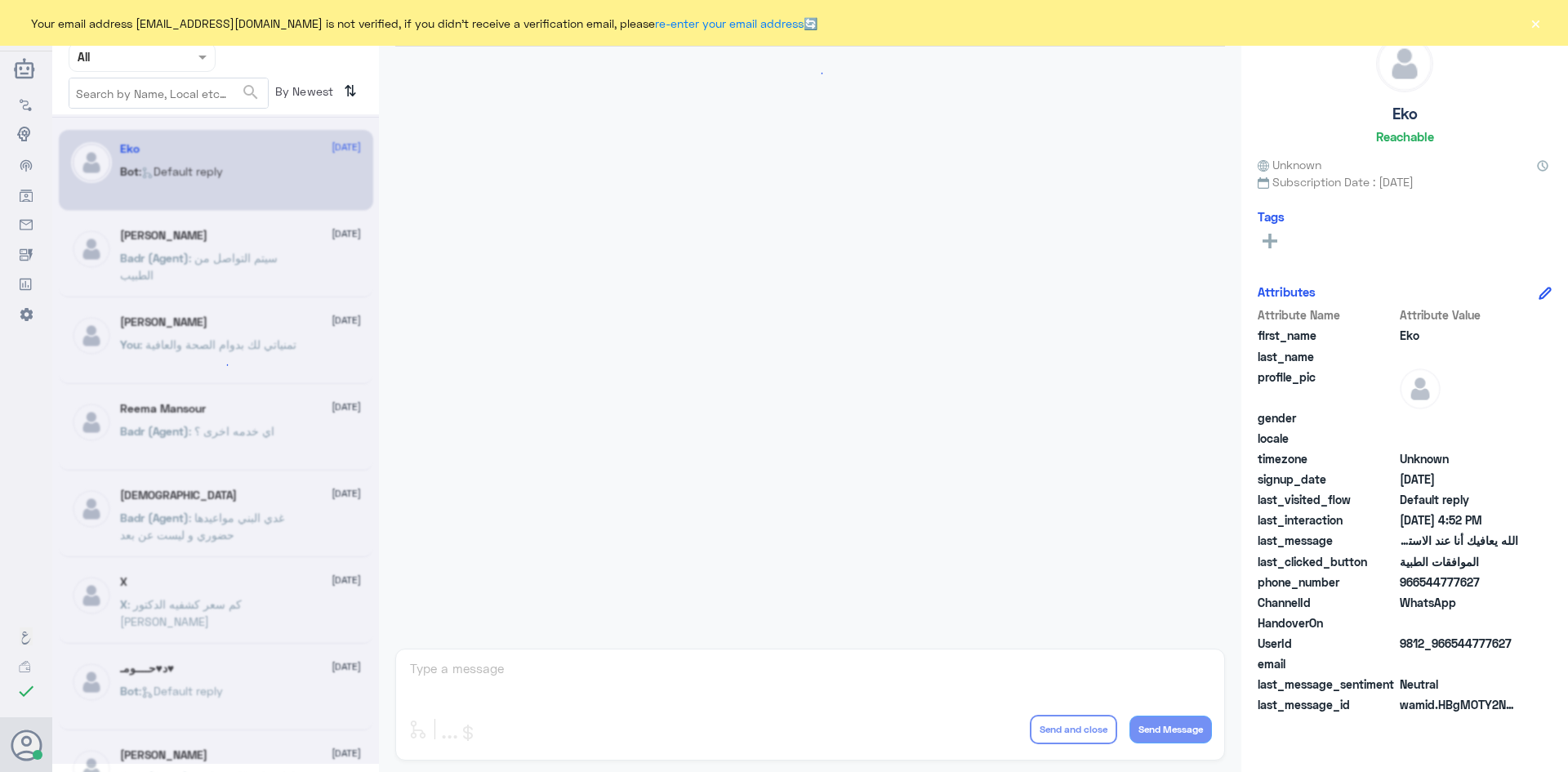
scroll to position [1560, 0]
